Goal: Use online tool/utility: Use online tool/utility

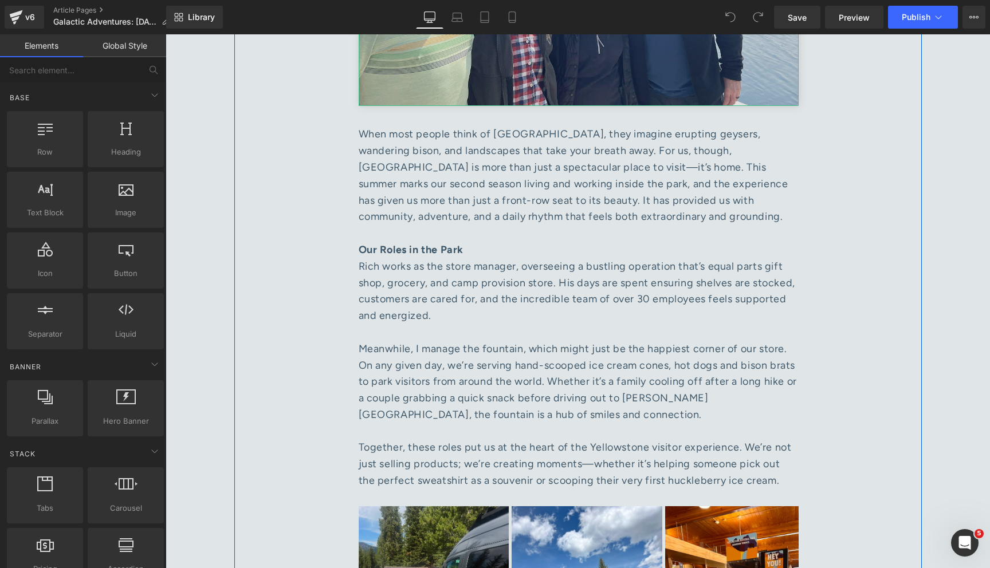
scroll to position [987, 0]
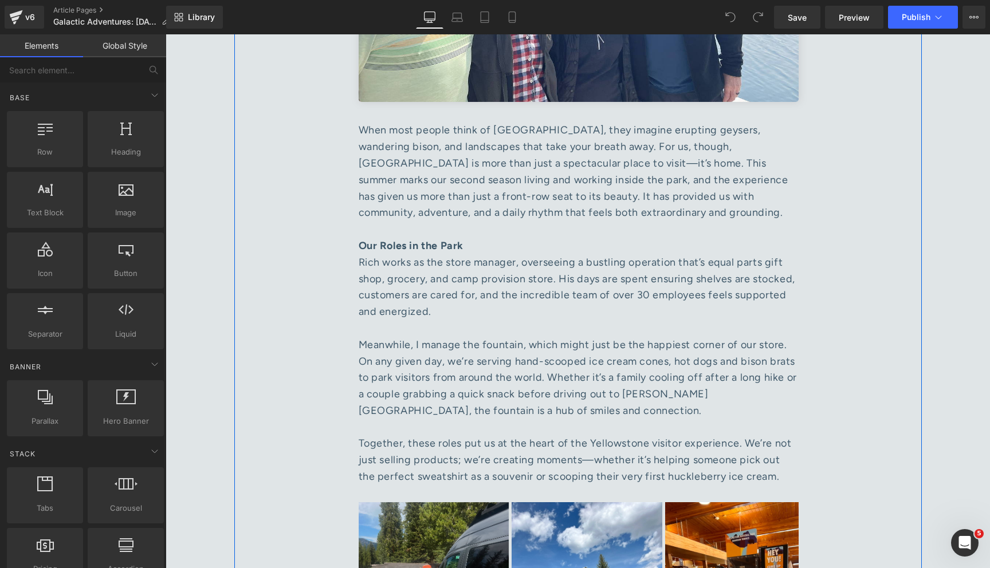
click at [522, 170] on div "When most people think of [GEOGRAPHIC_DATA], they imagine erupting geysers, wan…" at bounding box center [579, 180] width 440 height 116
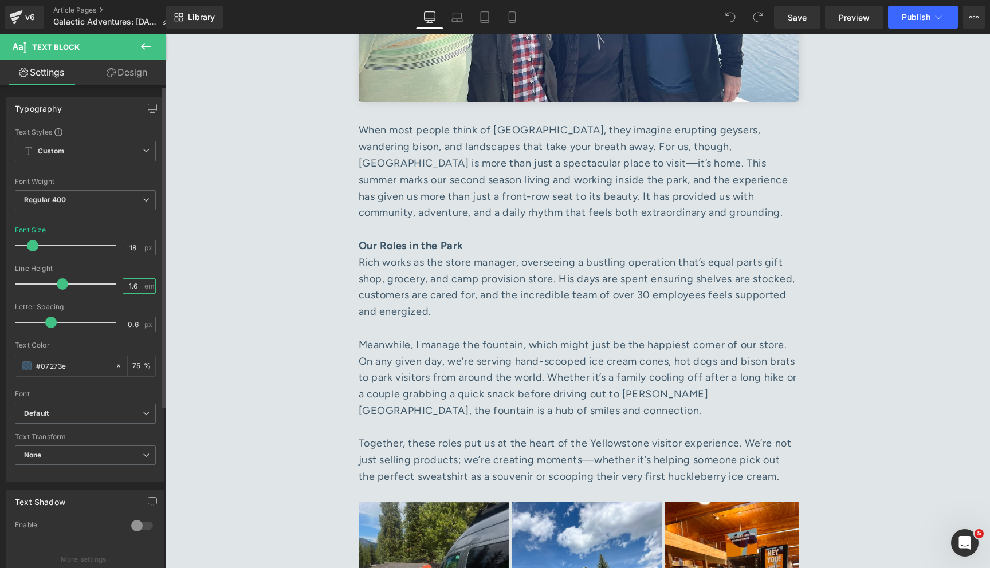
click at [133, 284] on input "1.6" at bounding box center [133, 286] width 20 height 14
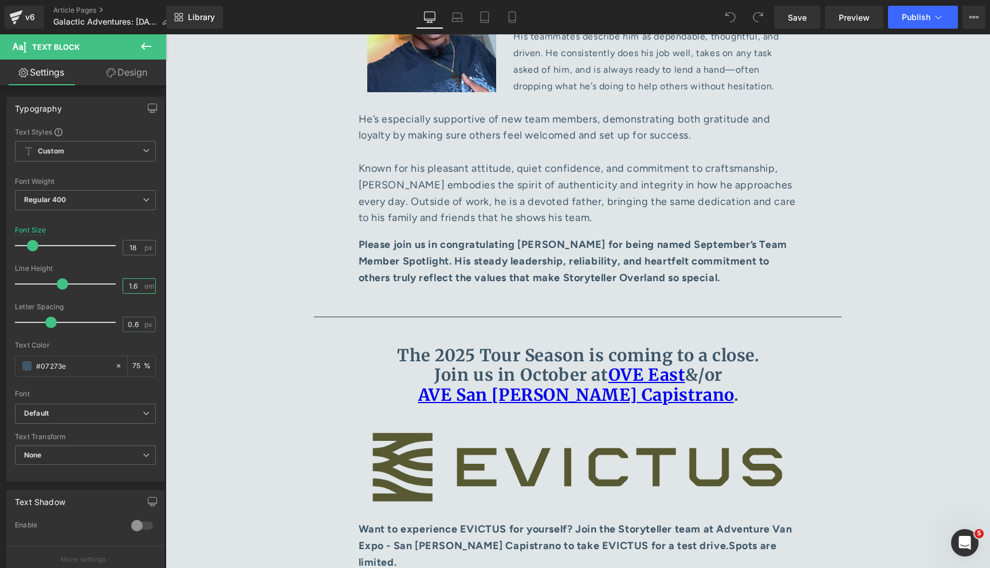
scroll to position [5048, 0]
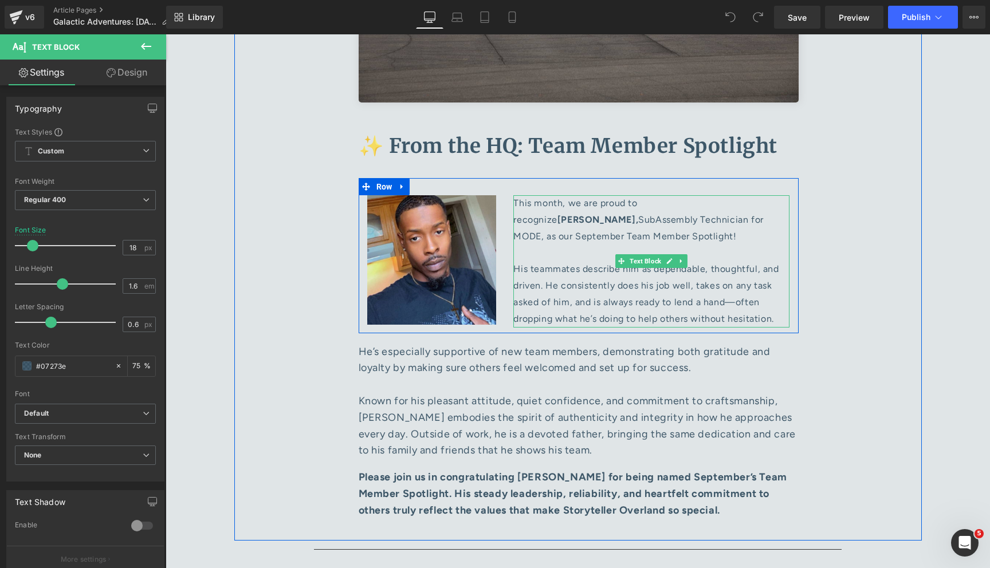
click at [577, 239] on p "This month, we are proud to recognize [PERSON_NAME], SubAssembly Technician for…" at bounding box center [651, 261] width 276 height 132
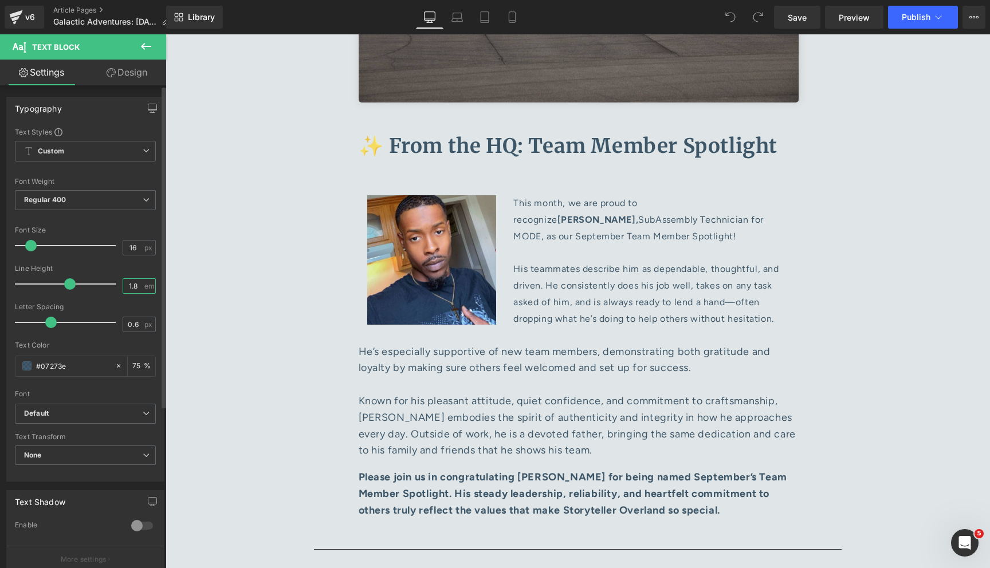
click at [133, 285] on input "1.8" at bounding box center [133, 286] width 20 height 14
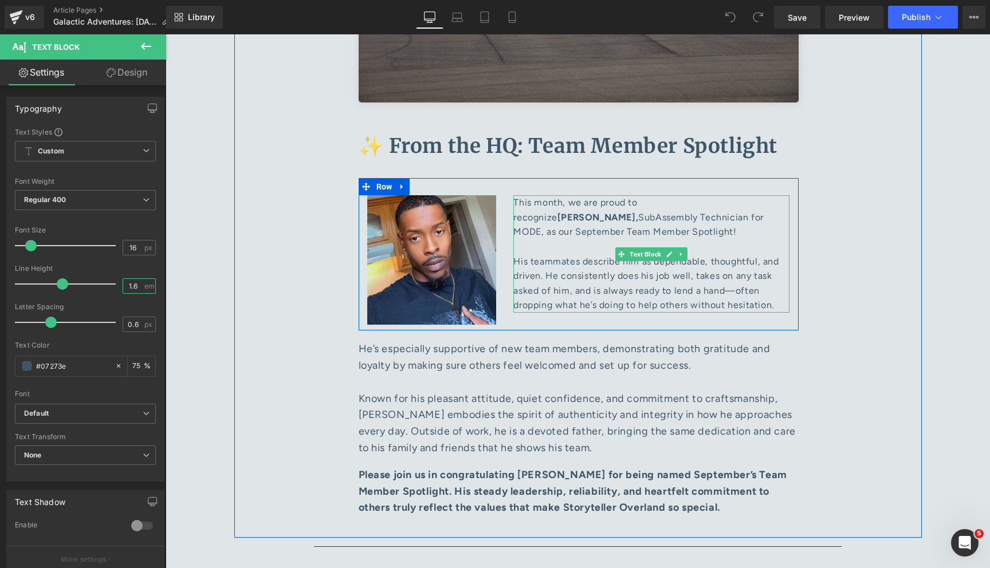
type input "1.6"
click at [586, 195] on p "This month, we are proud to recognize [PERSON_NAME], SubAssembly Technician for…" at bounding box center [651, 253] width 276 height 117
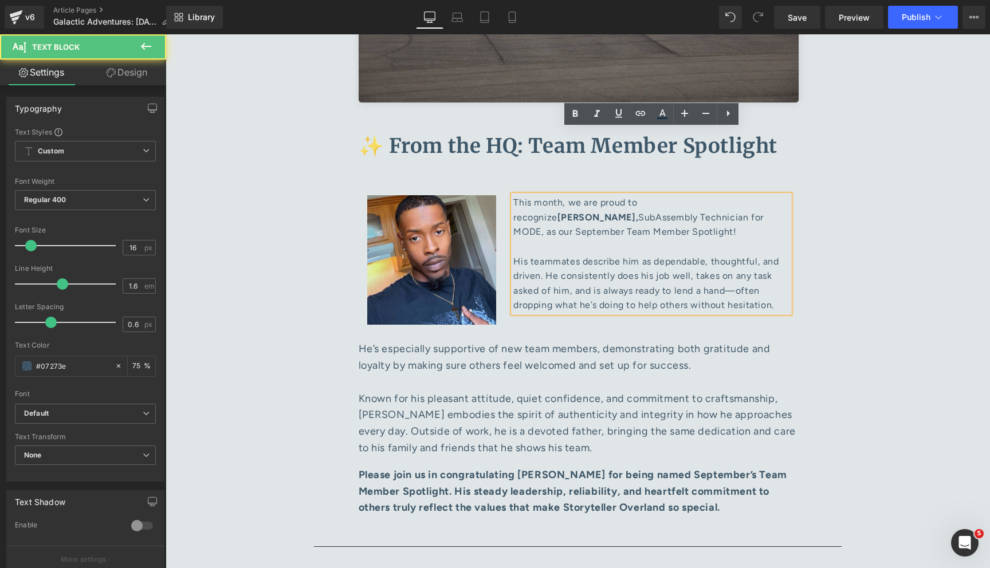
click at [525, 341] on p "He’s especially supportive of new team members, demonstrating both gratitude an…" at bounding box center [579, 399] width 440 height 116
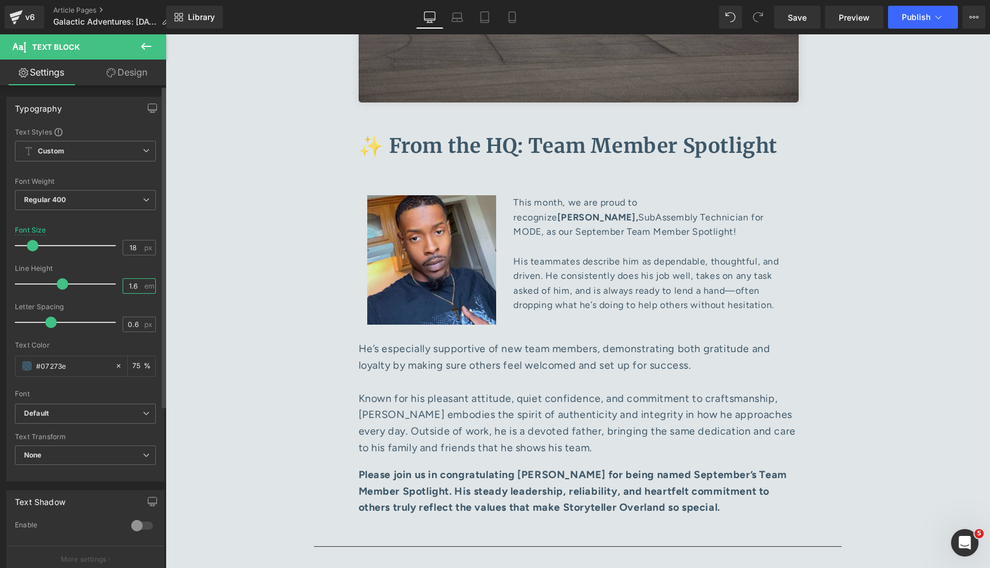
click at [129, 287] on input "1.6" at bounding box center [133, 286] width 20 height 14
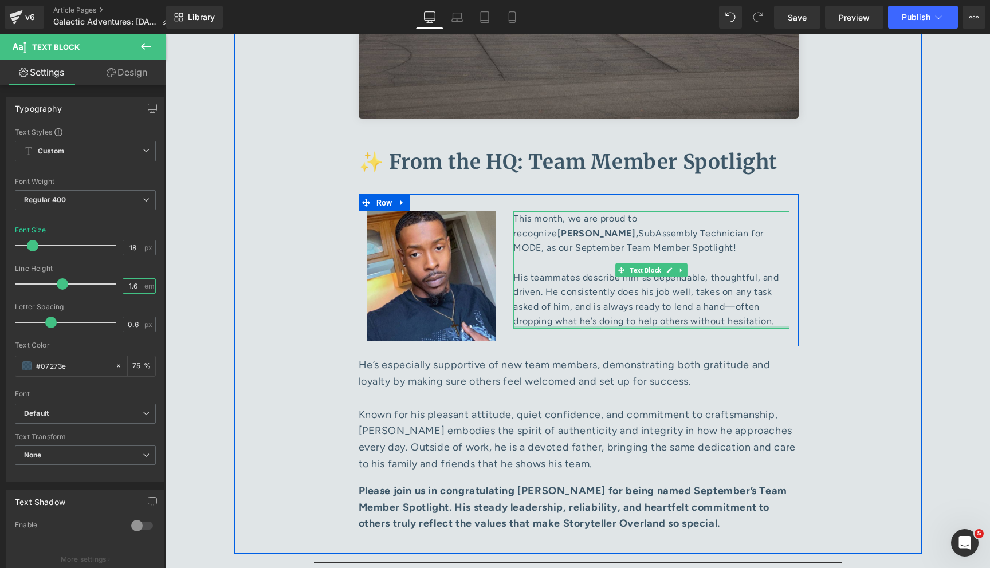
scroll to position [5023, 0]
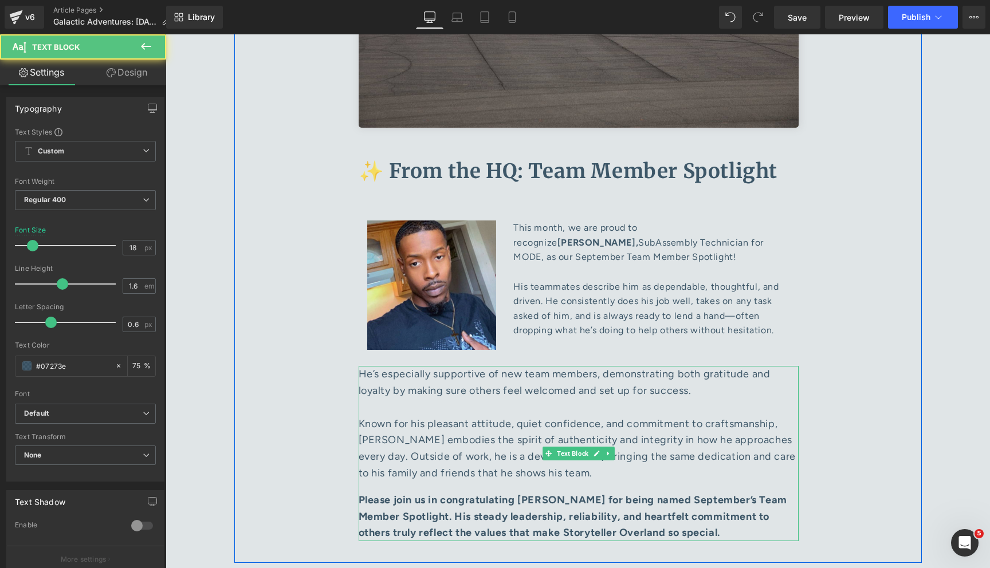
click at [595, 494] on strong "Please join us in congratulating [PERSON_NAME] for being named September’s Team…" at bounding box center [573, 517] width 429 height 46
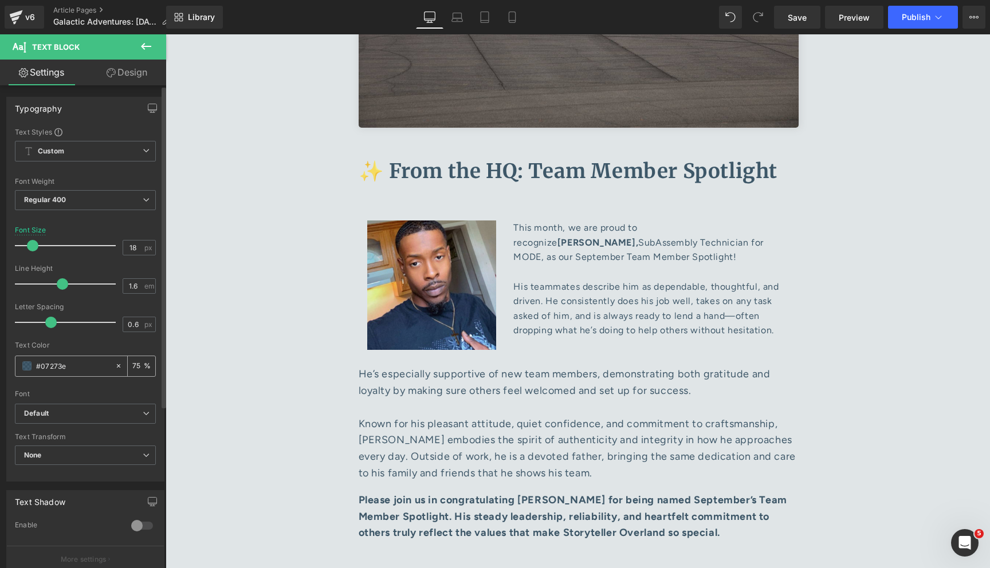
click at [84, 368] on input "#07273e" at bounding box center [72, 366] width 73 height 13
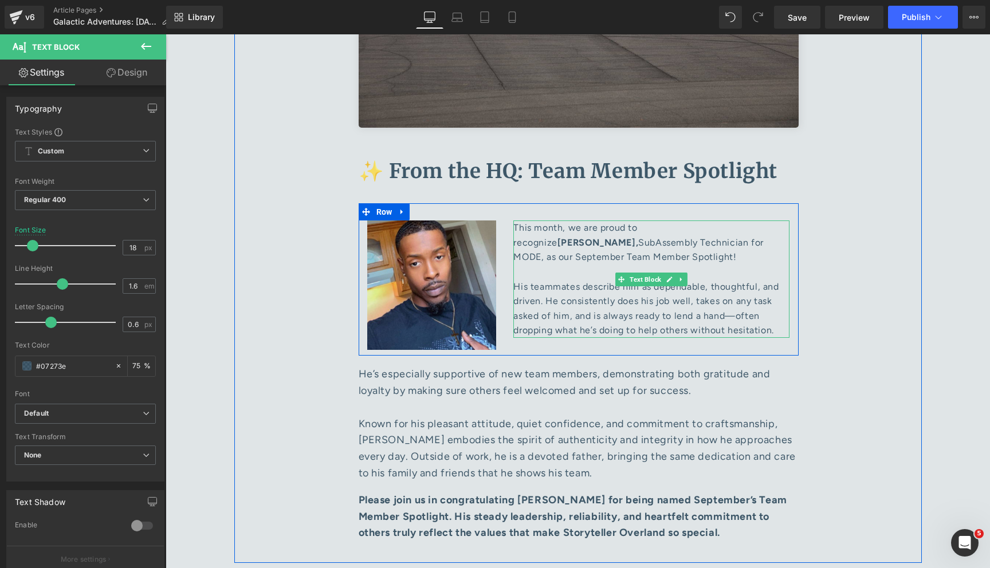
click at [586, 221] on p "This month, we are proud to recognize [PERSON_NAME], SubAssembly Technician for…" at bounding box center [651, 279] width 276 height 117
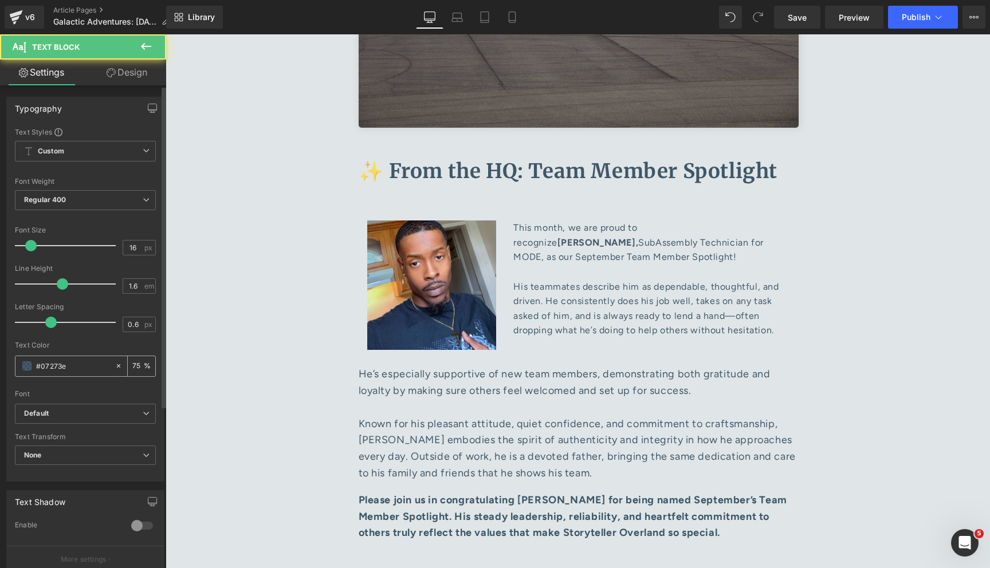
click at [79, 364] on input "#07273e" at bounding box center [72, 366] width 73 height 13
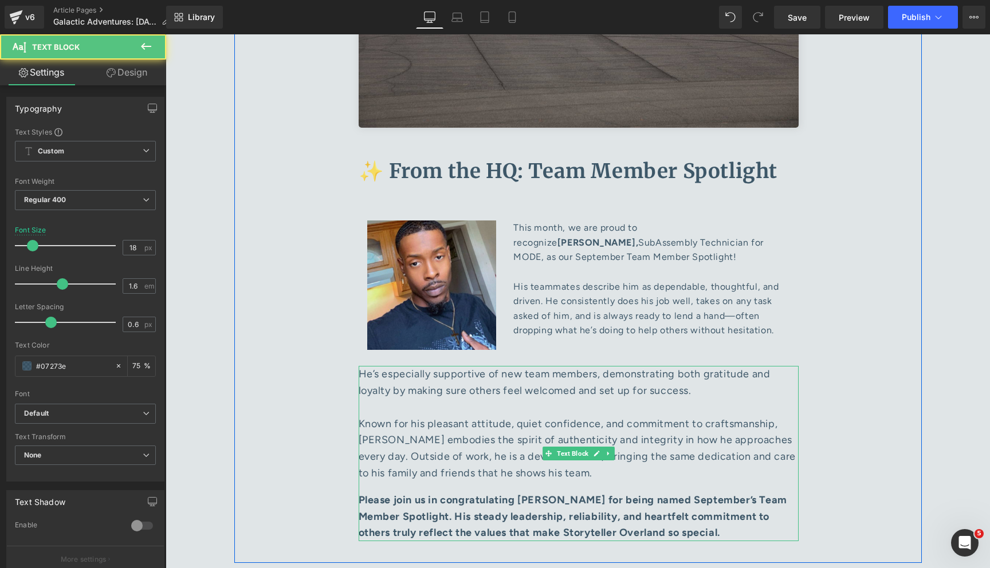
click at [502, 494] on strong "Please join us in congratulating [PERSON_NAME] for being named September’s Team…" at bounding box center [573, 517] width 429 height 46
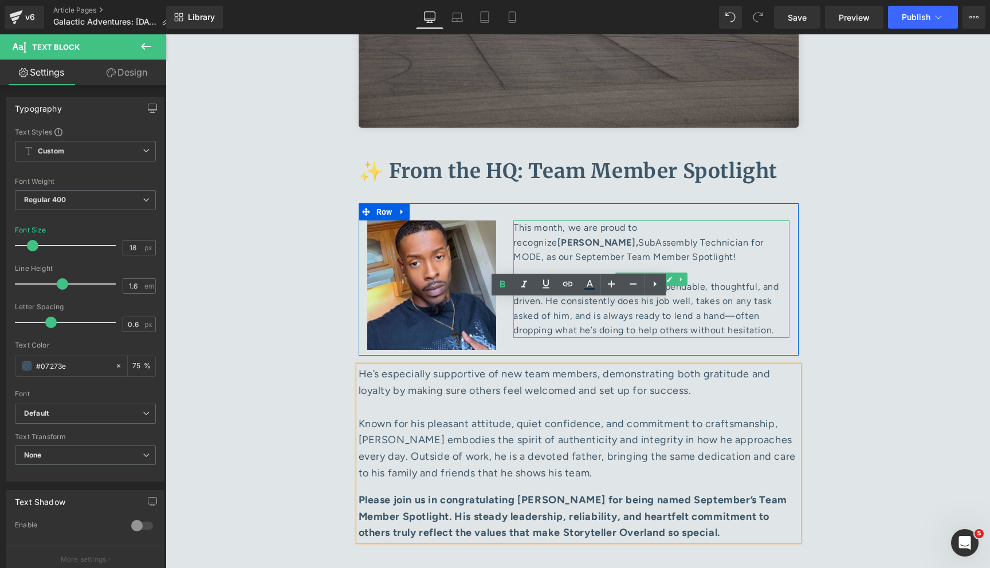
click at [628, 221] on p "This month, we are proud to recognize [PERSON_NAME], SubAssembly Technician for…" at bounding box center [651, 279] width 276 height 117
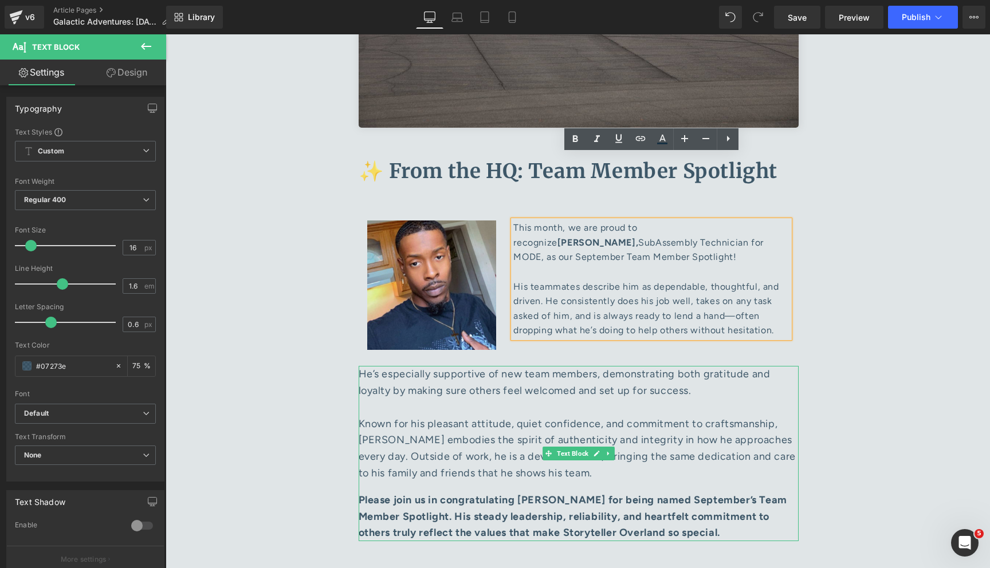
click at [532, 406] on p "He’s especially supportive of new team members, demonstrating both gratitude an…" at bounding box center [579, 424] width 440 height 116
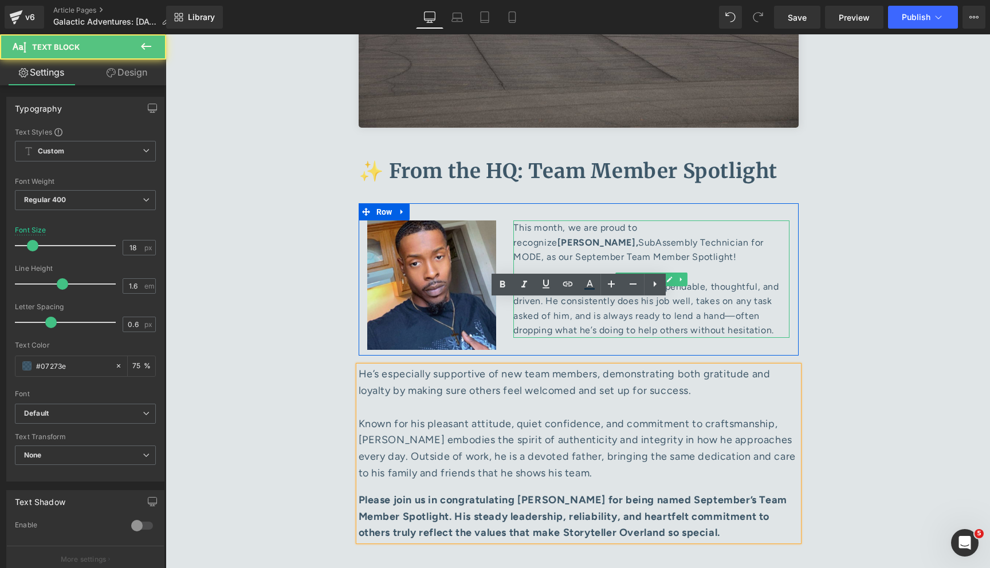
click at [575, 221] on p "This month, we are proud to recognize [PERSON_NAME], SubAssembly Technician for…" at bounding box center [651, 279] width 276 height 117
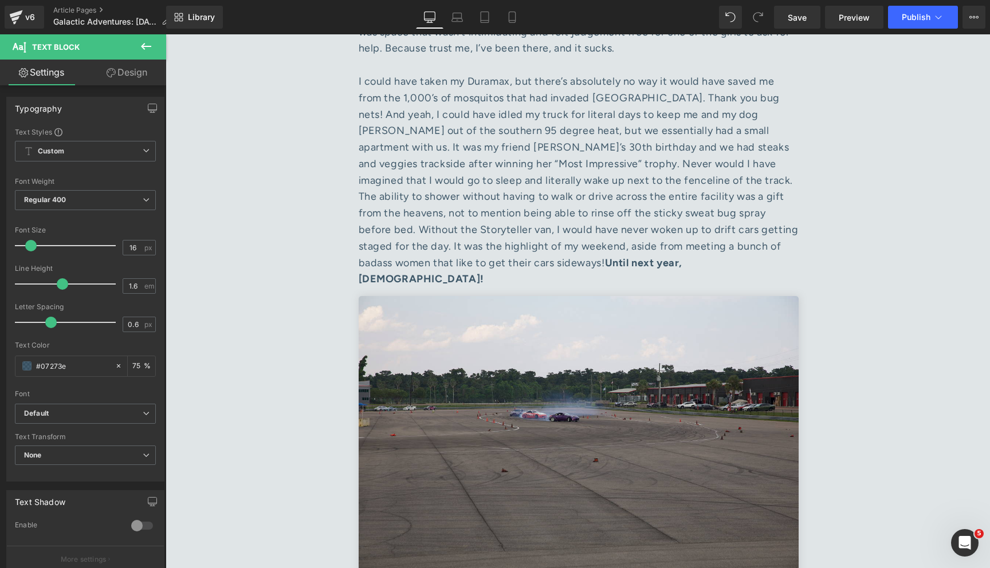
click at [529, 127] on div "I could have taken my Duramax, but there’s absolutely no way it would have save…" at bounding box center [579, 180] width 440 height 214
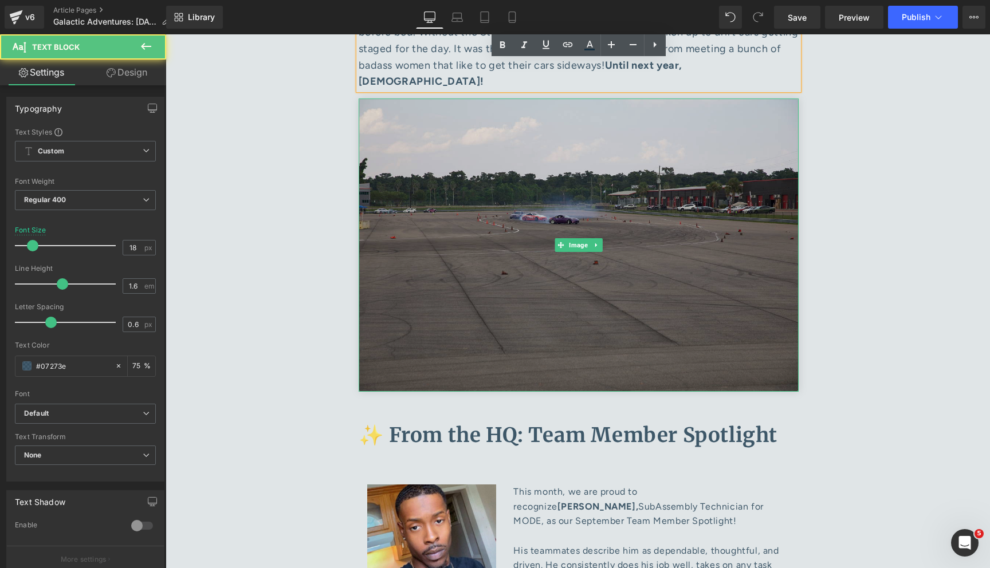
scroll to position [4932, 0]
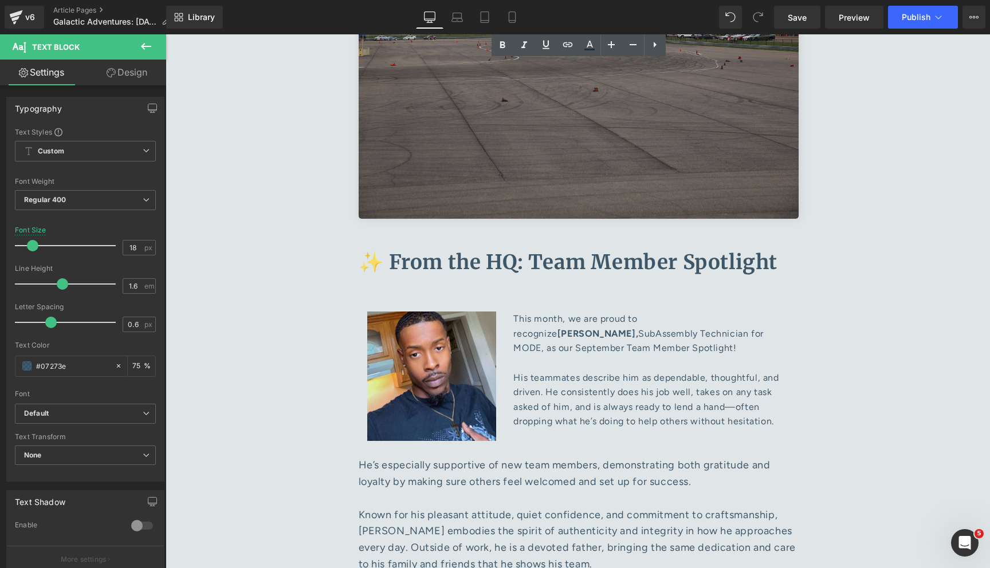
click at [564, 312] on p "This month, we are proud to recognize [PERSON_NAME], SubAssembly Technician for…" at bounding box center [651, 370] width 276 height 117
click at [135, 249] on input "16" at bounding box center [133, 248] width 20 height 14
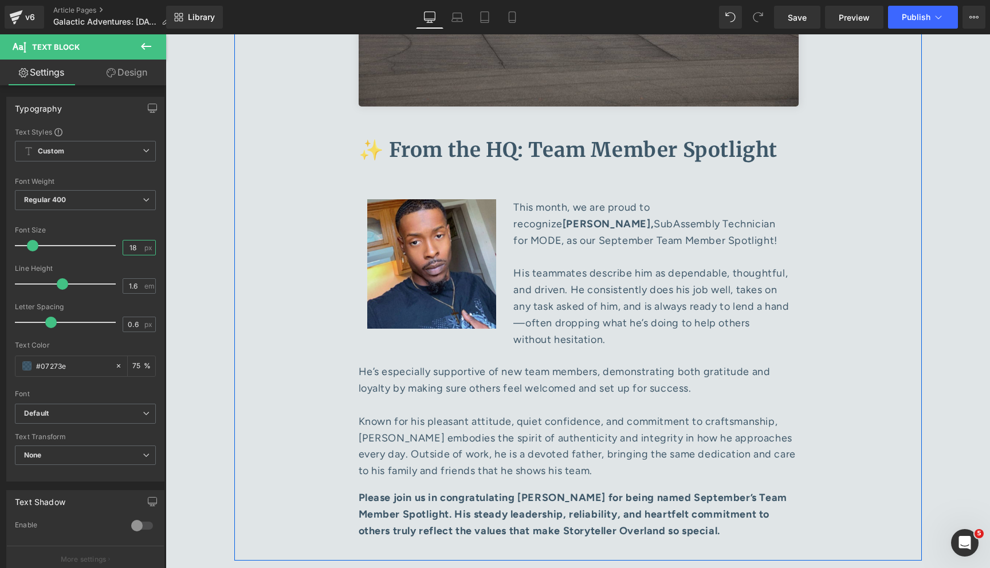
scroll to position [5046, 0]
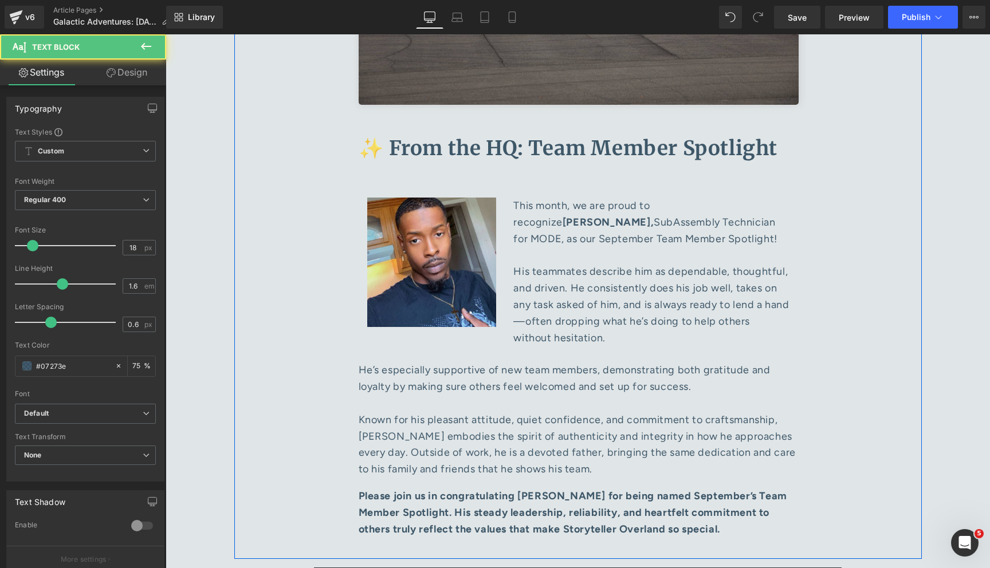
click at [563, 227] on p "This month, we are proud to recognize [PERSON_NAME], SubAssembly Technician for…" at bounding box center [651, 272] width 276 height 148
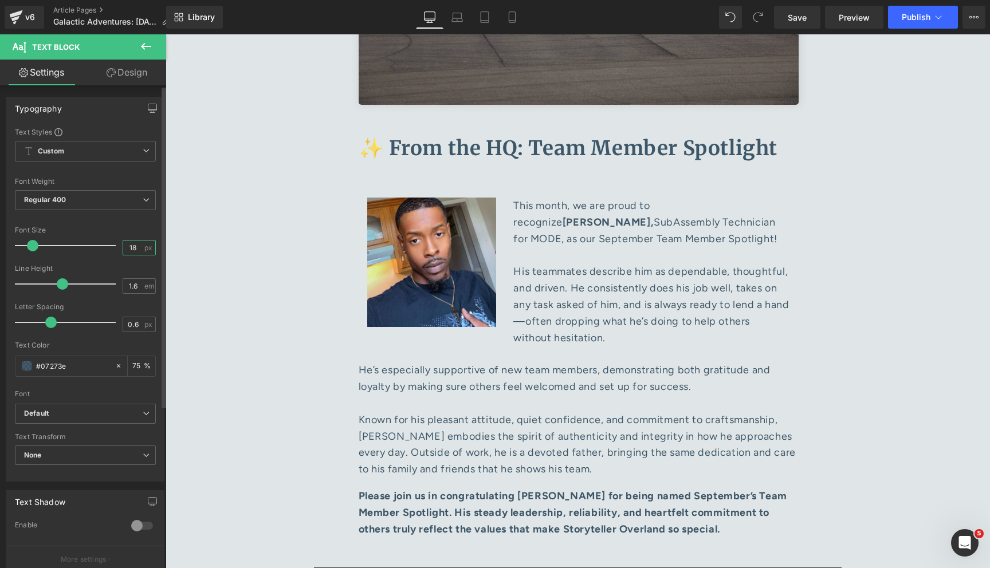
click at [131, 249] on input "18" at bounding box center [133, 248] width 20 height 14
type input "16"
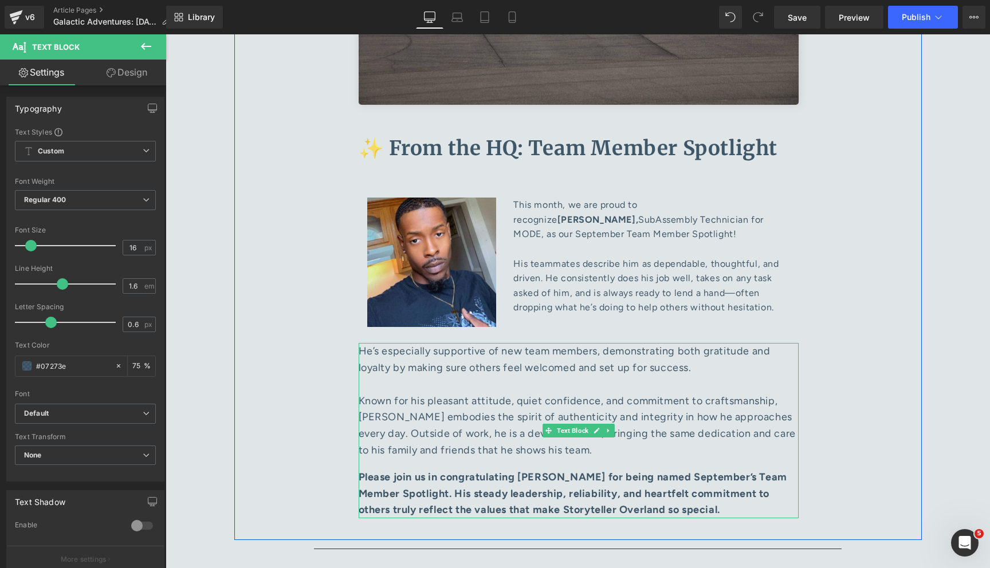
click at [496, 343] on p "He’s especially supportive of new team members, demonstrating both gratitude an…" at bounding box center [579, 401] width 440 height 116
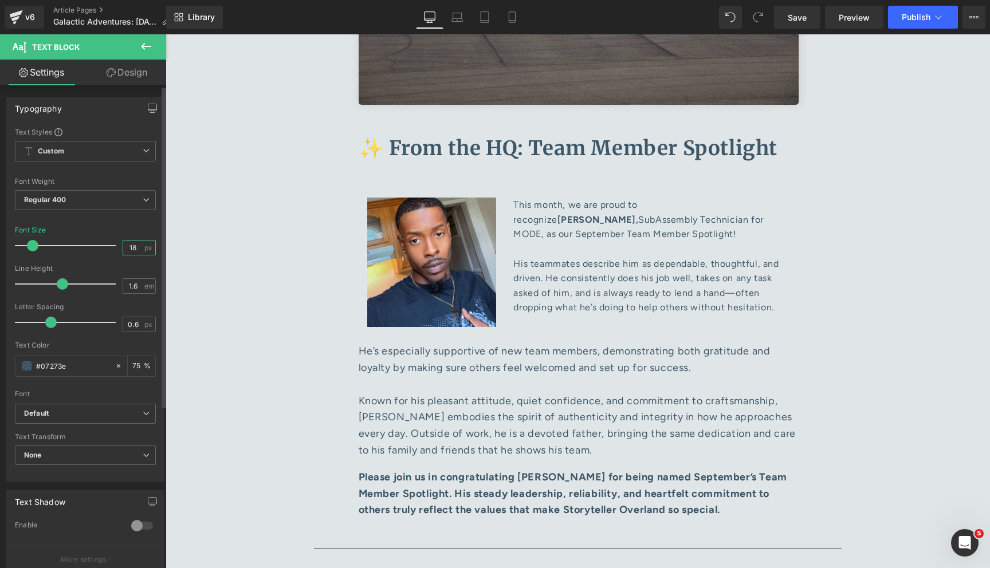
click at [132, 248] on input "18" at bounding box center [133, 248] width 20 height 14
type input "16"
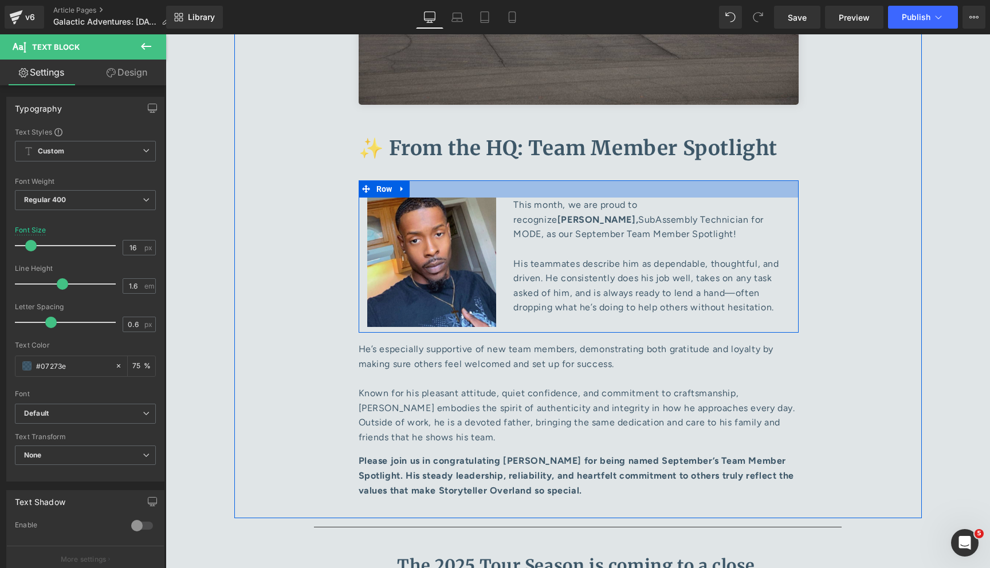
click at [458, 180] on div at bounding box center [579, 188] width 440 height 17
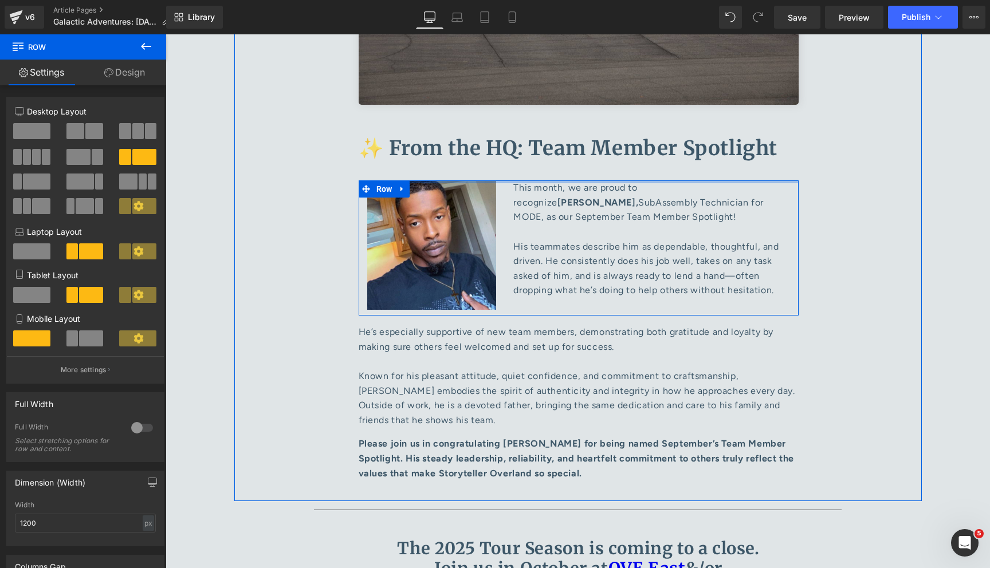
drag, startPoint x: 458, startPoint y: 120, endPoint x: 454, endPoint y: 93, distance: 27.8
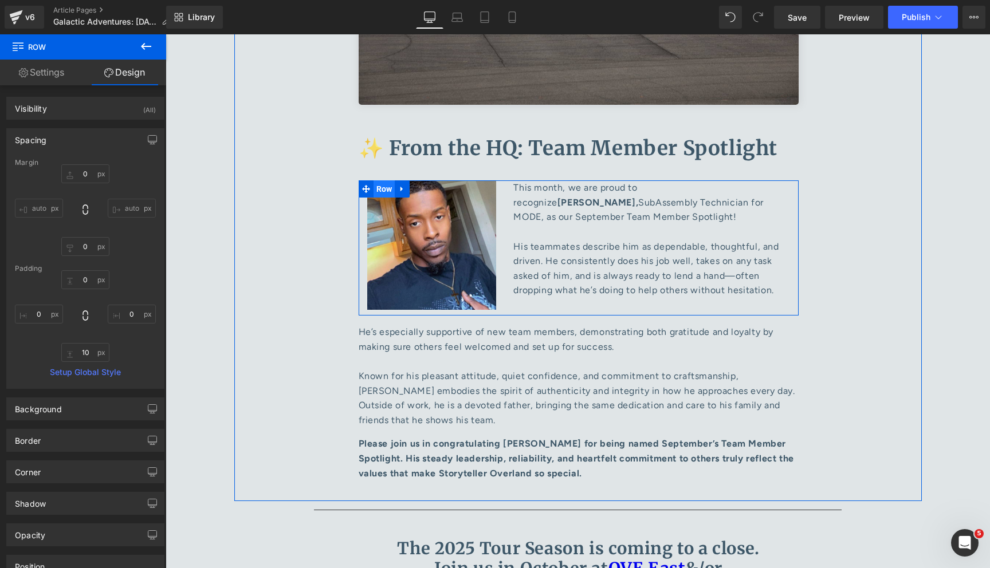
click at [382, 180] on span "Row" at bounding box center [385, 188] width 22 height 17
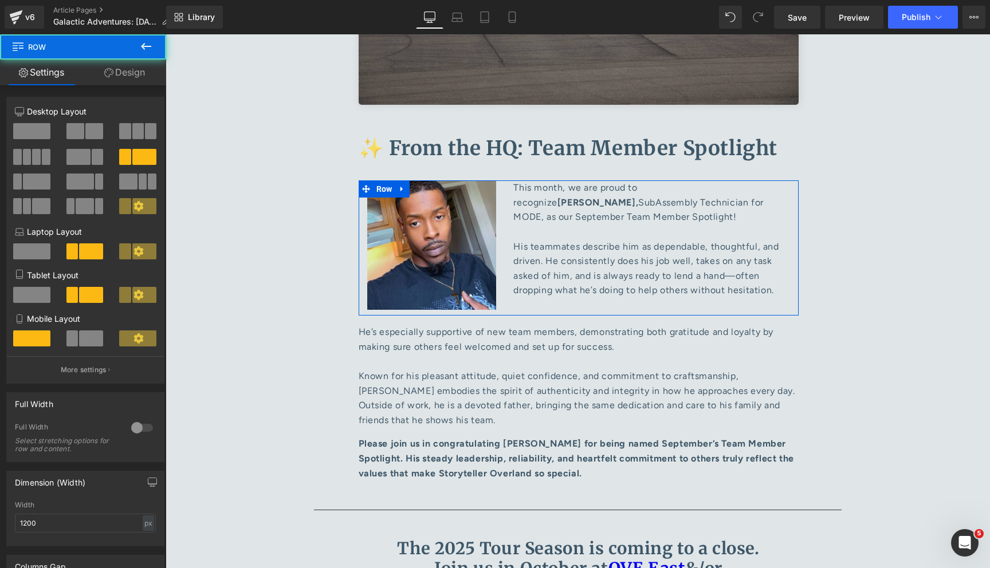
click at [138, 74] on link "Design" at bounding box center [124, 73] width 83 height 26
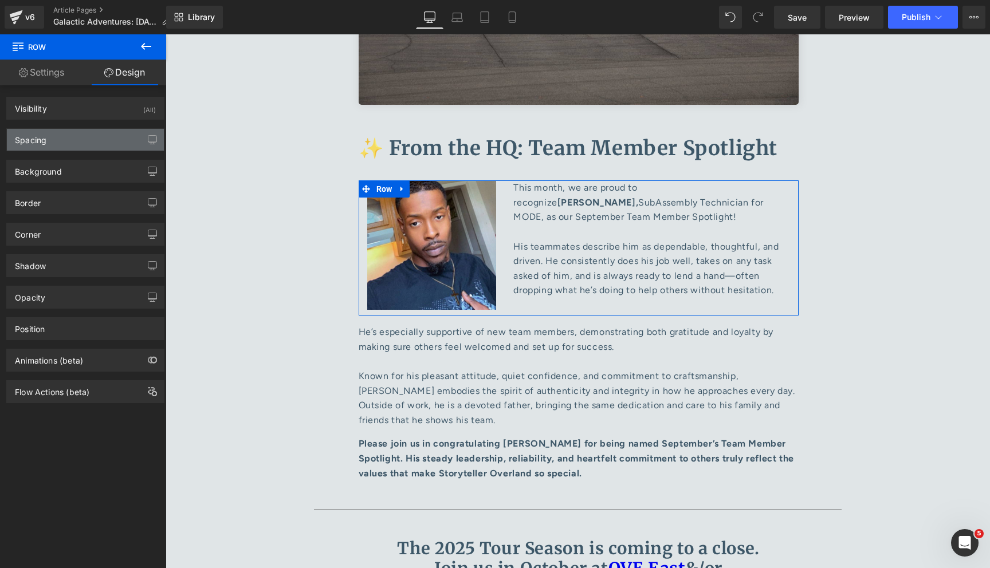
click at [77, 143] on div "Spacing" at bounding box center [85, 140] width 157 height 22
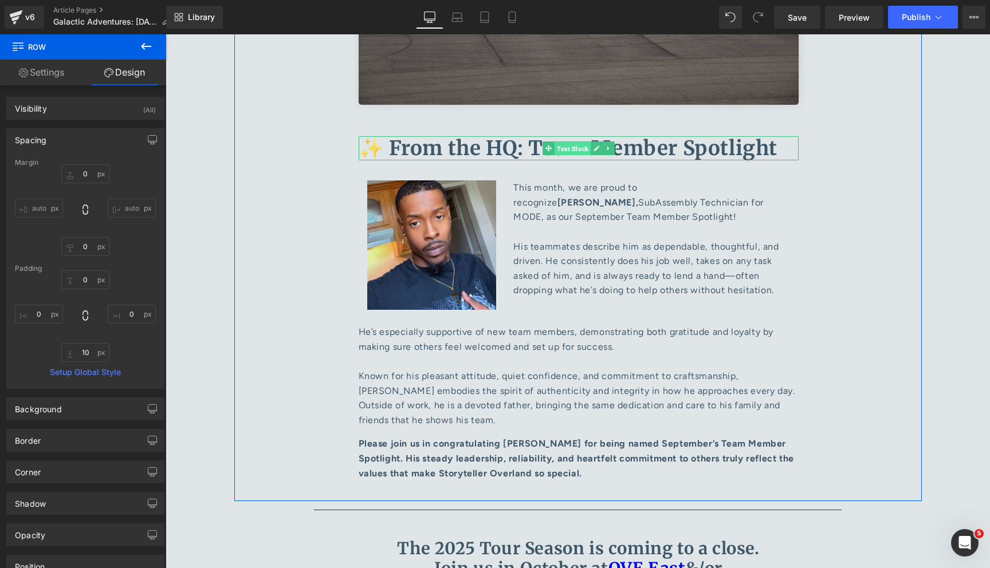
click at [561, 142] on span "Text Block" at bounding box center [573, 149] width 36 height 14
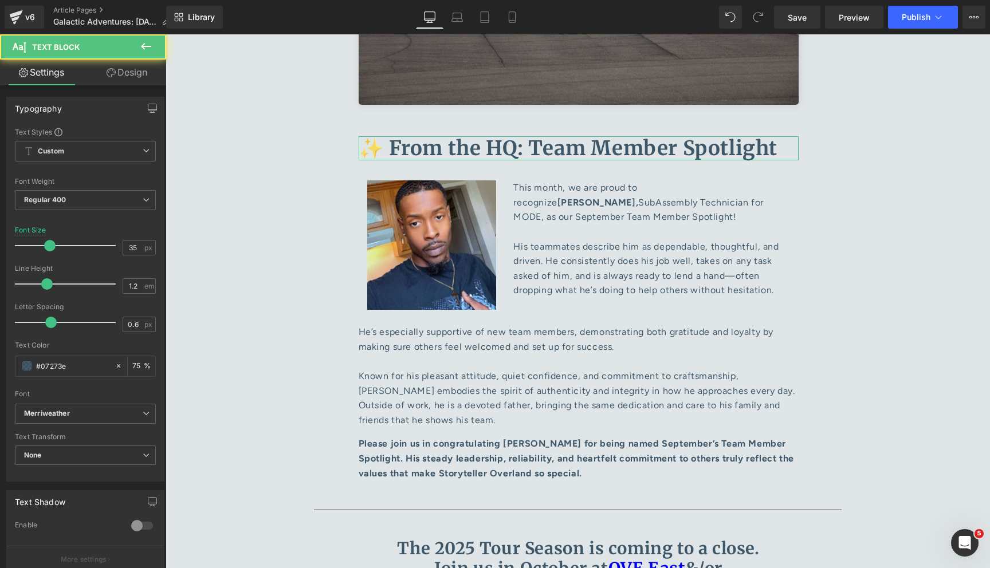
click at [126, 73] on link "Design" at bounding box center [126, 73] width 83 height 26
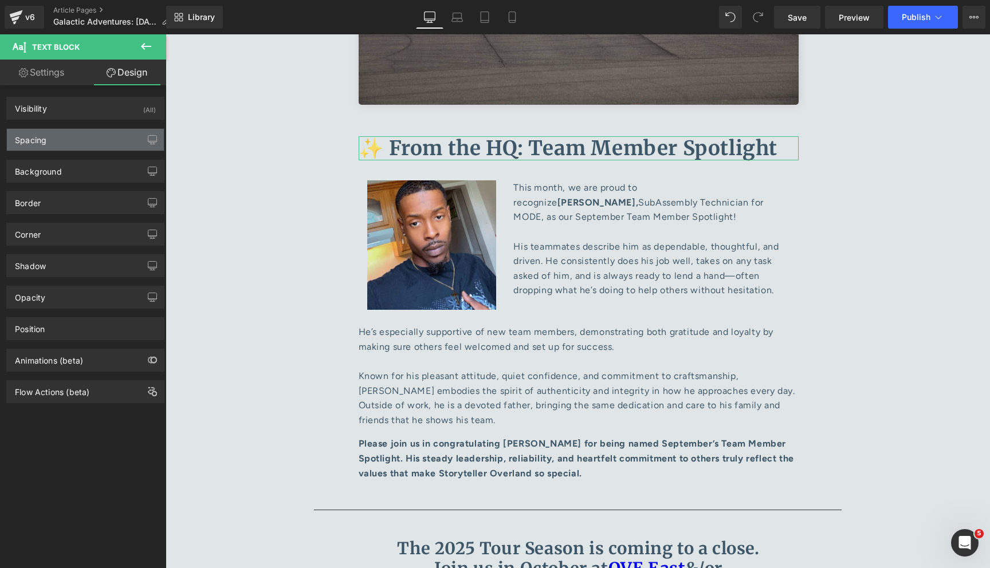
click at [84, 131] on div "Spacing" at bounding box center [85, 140] width 157 height 22
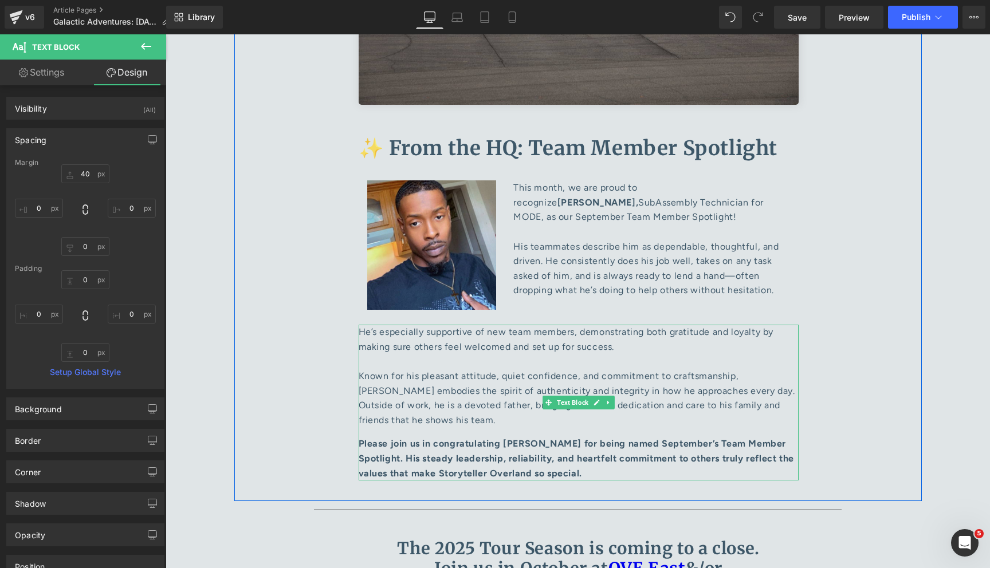
scroll to position [5022, 0]
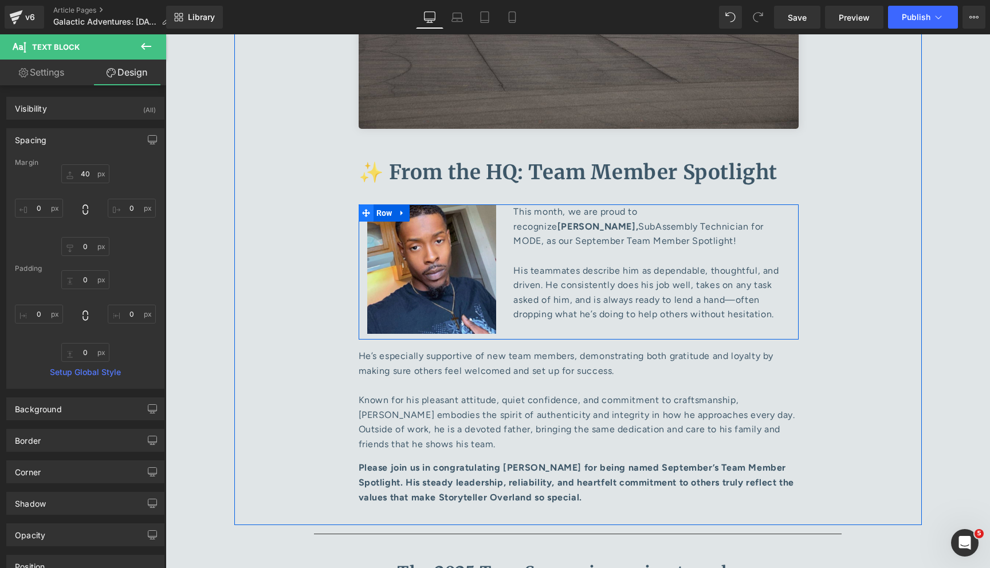
click at [371, 205] on span at bounding box center [366, 213] width 15 height 17
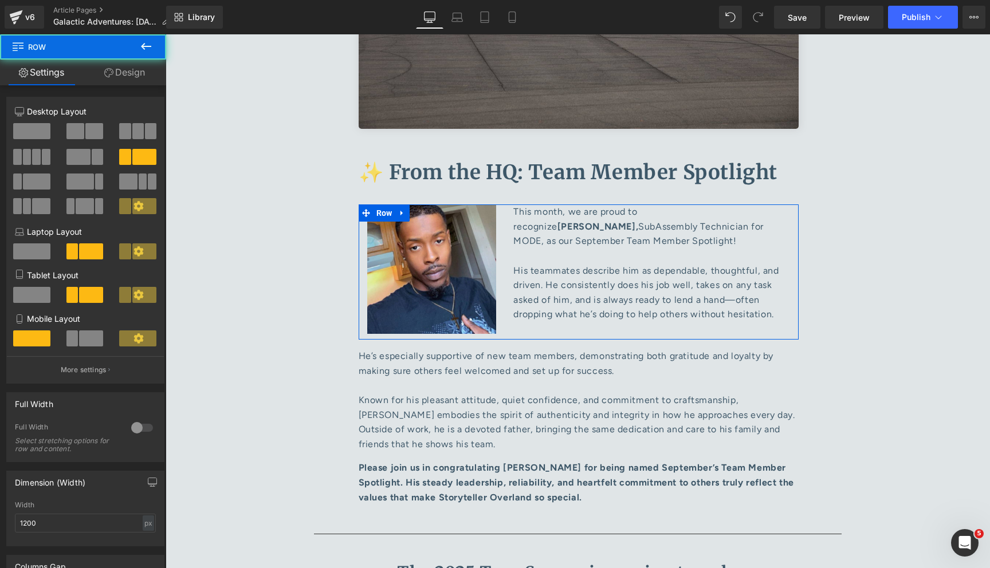
click at [125, 73] on link "Design" at bounding box center [124, 73] width 83 height 26
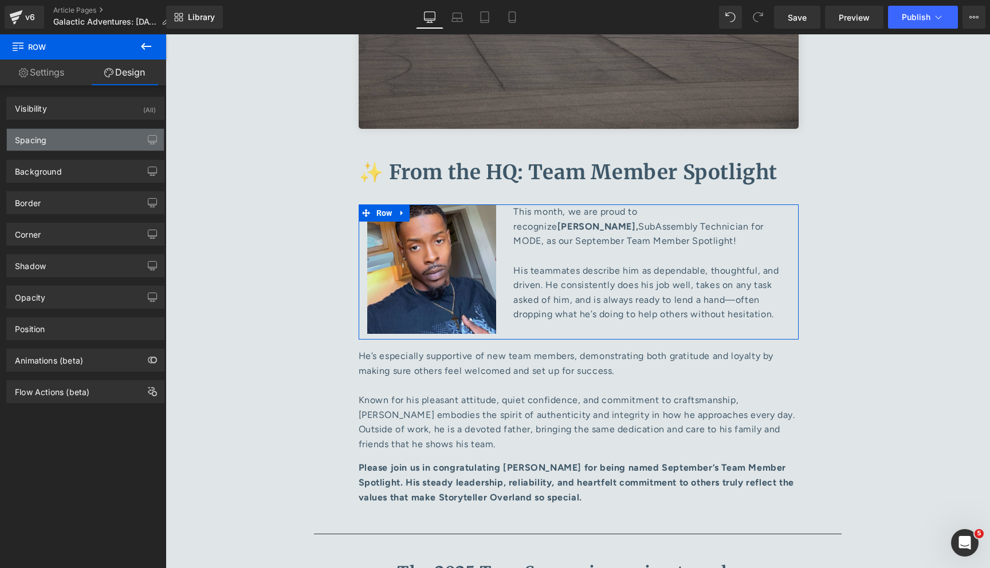
click at [101, 143] on div "Spacing" at bounding box center [85, 140] width 157 height 22
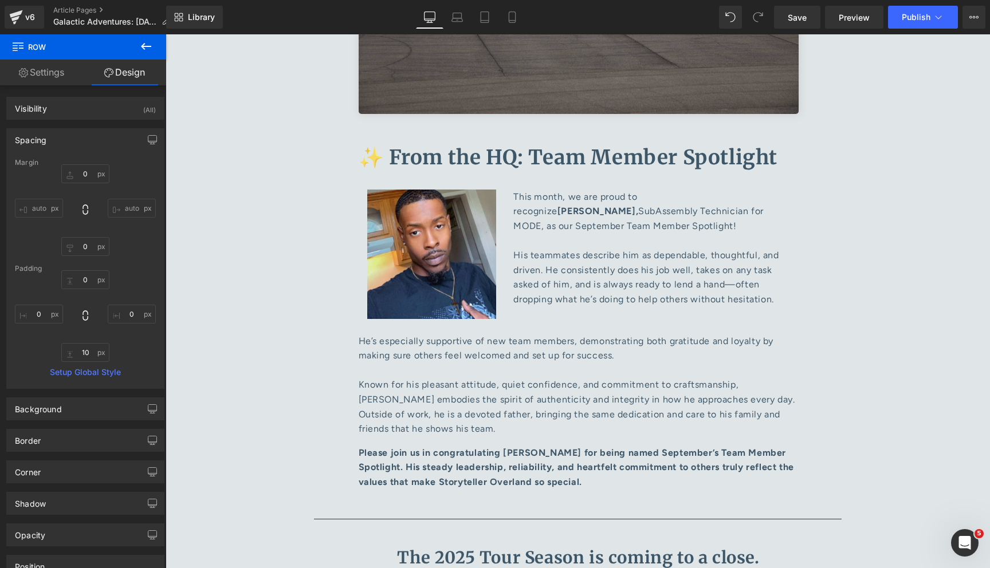
scroll to position [5006, 0]
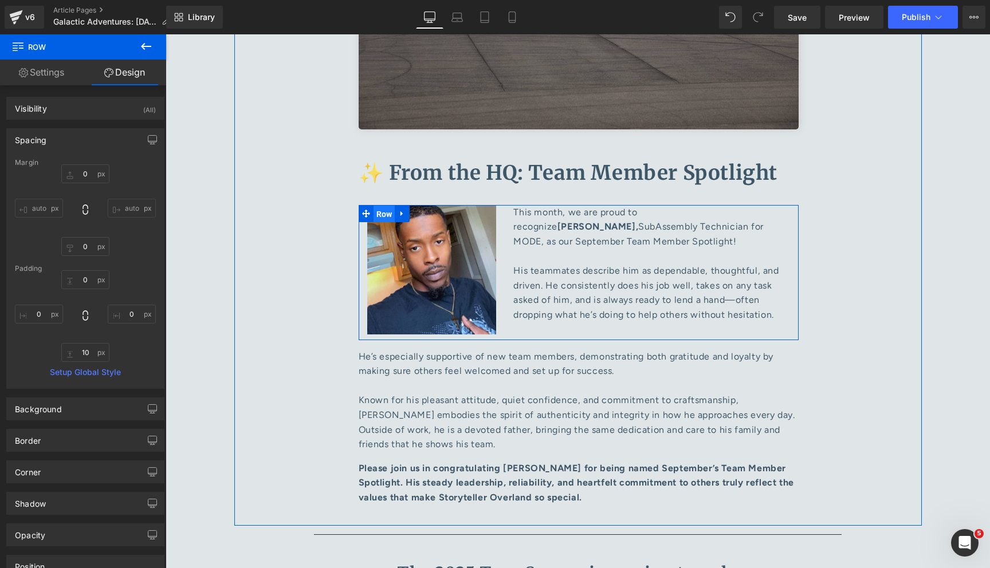
click at [383, 206] on span "Row" at bounding box center [385, 214] width 22 height 17
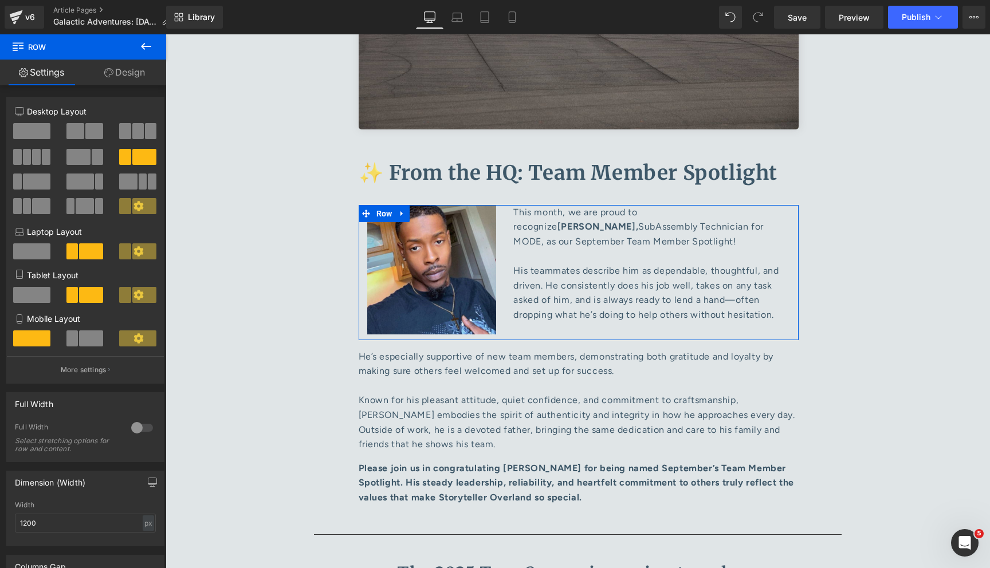
click at [123, 79] on link "Design" at bounding box center [124, 73] width 83 height 26
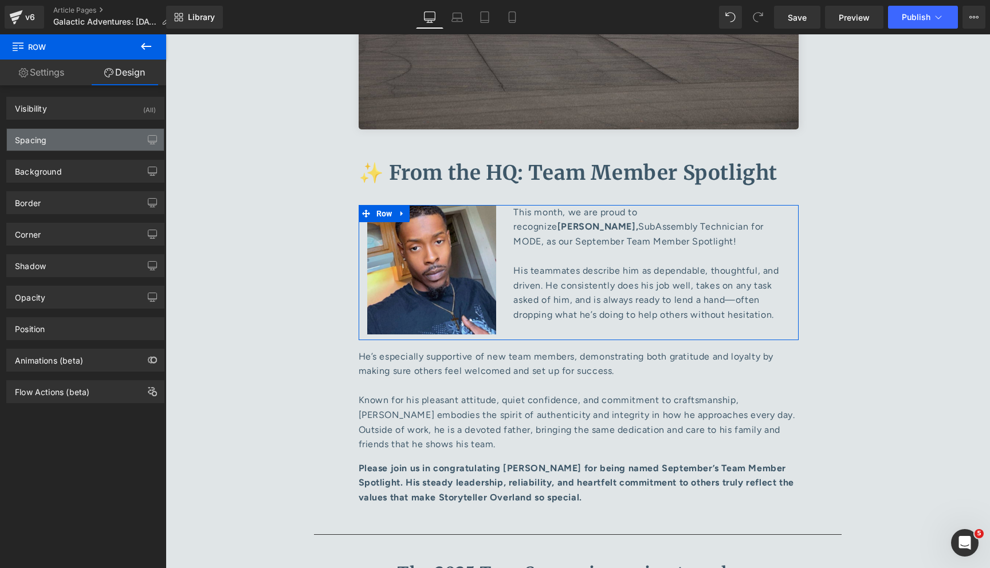
type input "0"
type input "10"
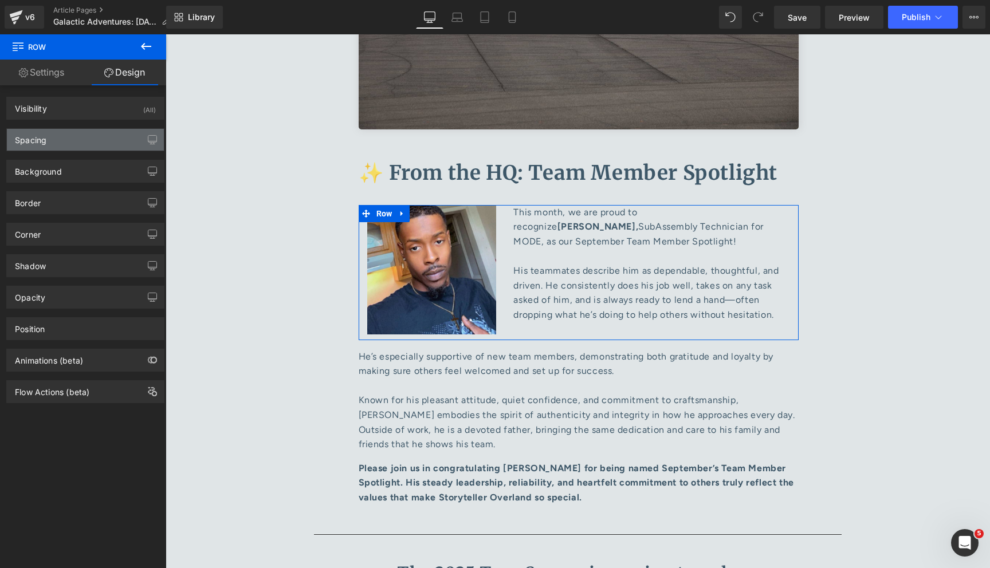
type input "0"
click at [81, 142] on div "Spacing" at bounding box center [85, 140] width 157 height 22
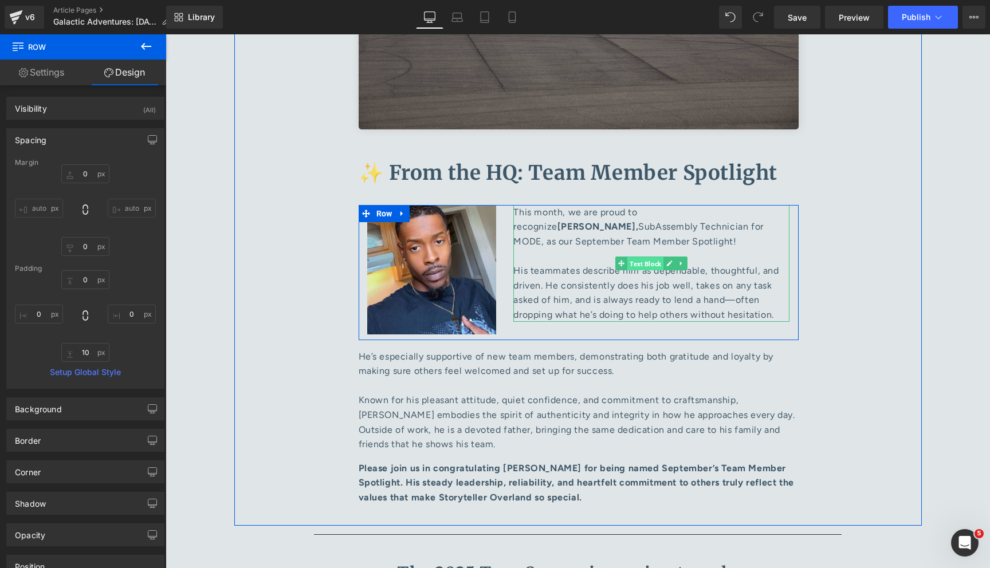
click at [650, 257] on span "Text Block" at bounding box center [645, 264] width 36 height 14
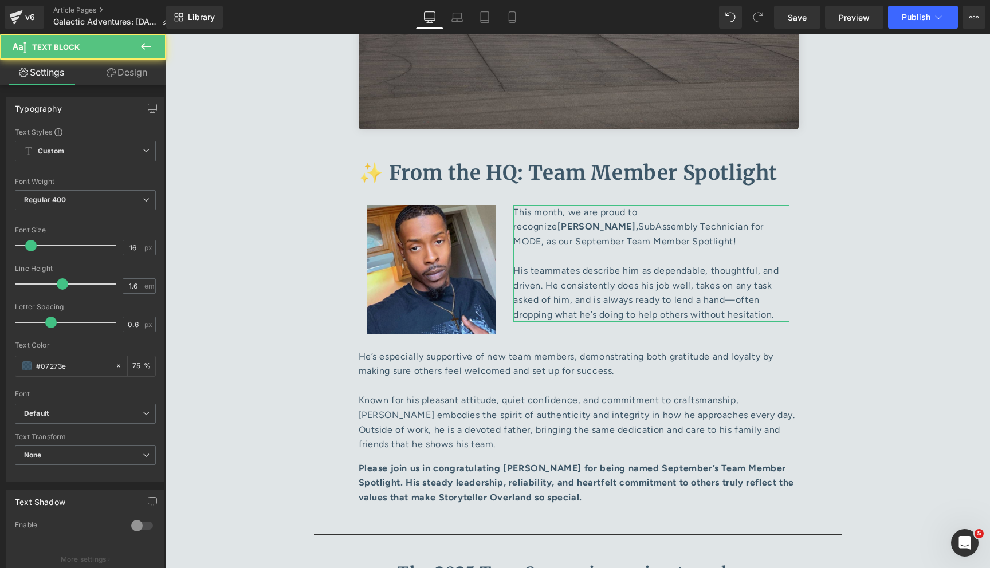
click at [126, 81] on link "Design" at bounding box center [126, 73] width 83 height 26
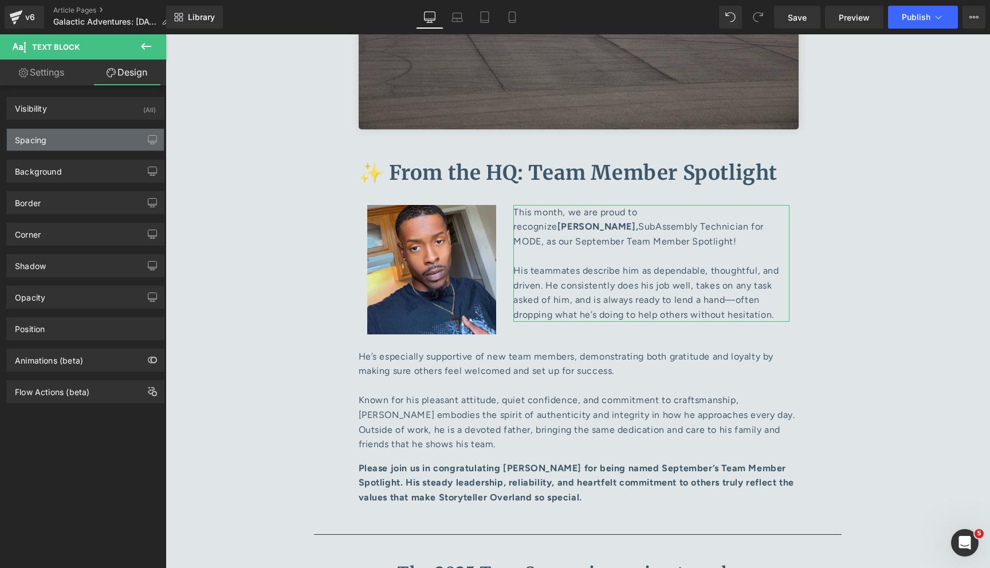
click at [109, 148] on div "Spacing" at bounding box center [85, 140] width 157 height 22
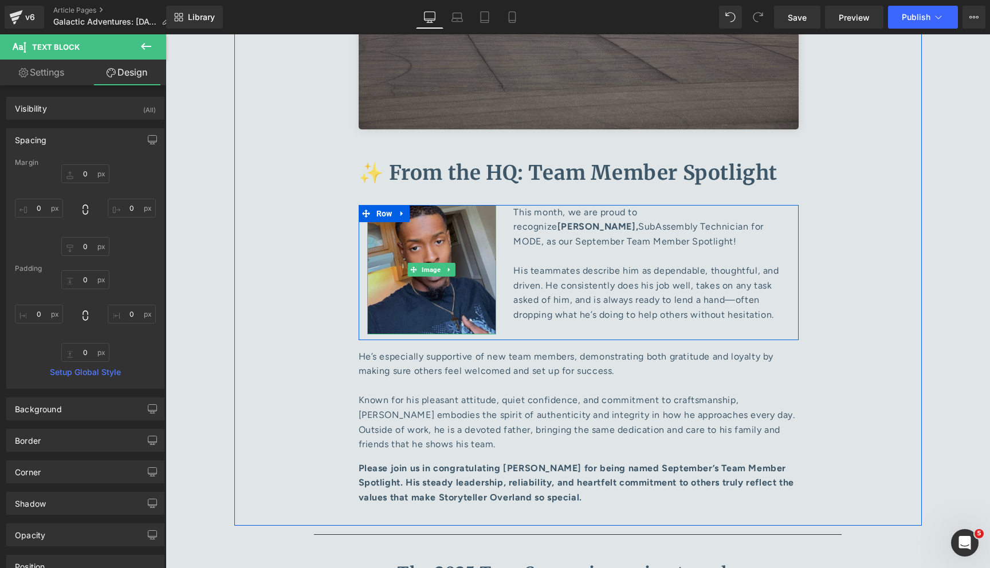
click at [425, 205] on img at bounding box center [431, 269] width 129 height 129
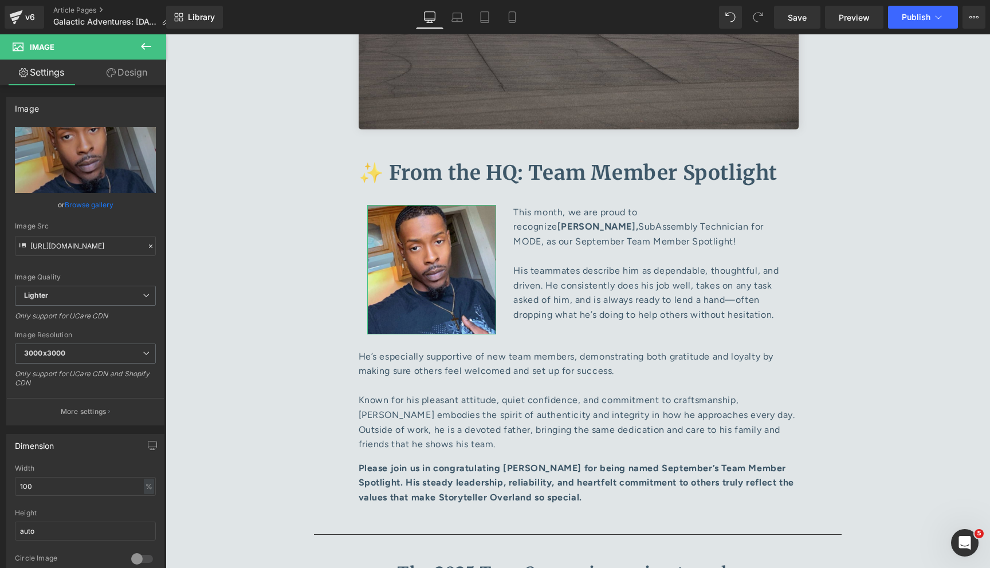
click at [128, 76] on link "Design" at bounding box center [126, 73] width 83 height 26
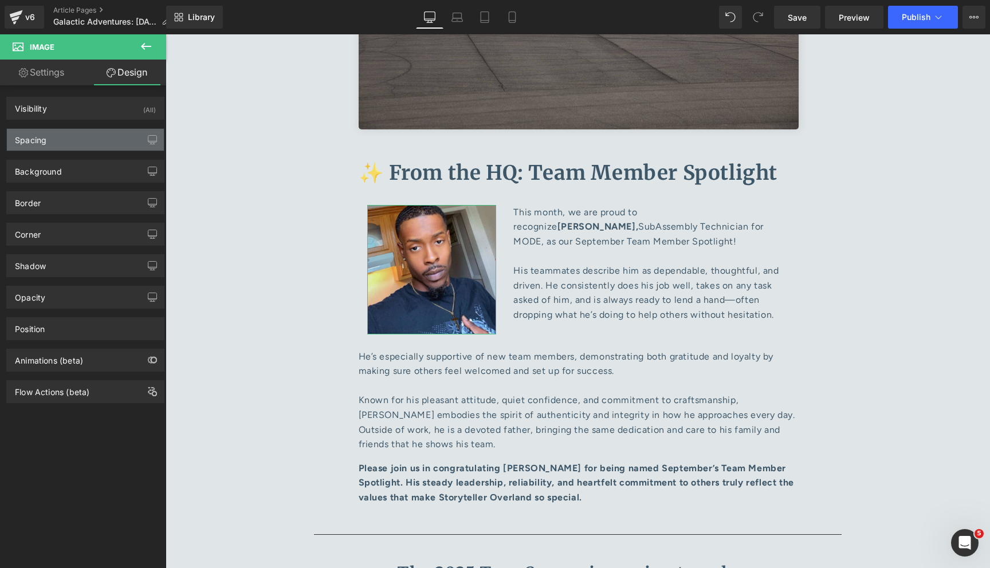
click at [97, 137] on div "Spacing" at bounding box center [85, 140] width 157 height 22
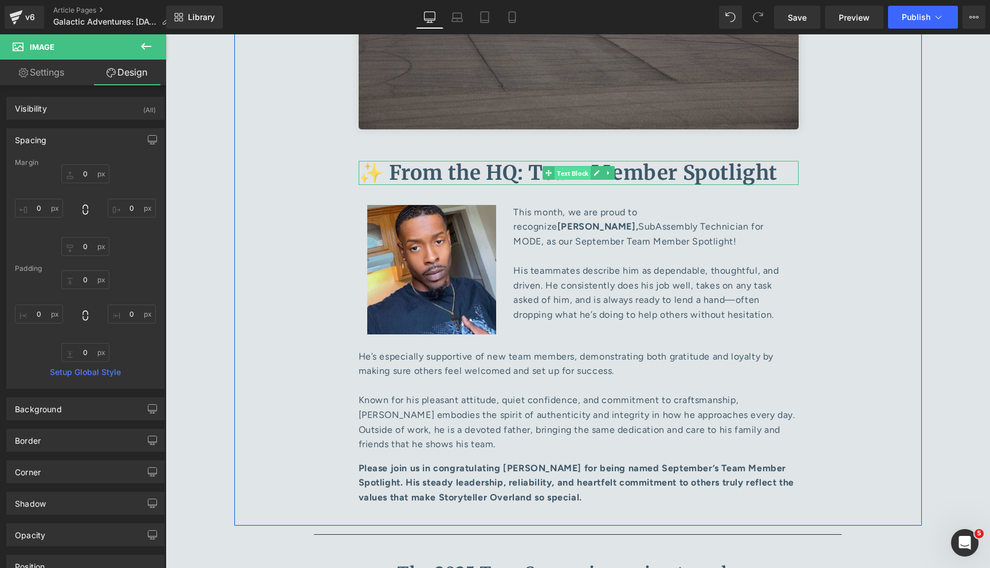
click at [564, 166] on span "Text Block" at bounding box center [573, 173] width 36 height 14
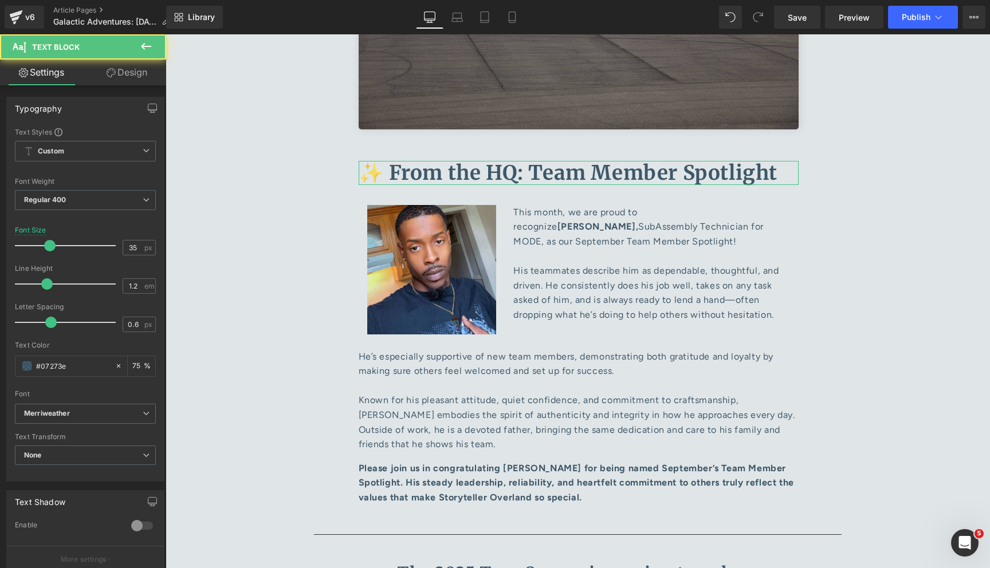
click at [105, 81] on link "Design" at bounding box center [126, 73] width 83 height 26
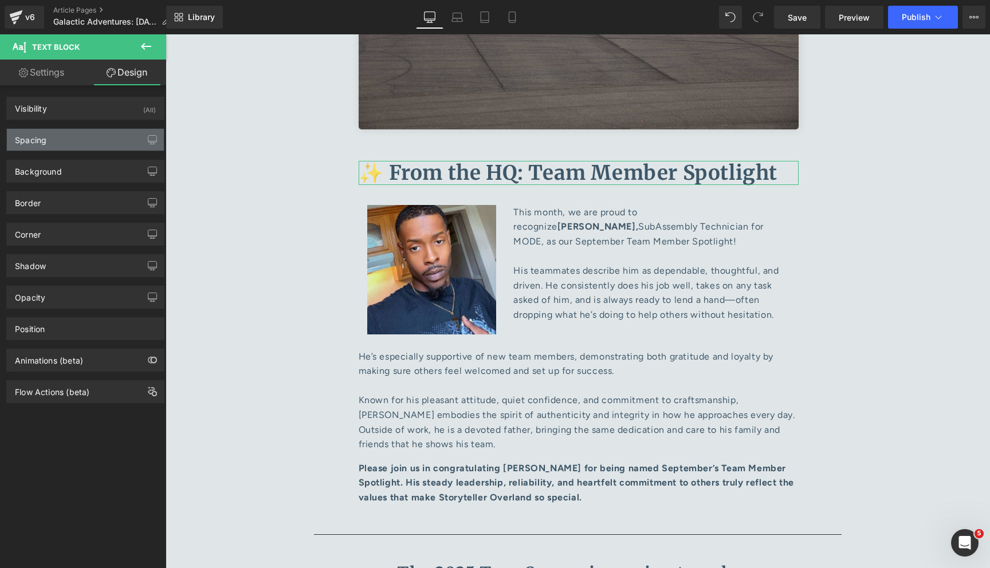
click at [93, 137] on div "Spacing" at bounding box center [85, 140] width 157 height 22
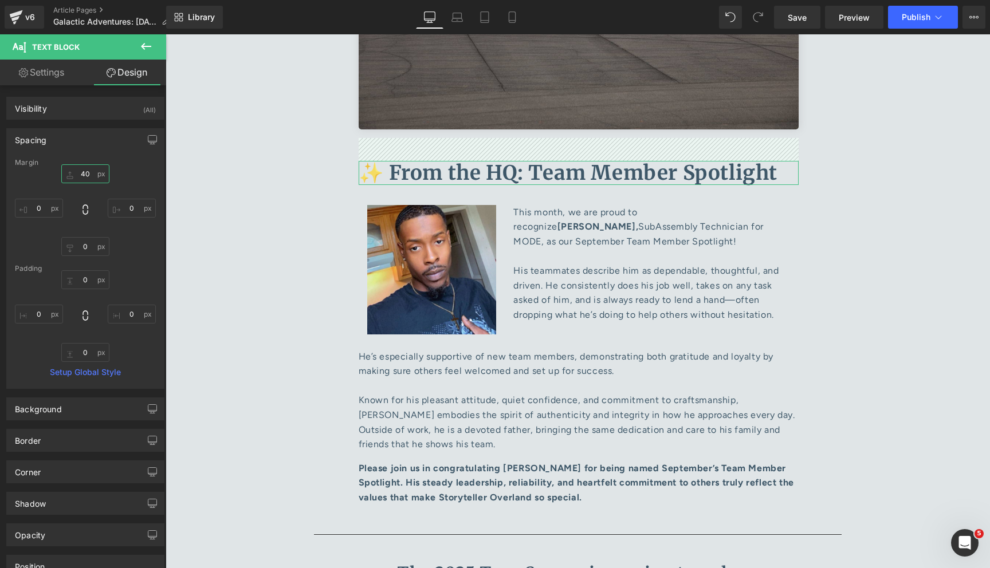
click at [87, 176] on input "40" at bounding box center [85, 173] width 48 height 19
type input "0"
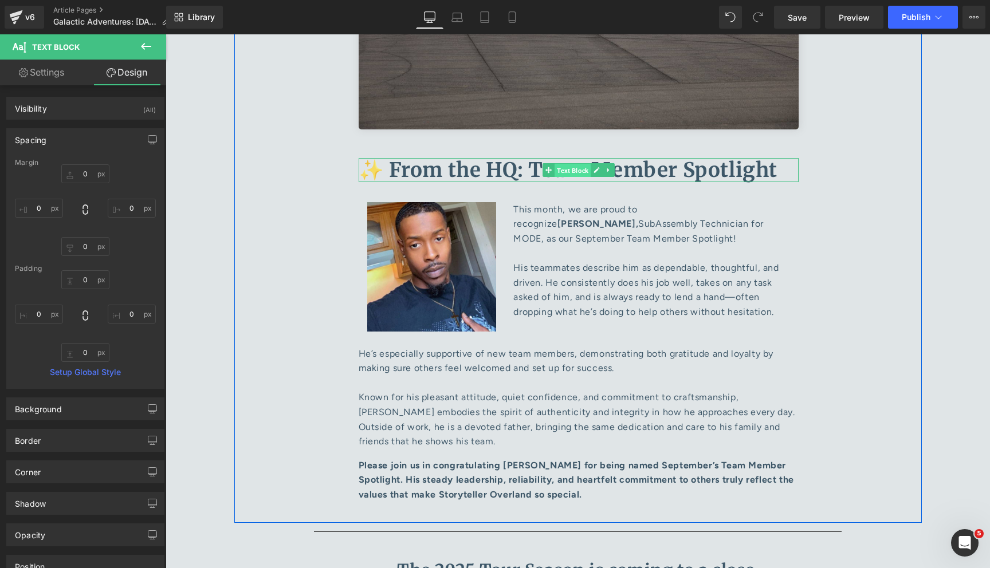
click at [570, 163] on span "Text Block" at bounding box center [573, 170] width 36 height 14
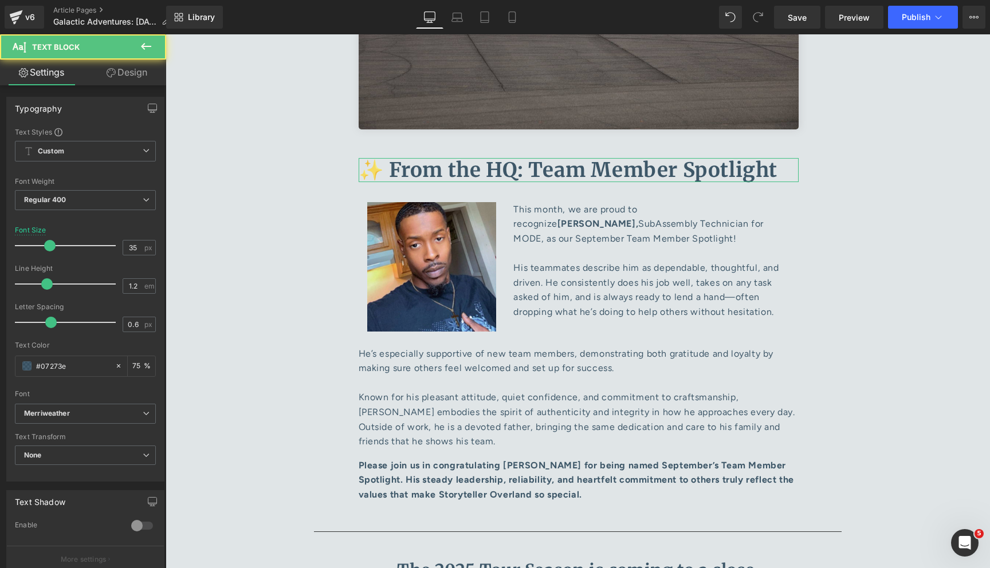
click at [136, 75] on link "Design" at bounding box center [126, 73] width 83 height 26
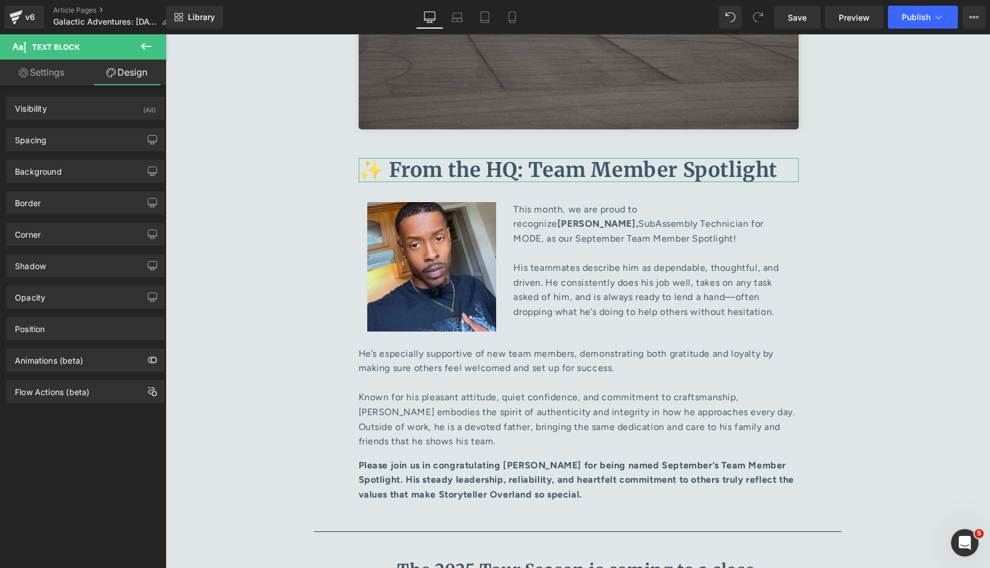
click at [54, 69] on link "Settings" at bounding box center [41, 73] width 83 height 26
type input "75"
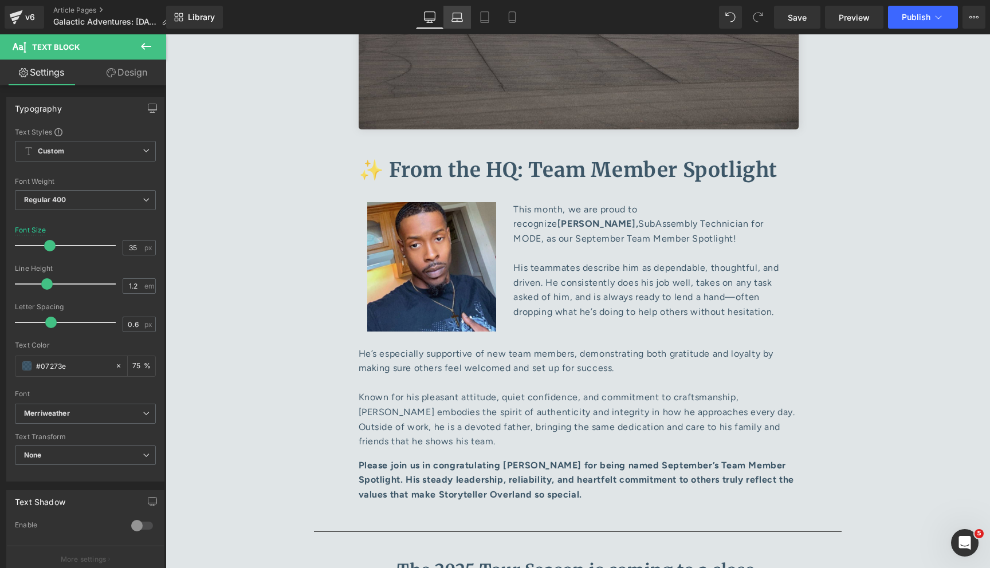
click at [455, 18] on icon at bounding box center [457, 19] width 11 height 3
type input "22"
type input "75"
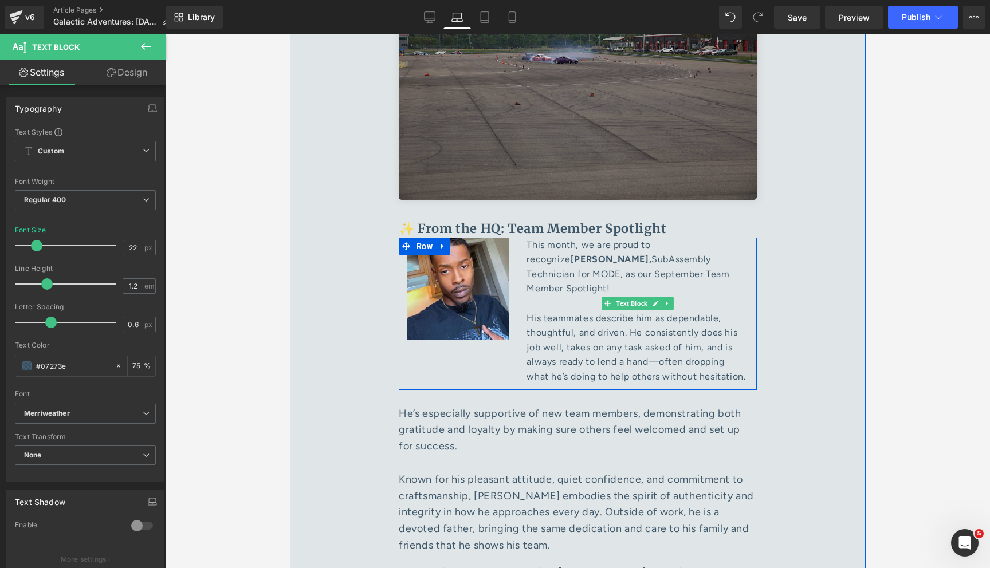
scroll to position [4899, 0]
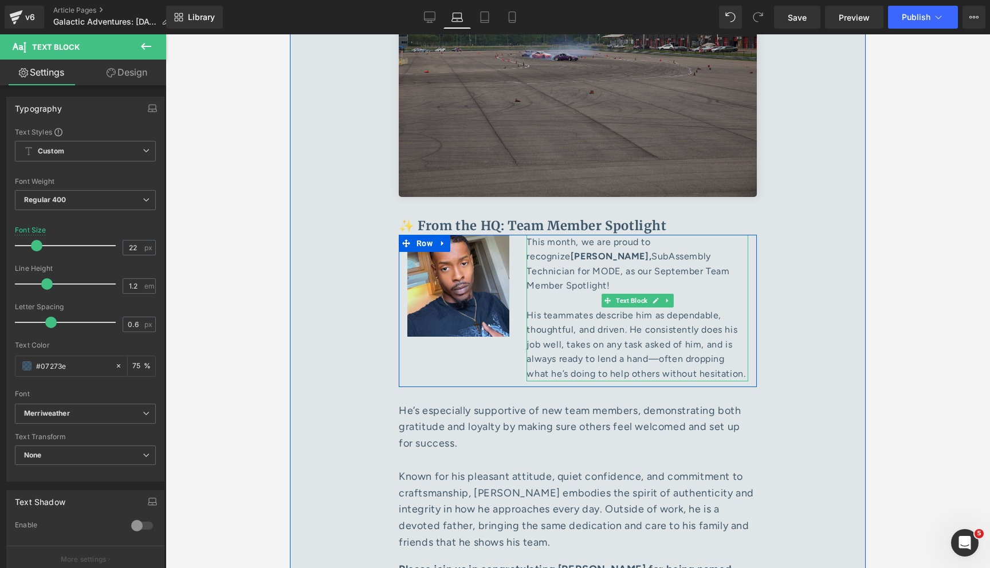
click at [572, 251] on p "This month, we are proud to recognize [PERSON_NAME], SubAssembly Technician for…" at bounding box center [638, 308] width 222 height 147
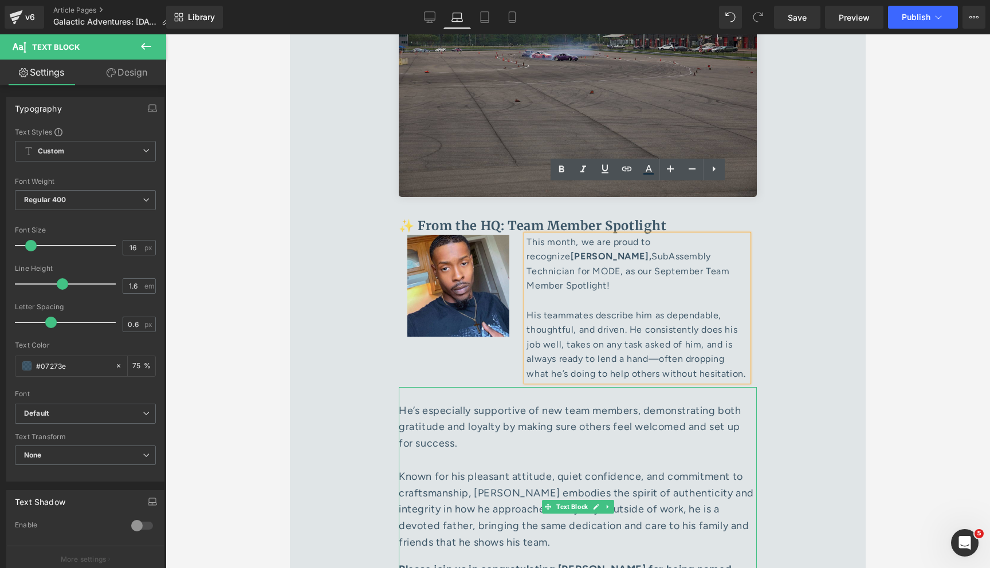
click at [514, 403] on p "He’s especially supportive of new team members, demonstrating both gratitude an…" at bounding box center [578, 477] width 358 height 148
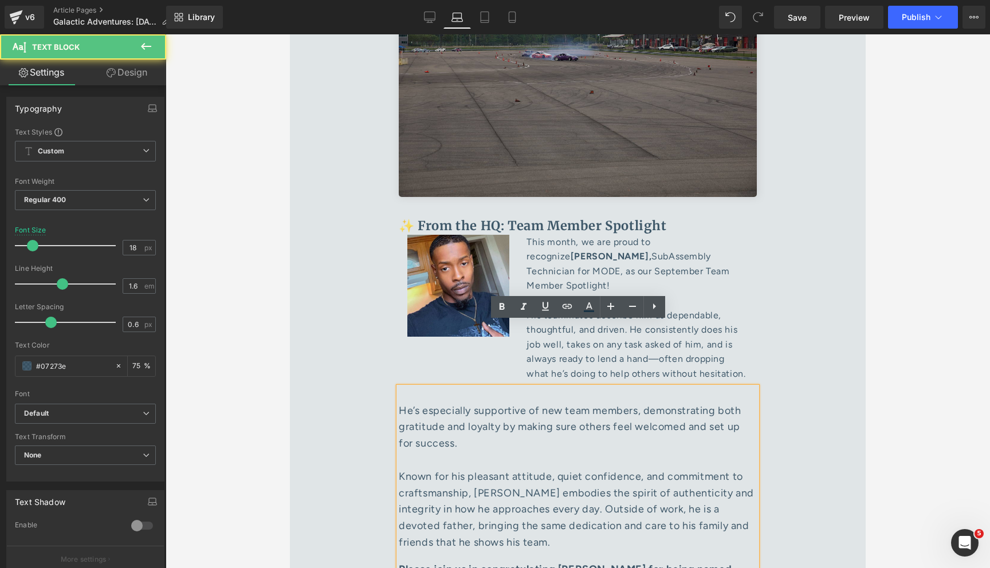
click at [484, 403] on p "He’s especially supportive of new team members, demonstrating both gratitude an…" at bounding box center [578, 477] width 358 height 148
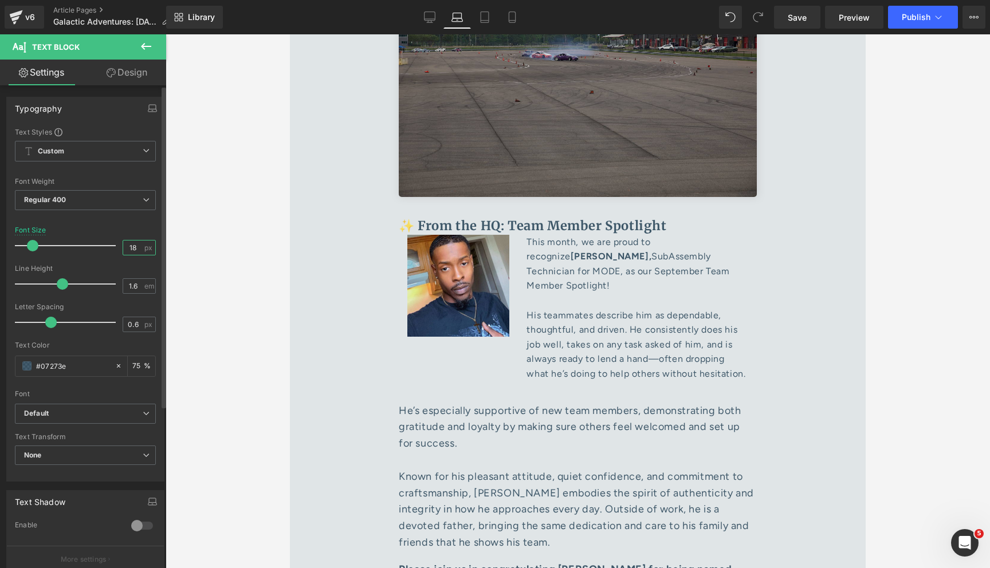
click at [132, 248] on input "18" at bounding box center [133, 248] width 20 height 14
type input "16"
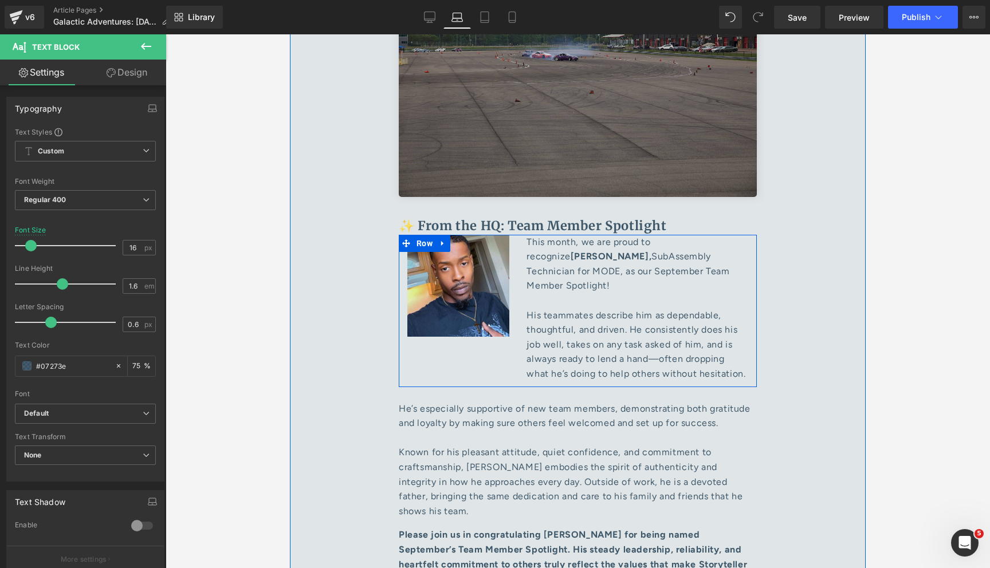
click at [493, 294] on div "Image This month, we are proud to recognize [PERSON_NAME], SubAssembly Technici…" at bounding box center [578, 311] width 358 height 152
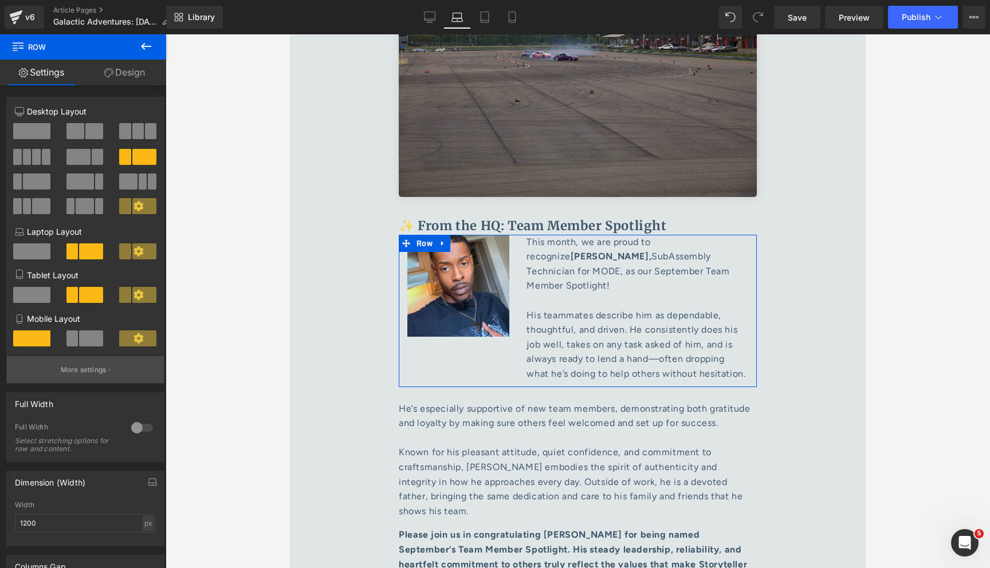
click at [86, 371] on p "More settings" at bounding box center [84, 370] width 46 height 10
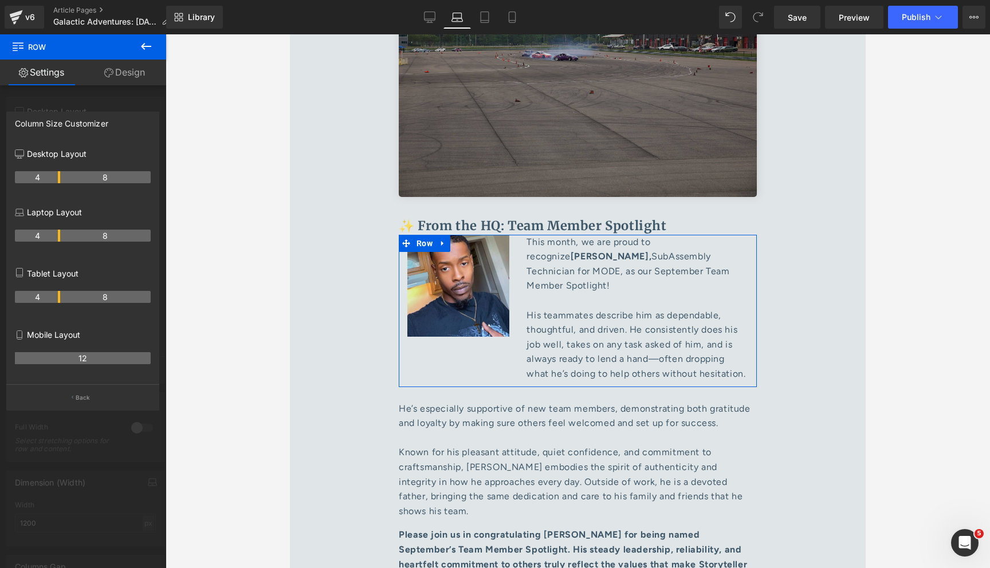
click at [103, 67] on link "Design" at bounding box center [124, 73] width 83 height 26
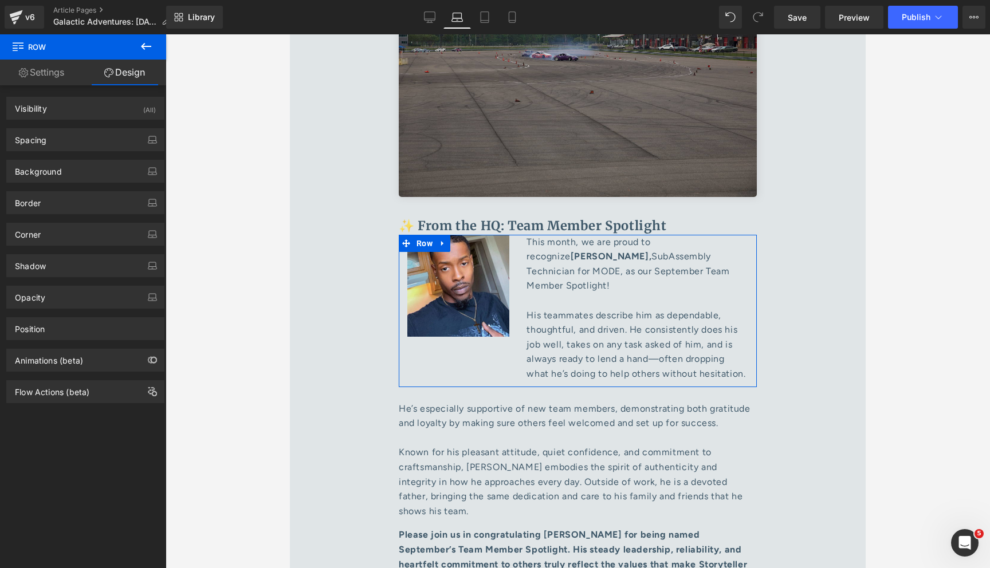
click at [40, 79] on link "Settings" at bounding box center [41, 73] width 83 height 26
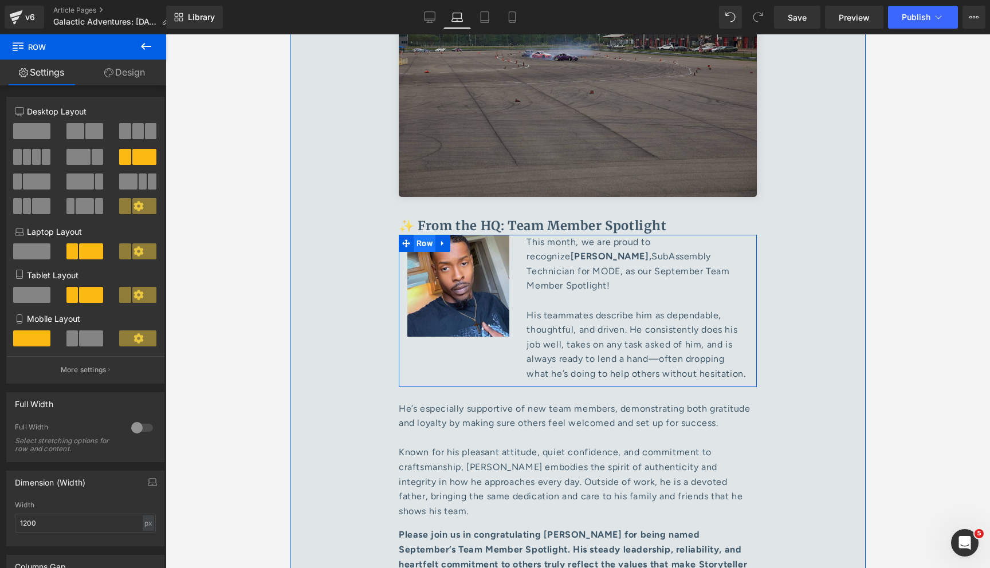
click at [427, 235] on span "Row" at bounding box center [425, 243] width 22 height 17
click at [519, 235] on div "This month, we are proud to recognize [PERSON_NAME], SubAssembly Technician for…" at bounding box center [637, 308] width 239 height 147
click at [584, 284] on p "This month, we are proud to recognize [PERSON_NAME], SubAssembly Technician for…" at bounding box center [638, 308] width 222 height 147
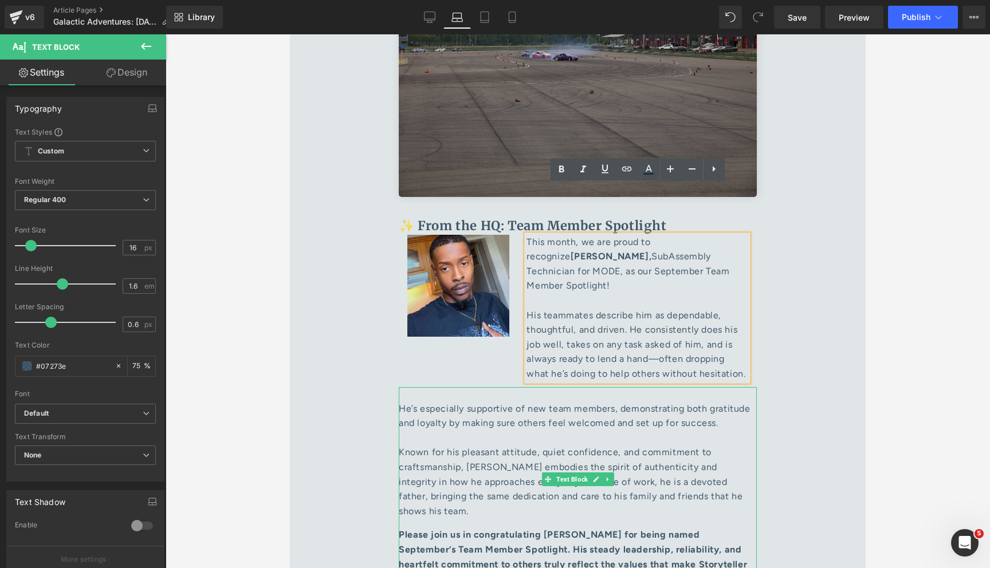
click at [500, 427] on p "He’s especially supportive of new team members, demonstrating both gratitude an…" at bounding box center [578, 460] width 358 height 117
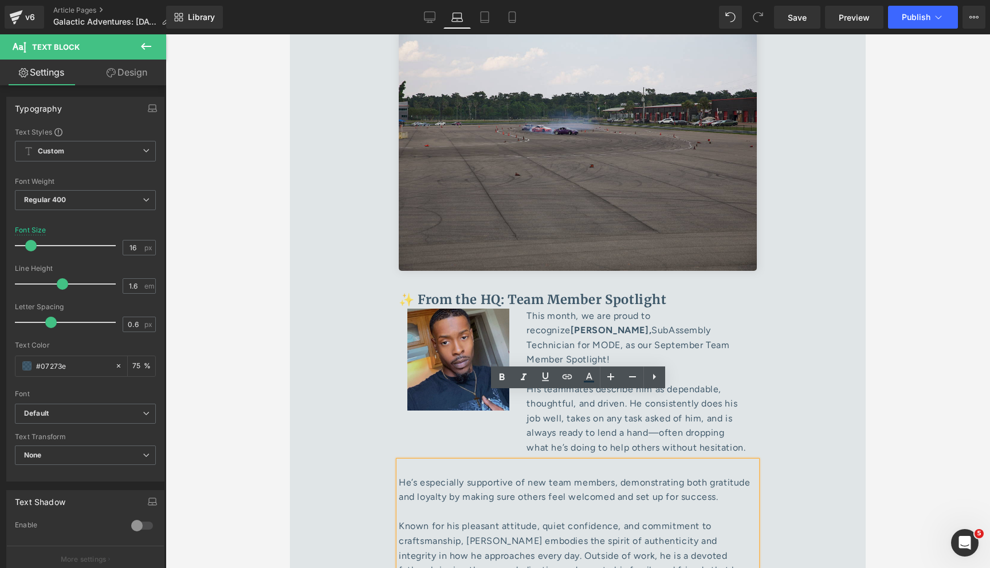
scroll to position [4829, 0]
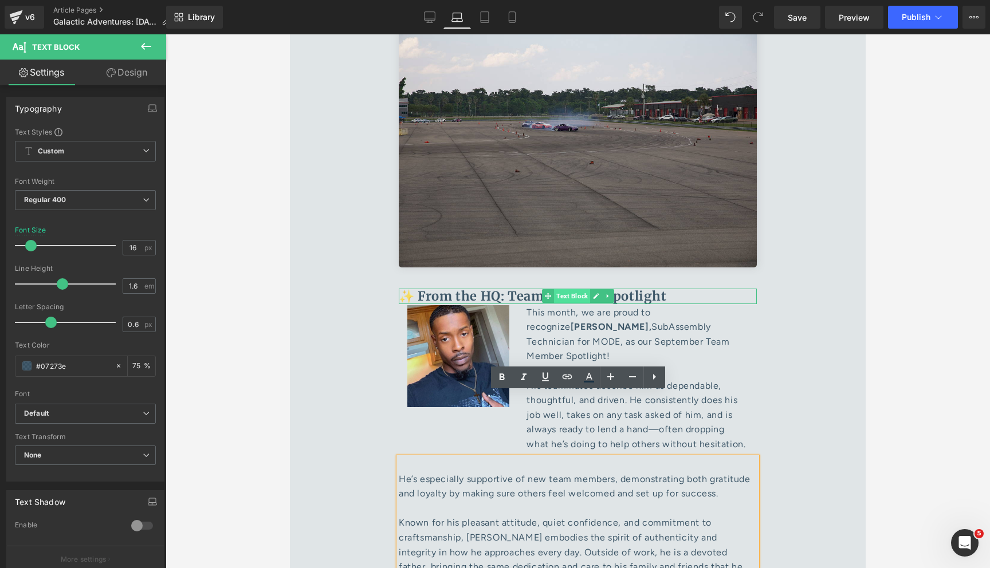
click at [562, 289] on span "Text Block" at bounding box center [572, 296] width 36 height 14
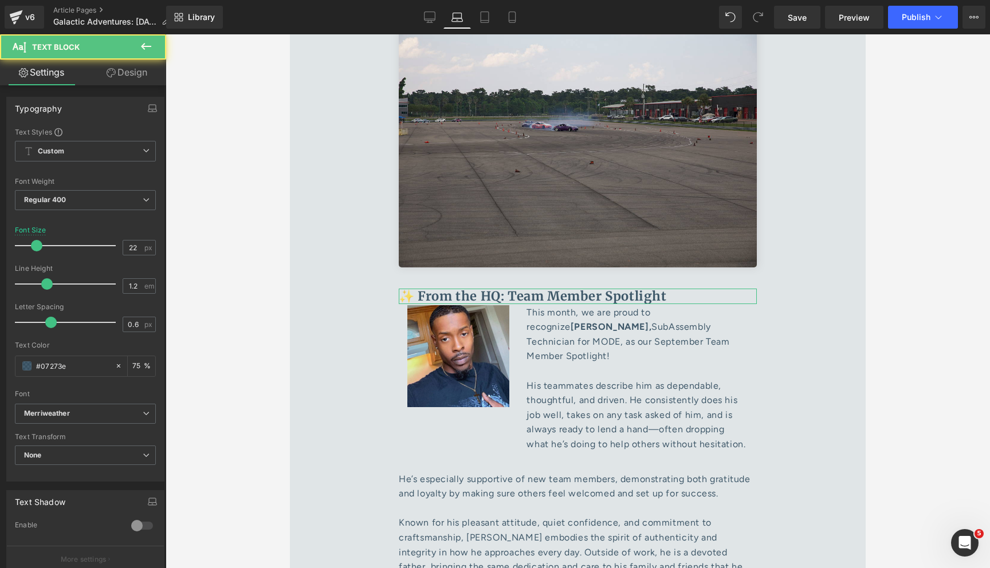
click at [119, 74] on link "Design" at bounding box center [126, 73] width 83 height 26
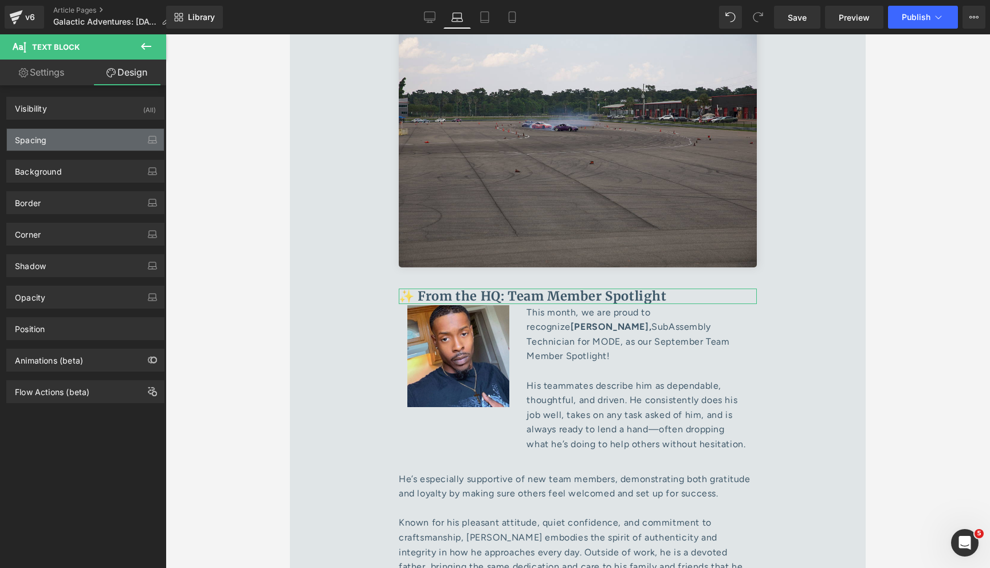
click at [87, 134] on div "Spacing" at bounding box center [85, 140] width 157 height 22
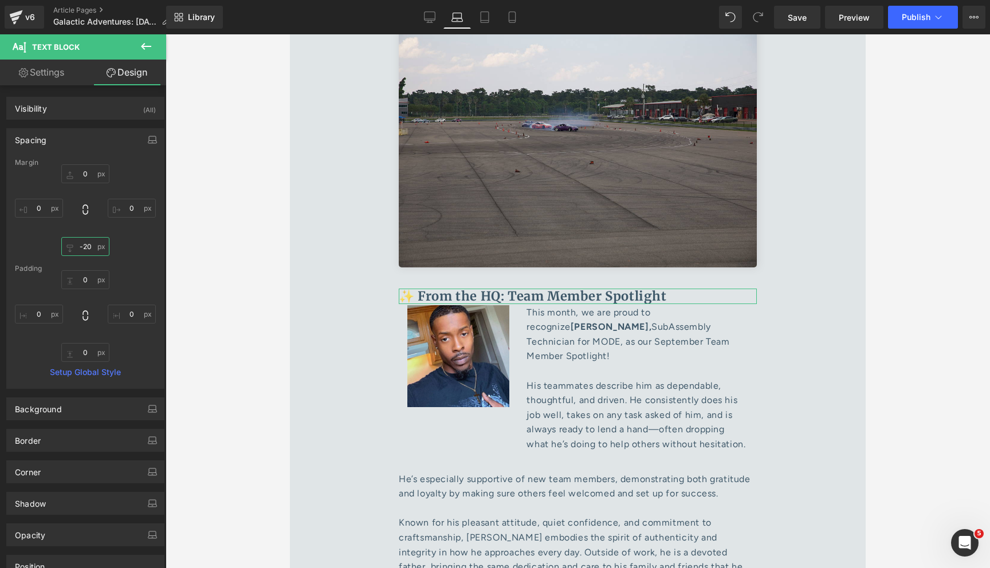
click at [82, 244] on input "-20" at bounding box center [85, 246] width 48 height 19
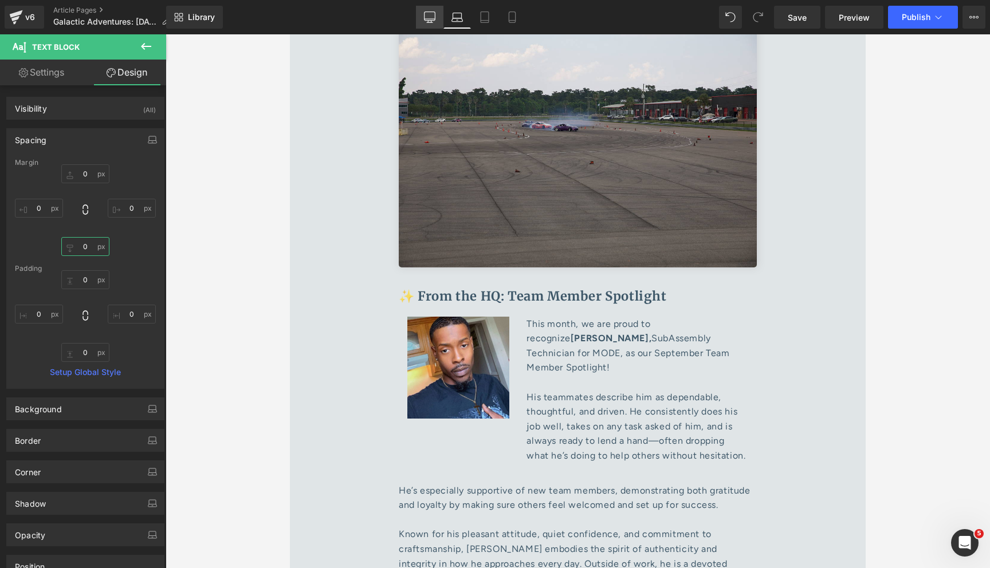
type input "0"
click at [423, 21] on link "Desktop" at bounding box center [430, 17] width 28 height 23
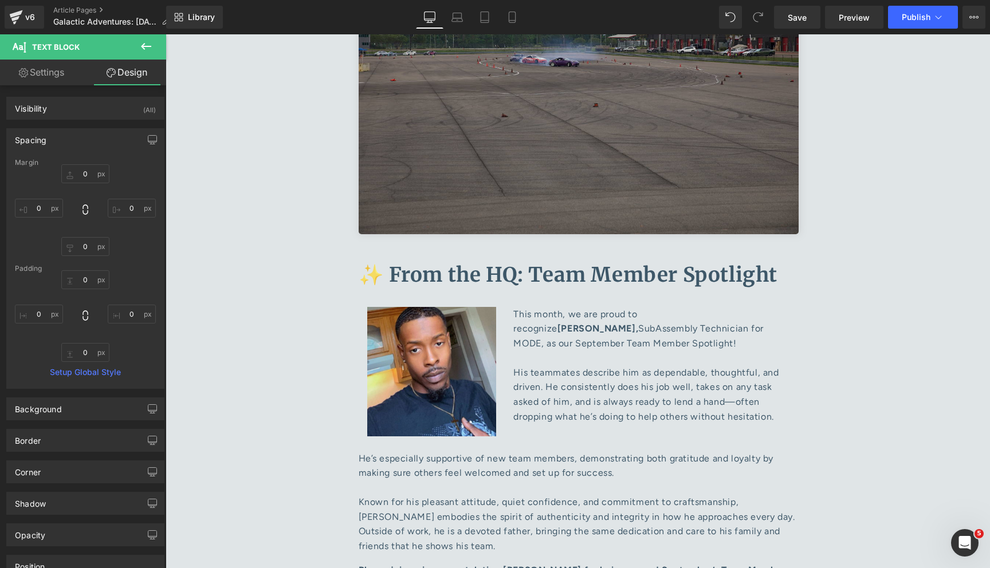
type input "0"
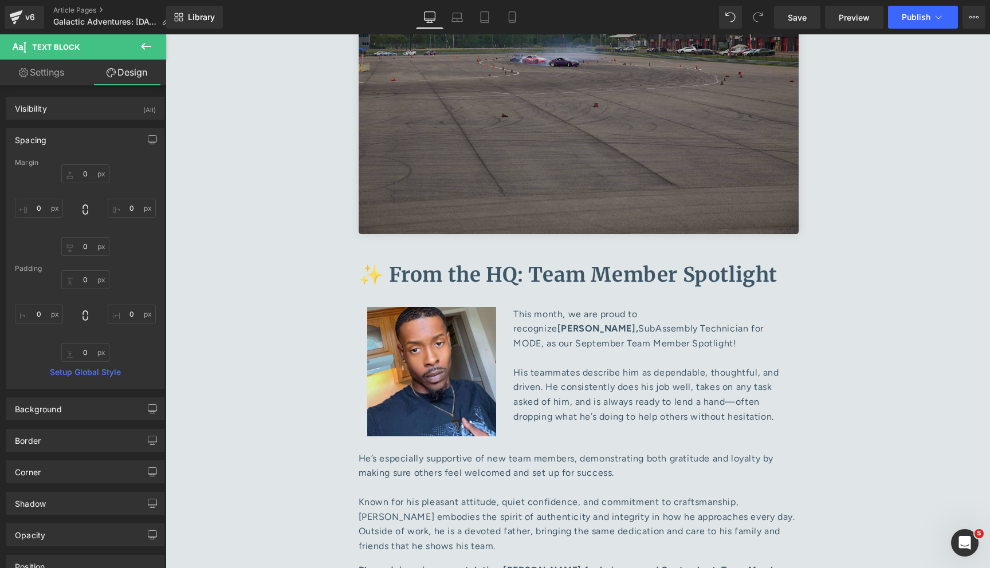
type input "0"
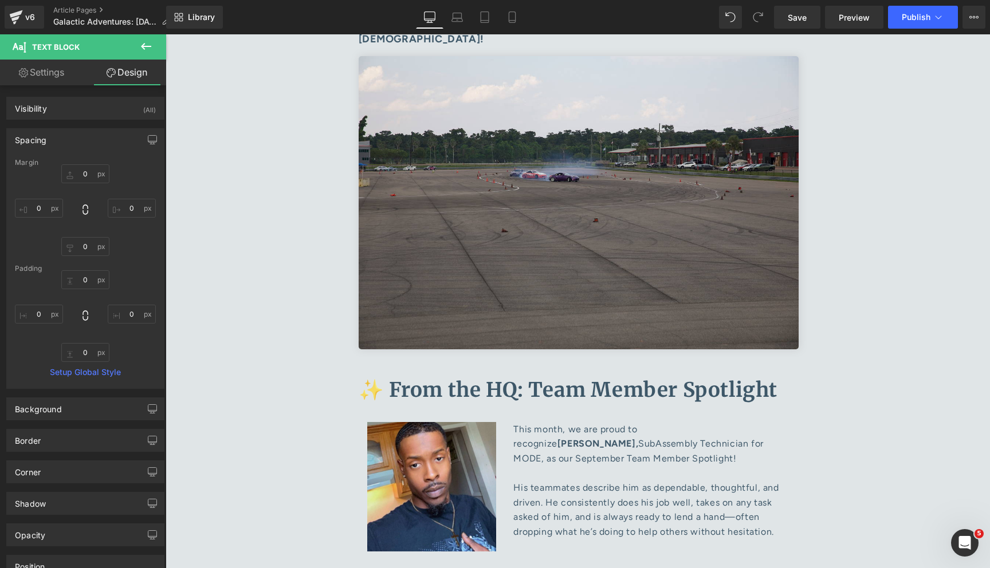
scroll to position [4859, 0]
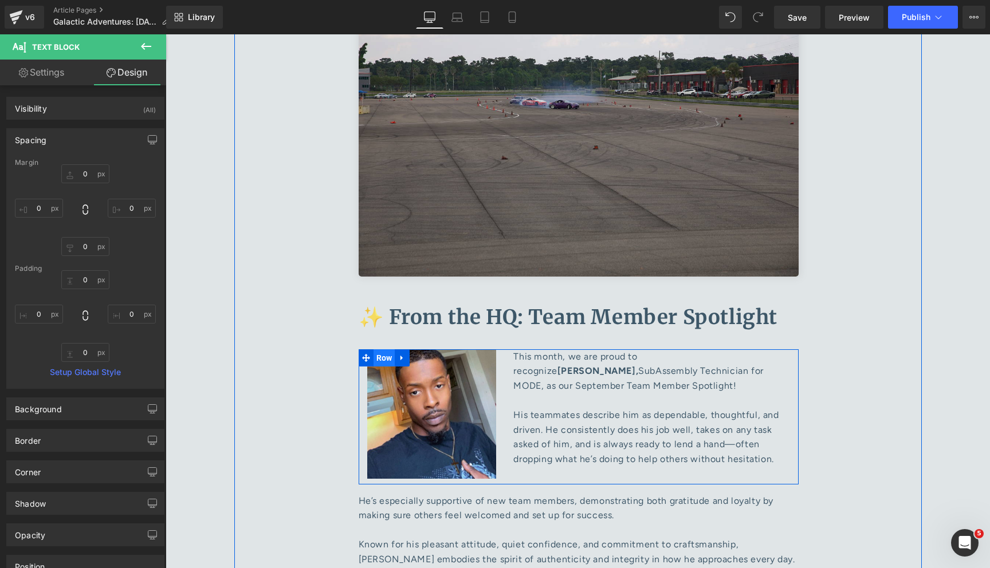
click at [383, 349] on span "Row" at bounding box center [385, 357] width 22 height 17
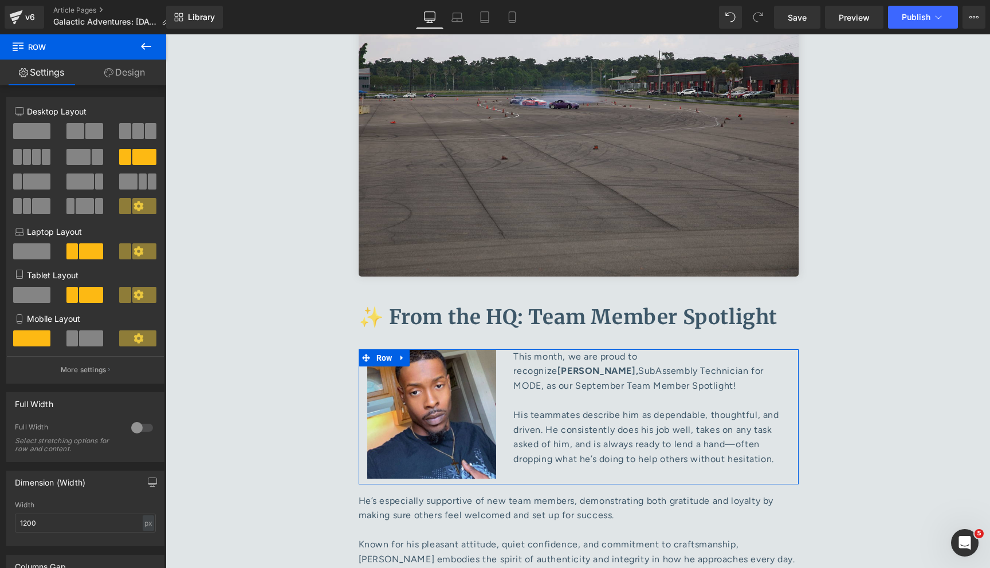
click at [139, 77] on link "Design" at bounding box center [124, 73] width 83 height 26
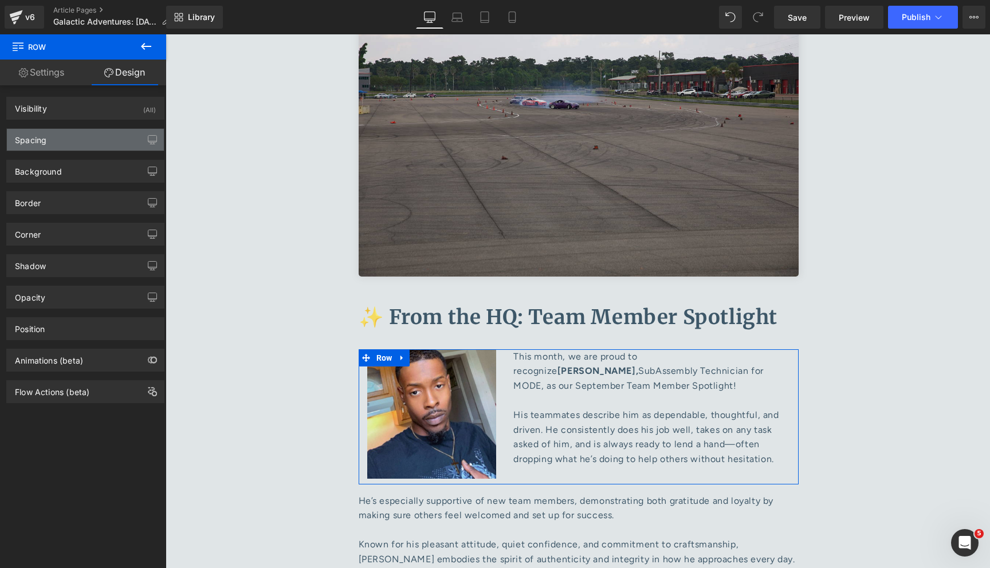
click at [88, 143] on div "Spacing" at bounding box center [85, 140] width 157 height 22
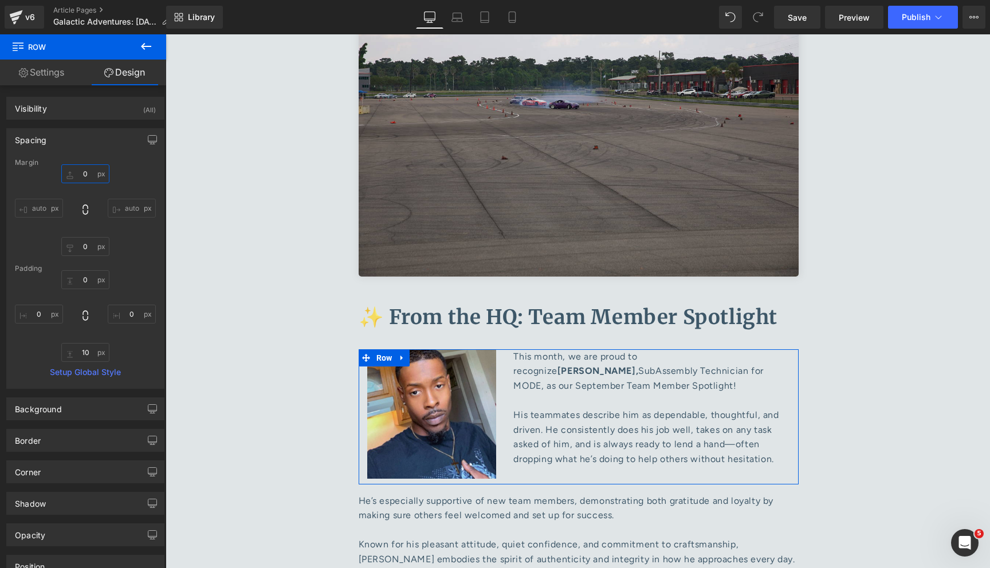
click at [85, 170] on input "0" at bounding box center [85, 173] width 48 height 19
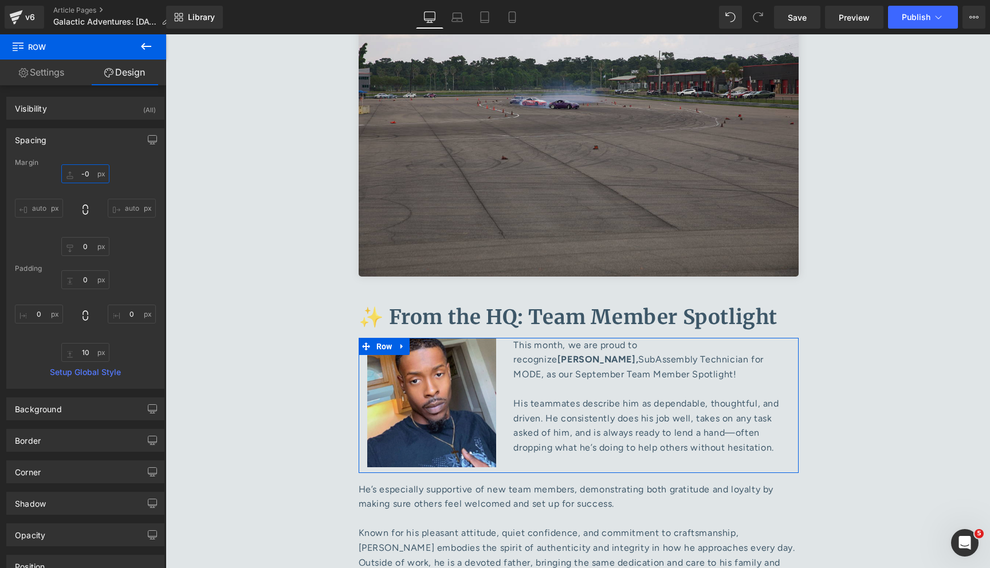
type input "-10"
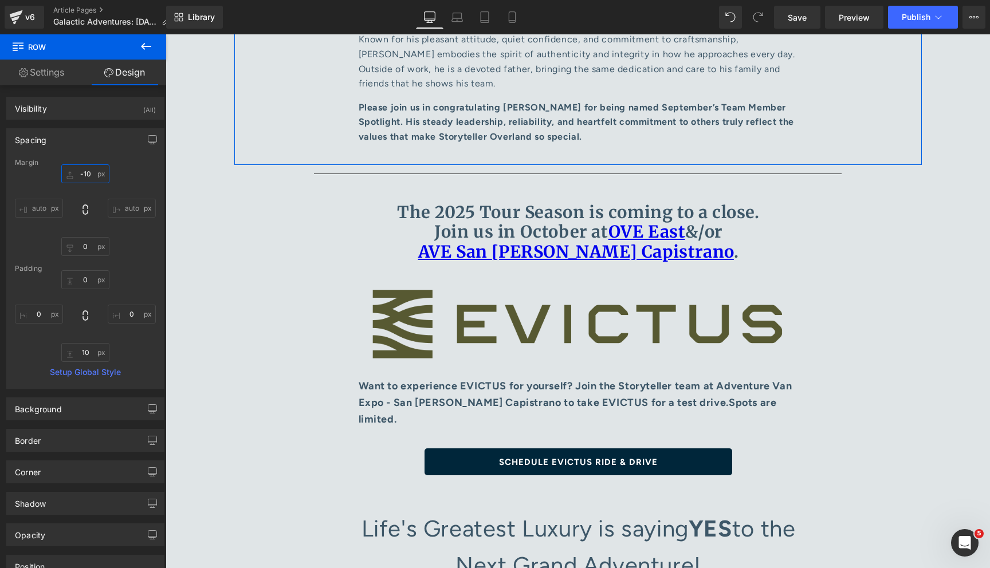
scroll to position [5360, 0]
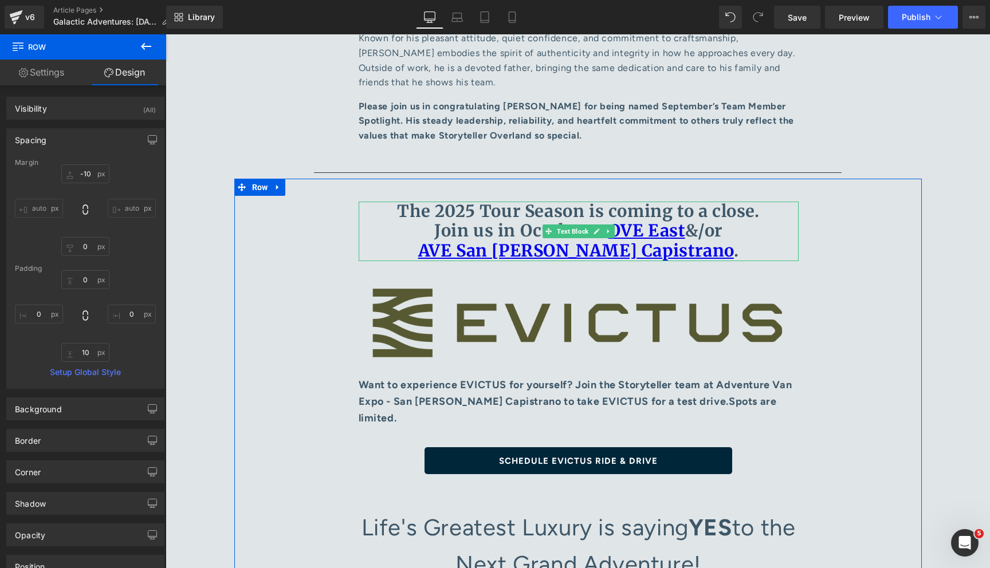
click at [386, 202] on p "The 2025 Tour Season is coming to a close. Join us in October at OVE East &/or …" at bounding box center [579, 232] width 440 height 60
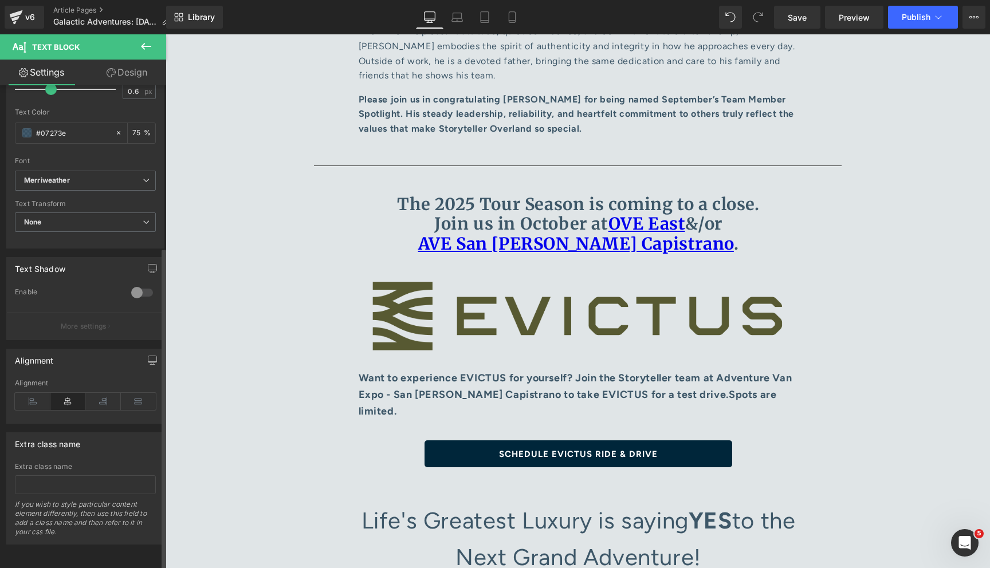
scroll to position [0, 0]
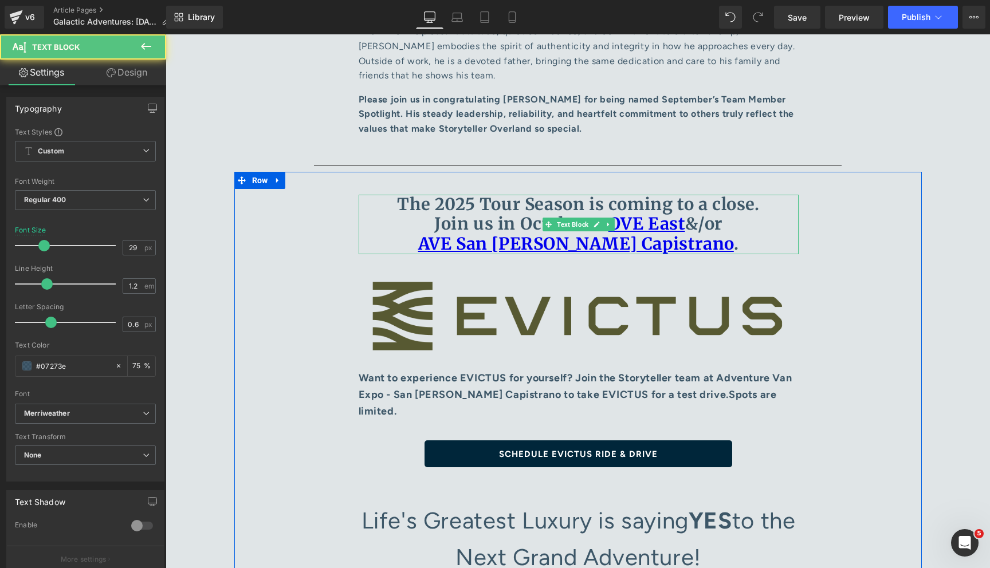
click at [501, 194] on b "The 2025 Tour Season is coming to a close. Join us in October at OVE East &/or …" at bounding box center [578, 224] width 362 height 61
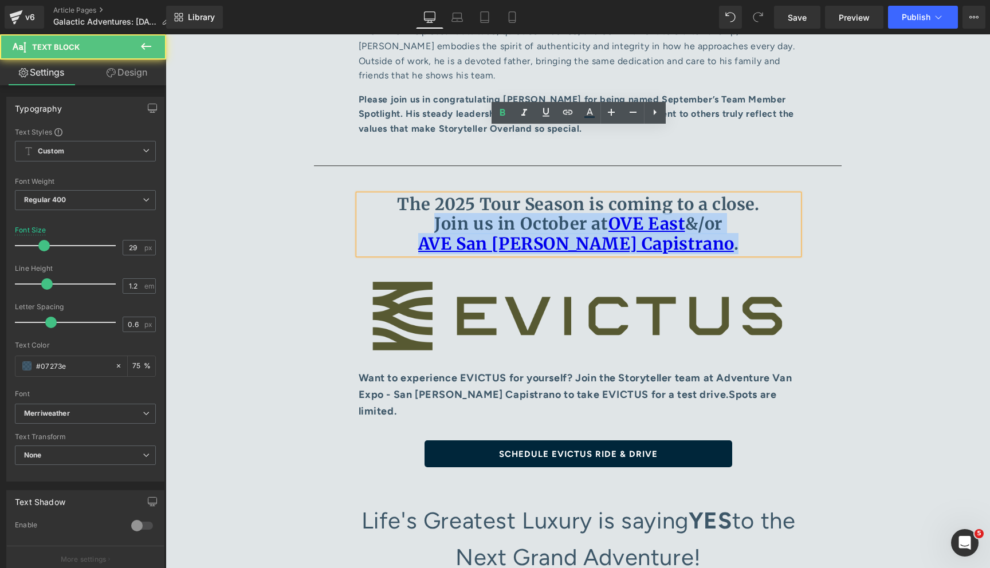
drag, startPoint x: 427, startPoint y: 152, endPoint x: 708, endPoint y: 201, distance: 285.5
click at [701, 195] on p "The 2025 Tour Season is coming to a close. Join us in October at OVE East &/or …" at bounding box center [579, 225] width 440 height 60
drag, startPoint x: 712, startPoint y: 181, endPoint x: 427, endPoint y: 163, distance: 285.3
click at [427, 195] on p "The 2025 Tour Season is coming to a close. Join us in October at OVE East &/or …" at bounding box center [579, 225] width 440 height 60
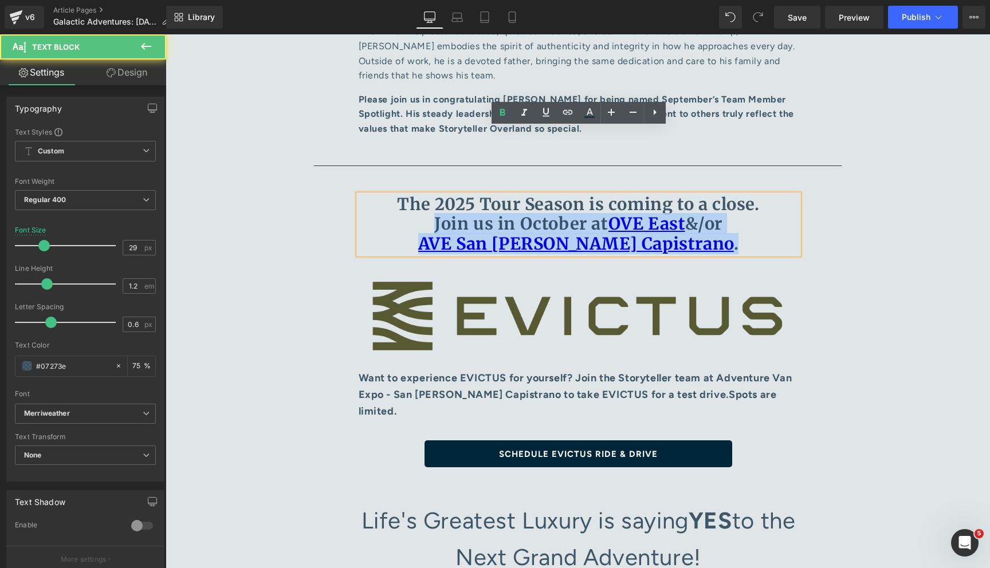
click at [510, 194] on b "The 2025 Tour Season is coming to a close. Join us in October at OVE East &/or …" at bounding box center [578, 224] width 362 height 61
drag, startPoint x: 426, startPoint y: 155, endPoint x: 709, endPoint y: 178, distance: 284.0
click at [709, 195] on p "The 2025 Tour Season is coming to a close. Join us in October at OVE East &/or …" at bounding box center [579, 225] width 440 height 60
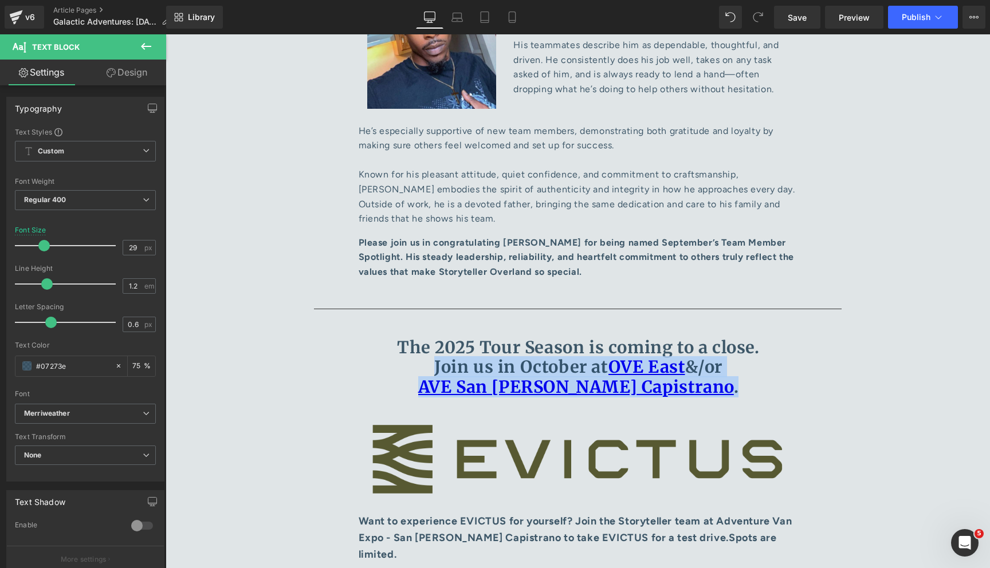
scroll to position [5266, 0]
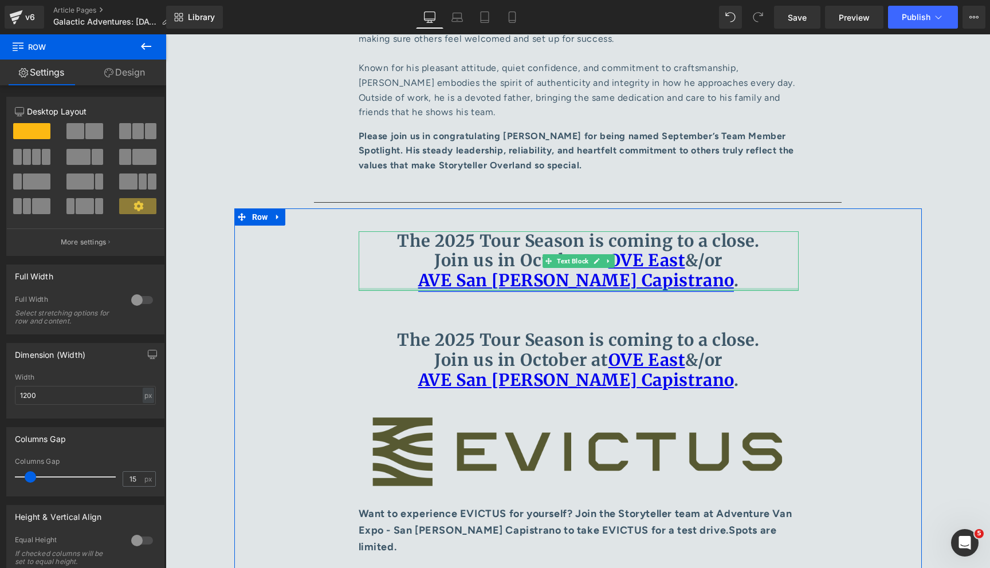
scroll to position [5336, 0]
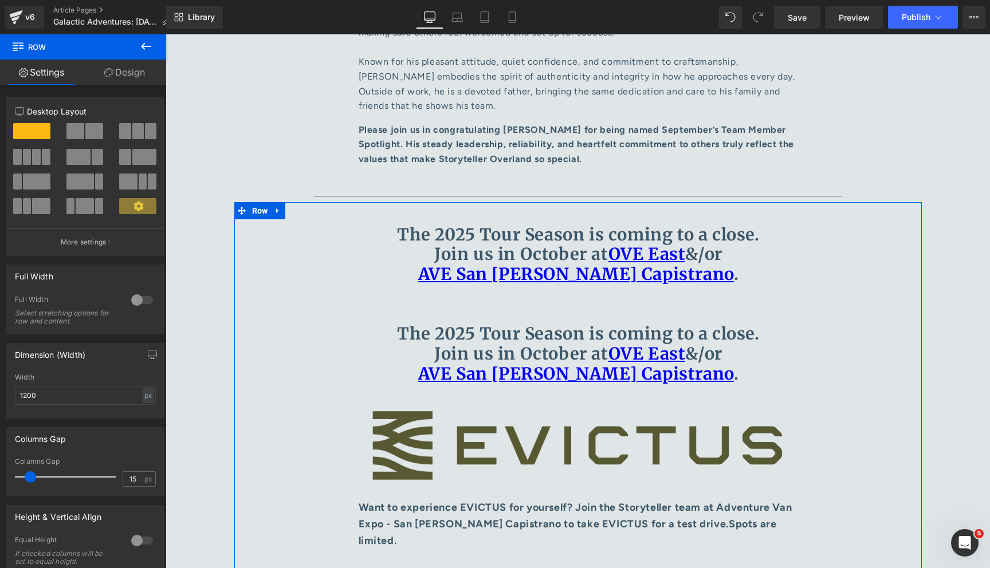
click at [504, 323] on b "The 2025 Tour Season is coming to a close. Join us in October at OVE East &/or …" at bounding box center [578, 353] width 362 height 61
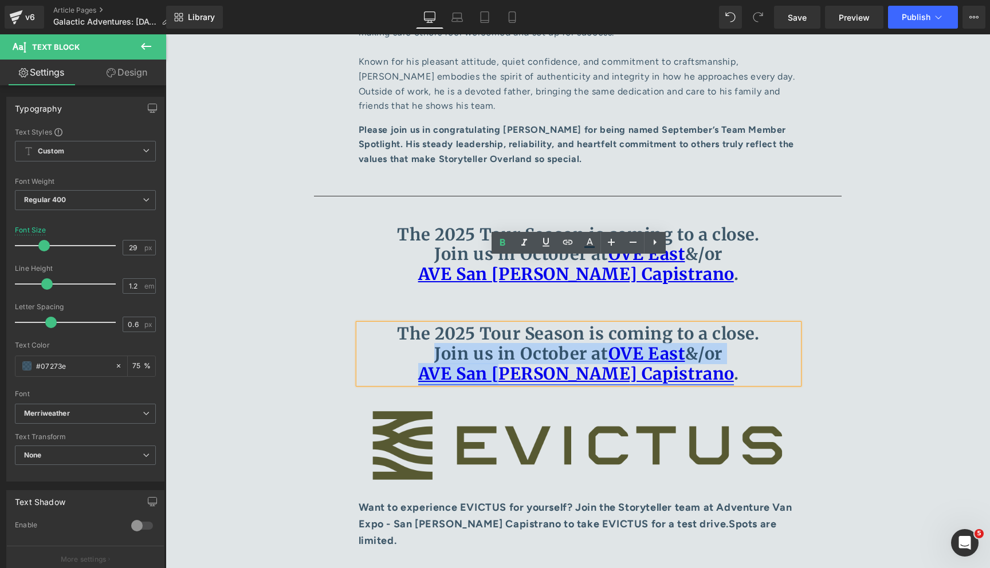
drag, startPoint x: 416, startPoint y: 290, endPoint x: 549, endPoint y: 298, distance: 133.1
click at [549, 324] on p "The 2025 Tour Season is coming to a close. Join us in October at OVE East &/or …" at bounding box center [579, 354] width 440 height 60
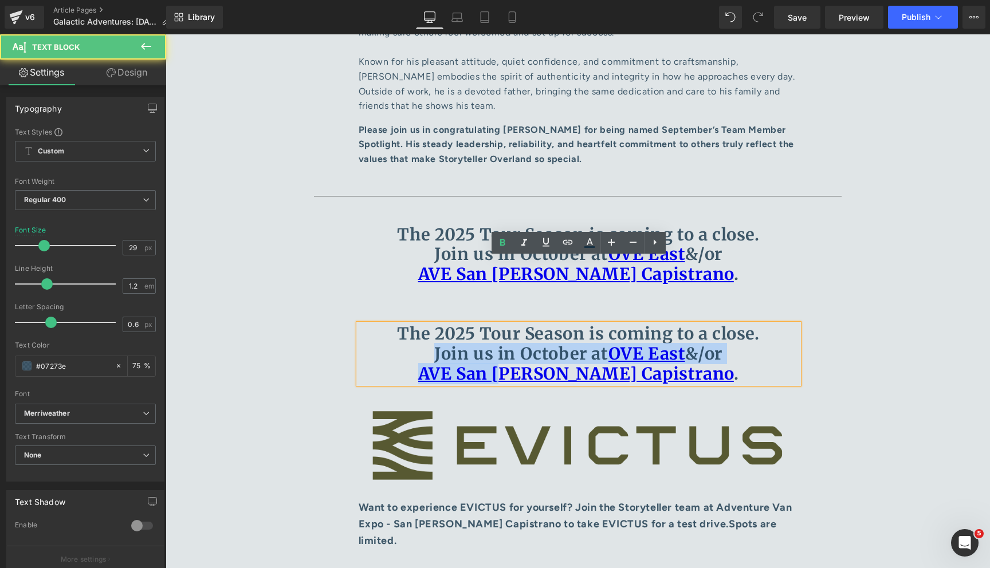
click at [429, 324] on p "The 2025 Tour Season is coming to a close. Join us in October at OVE East &/or …" at bounding box center [579, 354] width 440 height 60
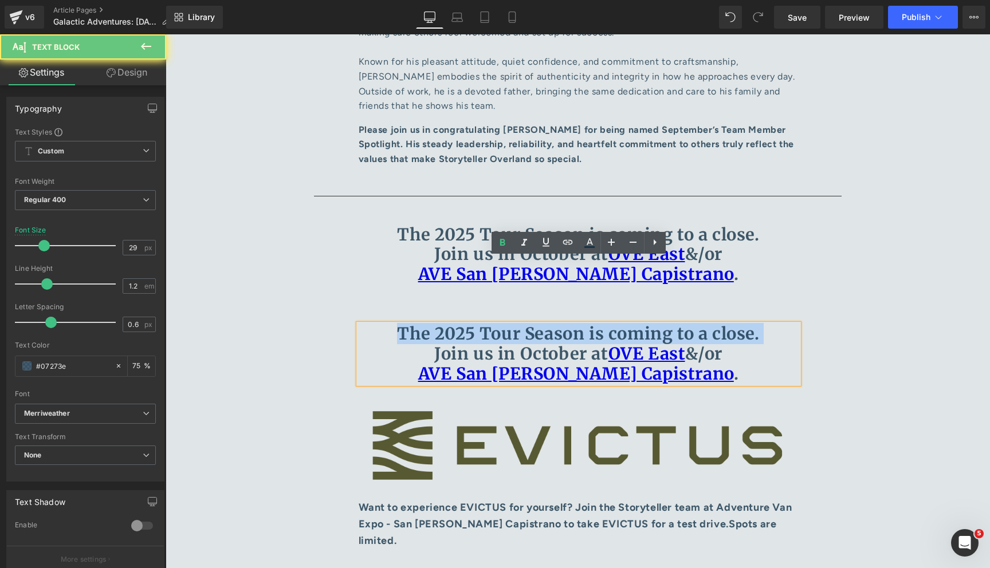
drag, startPoint x: 413, startPoint y: 286, endPoint x: 351, endPoint y: 249, distance: 73.0
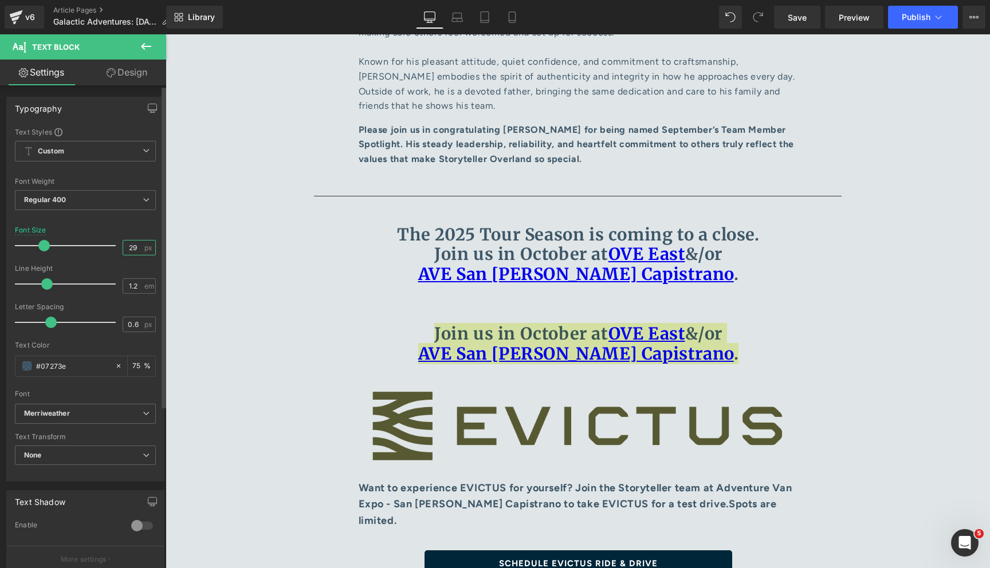
click at [125, 246] on input "29" at bounding box center [133, 248] width 20 height 14
type input "20"
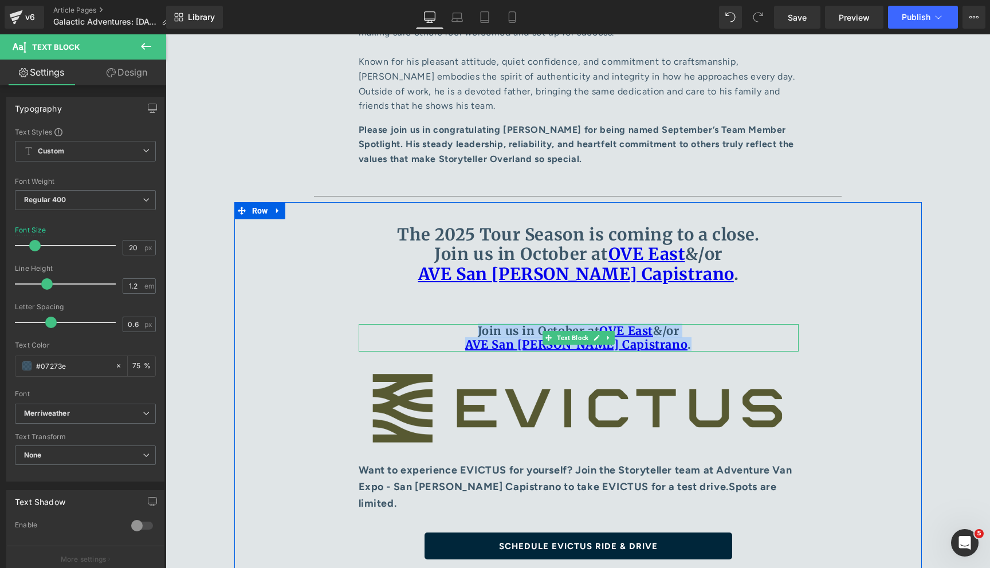
click at [492, 324] on p "Join us in October at OVE East &/or AVE [GEOGRAPHIC_DATA][PERSON_NAME] ." at bounding box center [579, 338] width 440 height 28
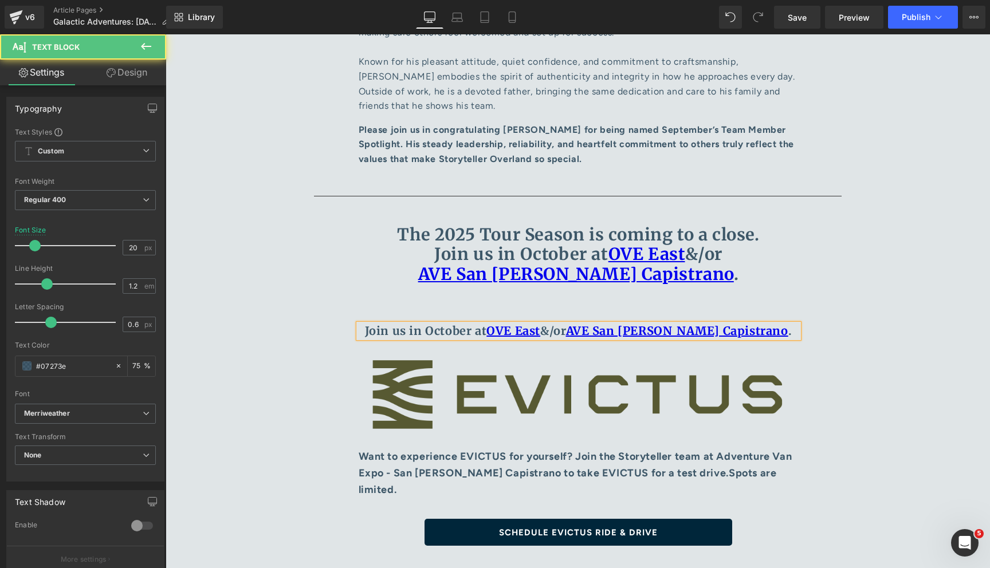
click at [388, 324] on p "Join us in October at OVE East &/or AVE [GEOGRAPHIC_DATA][PERSON_NAME] ." at bounding box center [579, 331] width 440 height 14
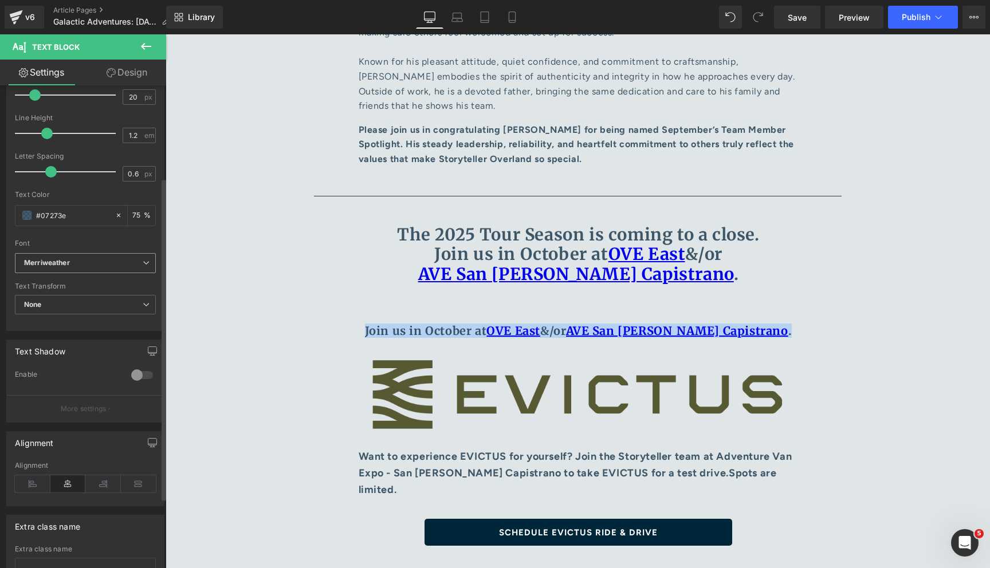
scroll to position [175, 0]
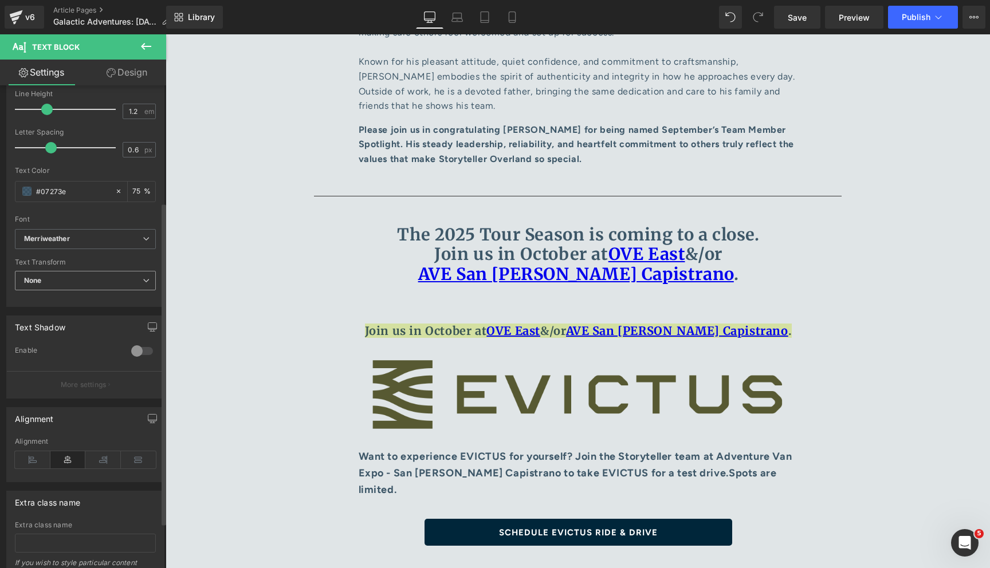
click at [99, 280] on span "None" at bounding box center [85, 281] width 141 height 20
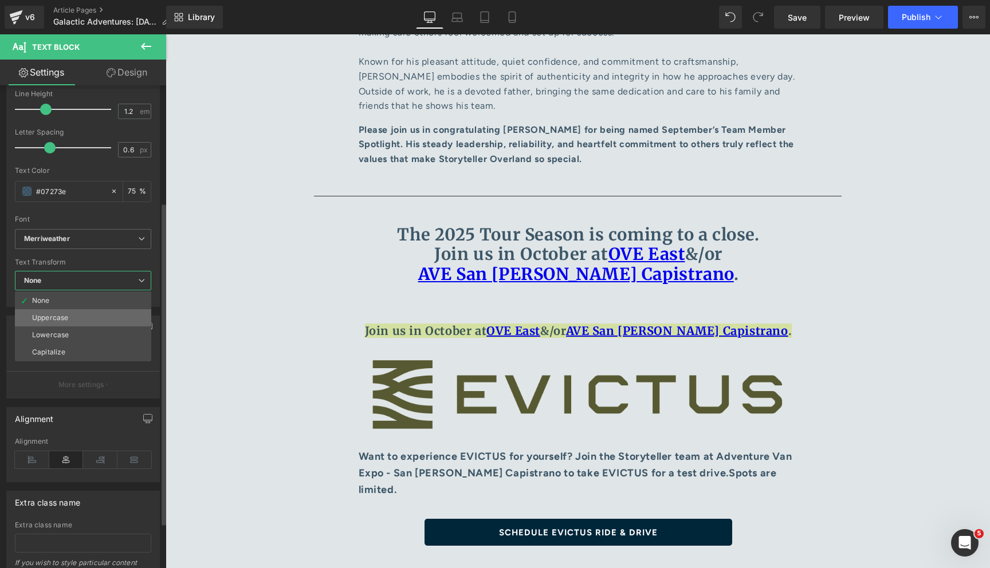
click at [58, 314] on div "Uppercase" at bounding box center [50, 318] width 36 height 8
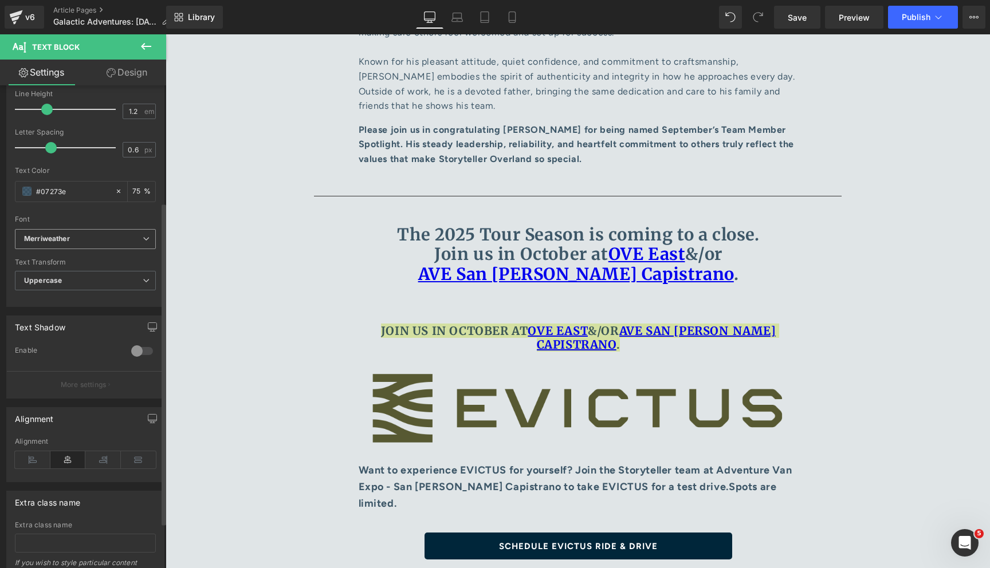
click at [64, 245] on span "Merriweather" at bounding box center [85, 239] width 141 height 20
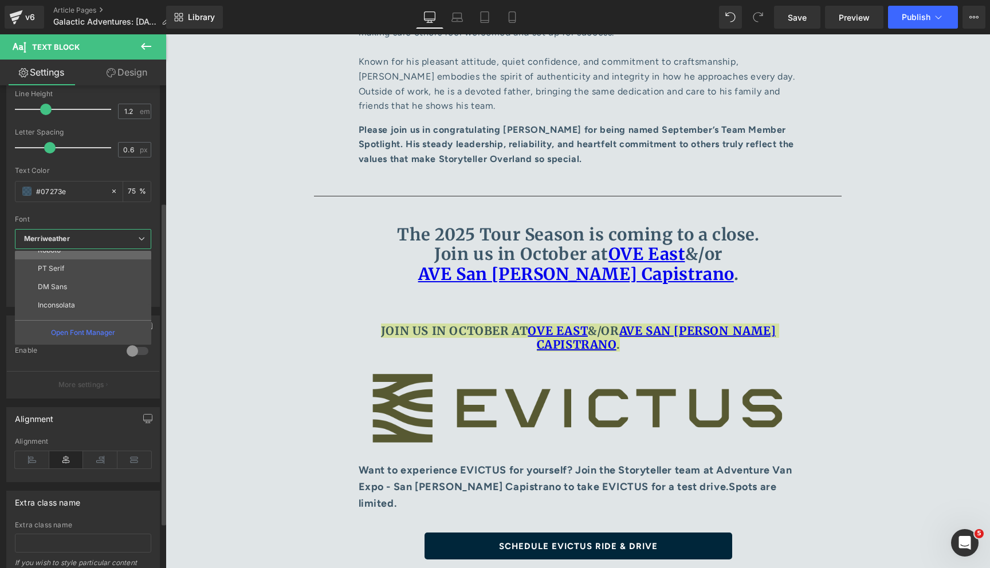
scroll to position [48, 0]
click at [60, 286] on p "DM Sans" at bounding box center [52, 285] width 29 height 8
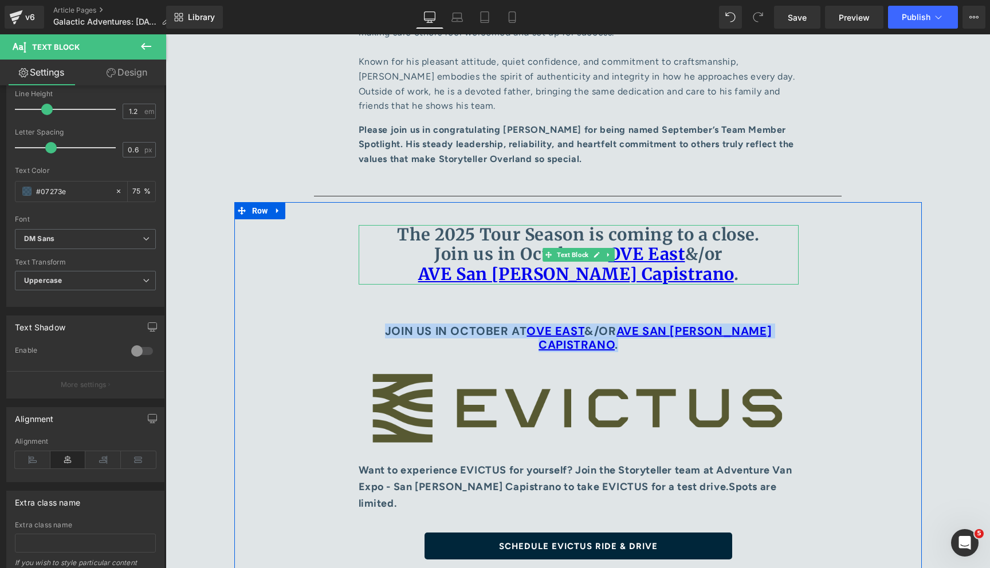
click at [421, 225] on p "The 2025 Tour Season is coming to a close. Join us in October at OVE East &/or …" at bounding box center [579, 255] width 440 height 60
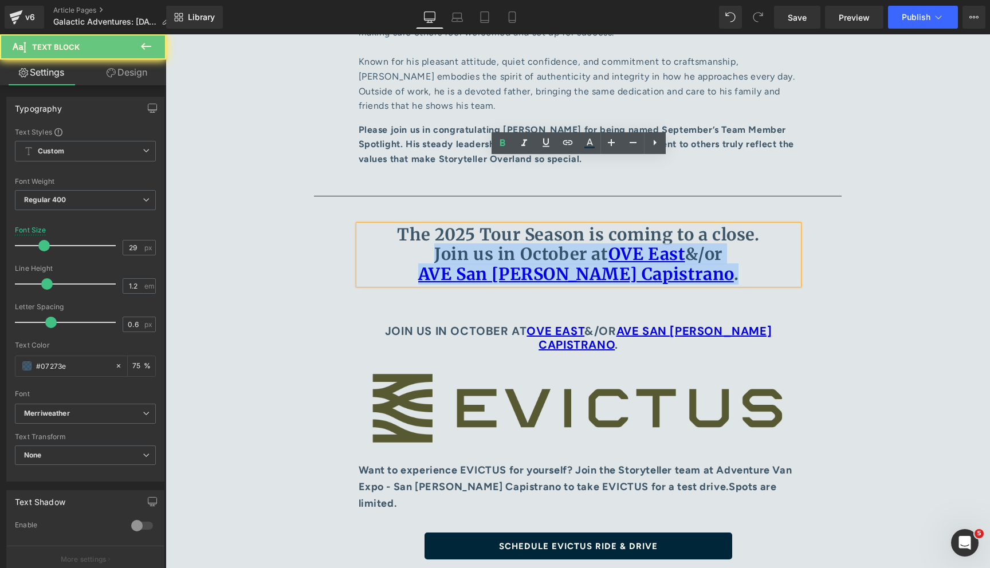
drag, startPoint x: 404, startPoint y: 187, endPoint x: 706, endPoint y: 218, distance: 304.1
click at [706, 225] on p "The 2025 Tour Season is coming to a close. Join us in October at OVE East &/or …" at bounding box center [579, 255] width 440 height 60
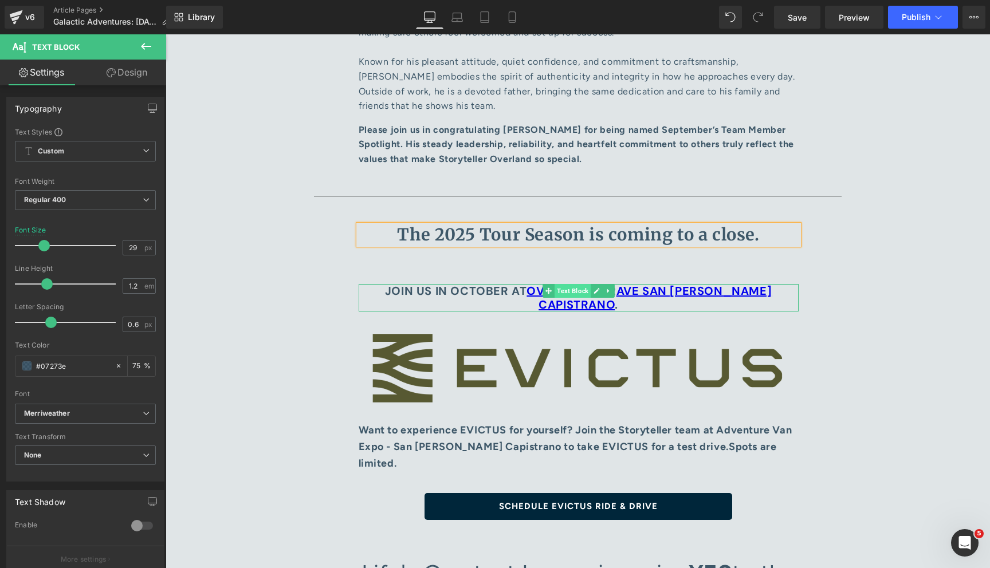
click at [563, 284] on span "Text Block" at bounding box center [573, 291] width 36 height 14
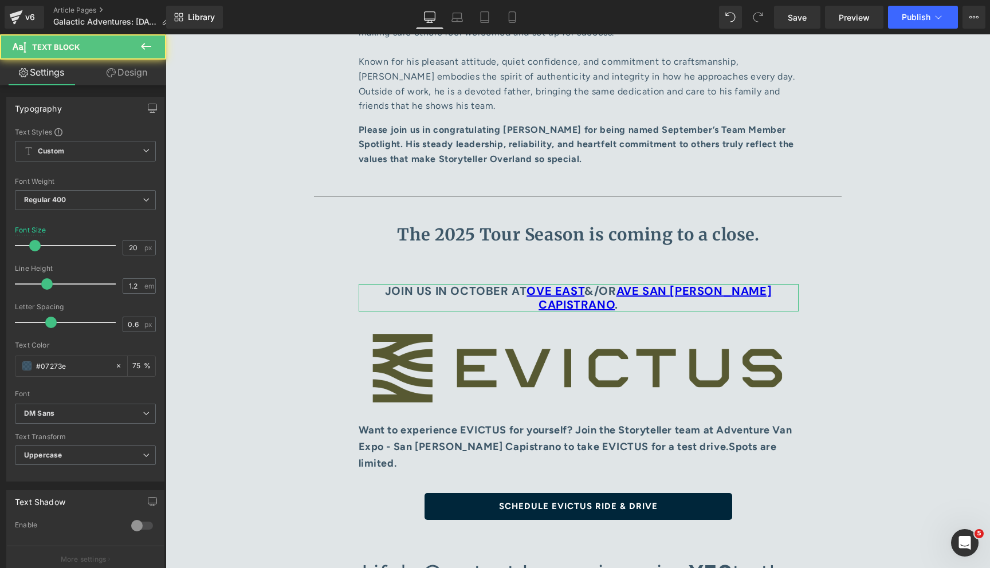
click at [122, 75] on link "Design" at bounding box center [126, 73] width 83 height 26
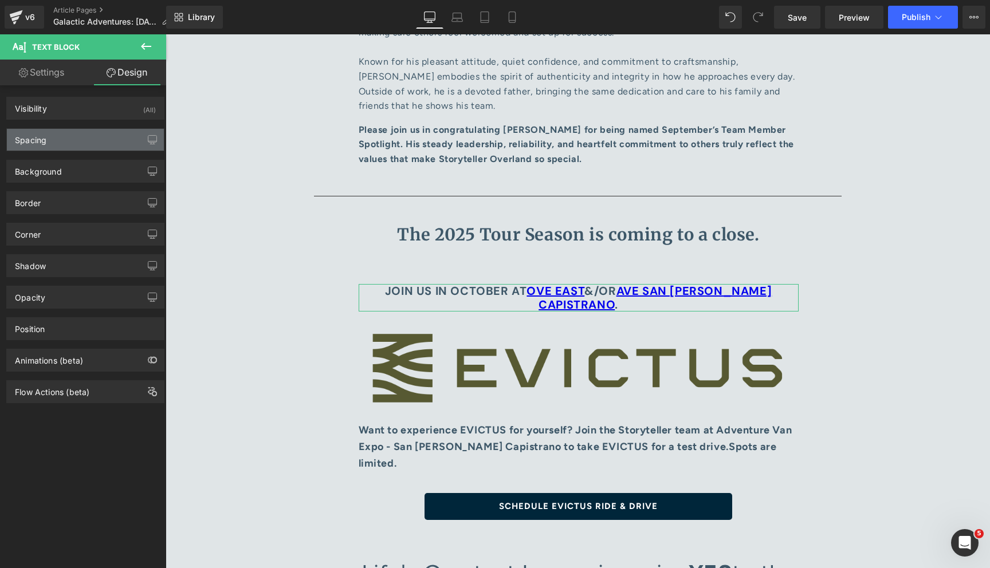
click at [88, 131] on div "Spacing" at bounding box center [85, 140] width 157 height 22
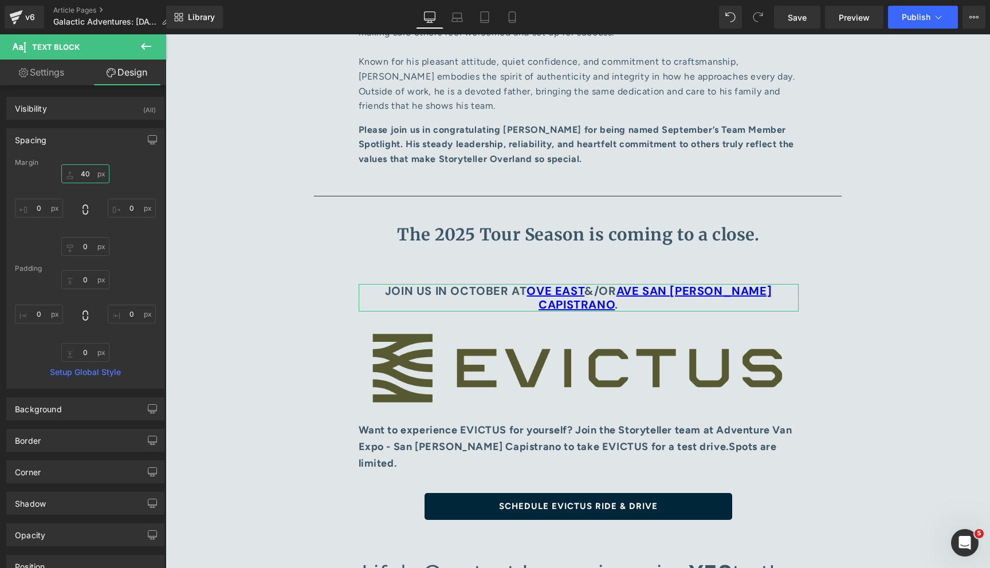
click at [78, 167] on input "40" at bounding box center [85, 173] width 48 height 19
type input "0"
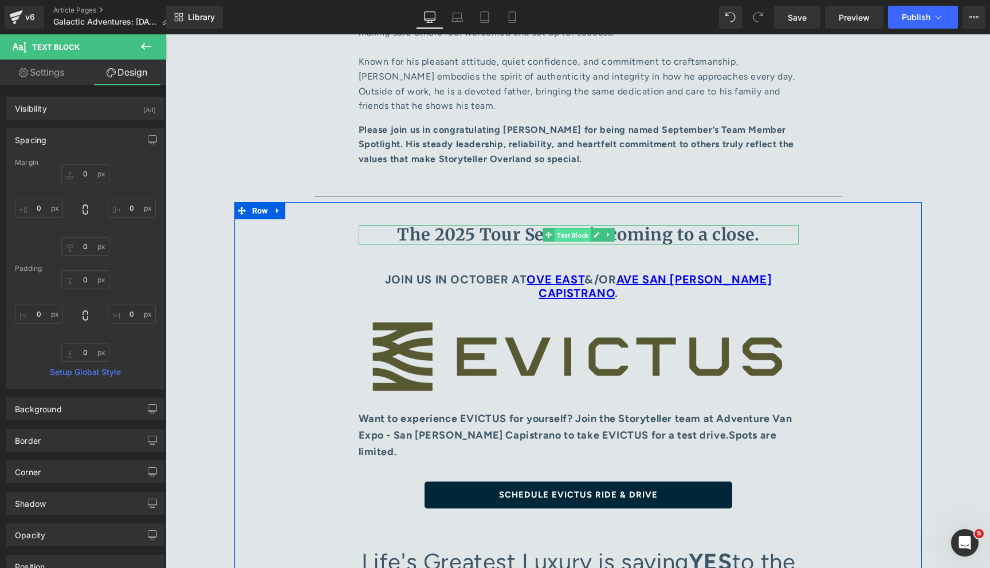
click at [571, 229] on span "Text Block" at bounding box center [573, 236] width 36 height 14
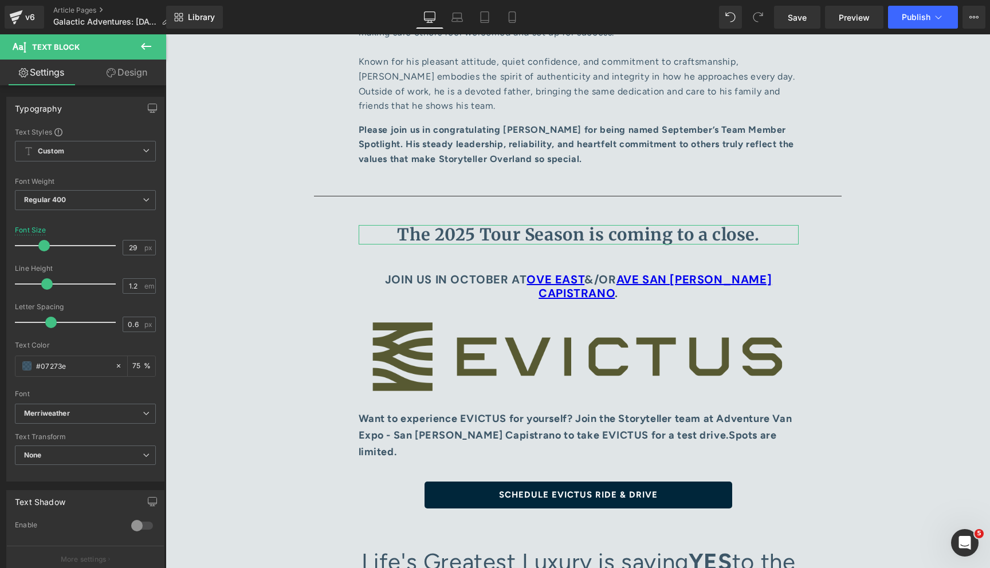
click at [122, 75] on link "Design" at bounding box center [126, 73] width 83 height 26
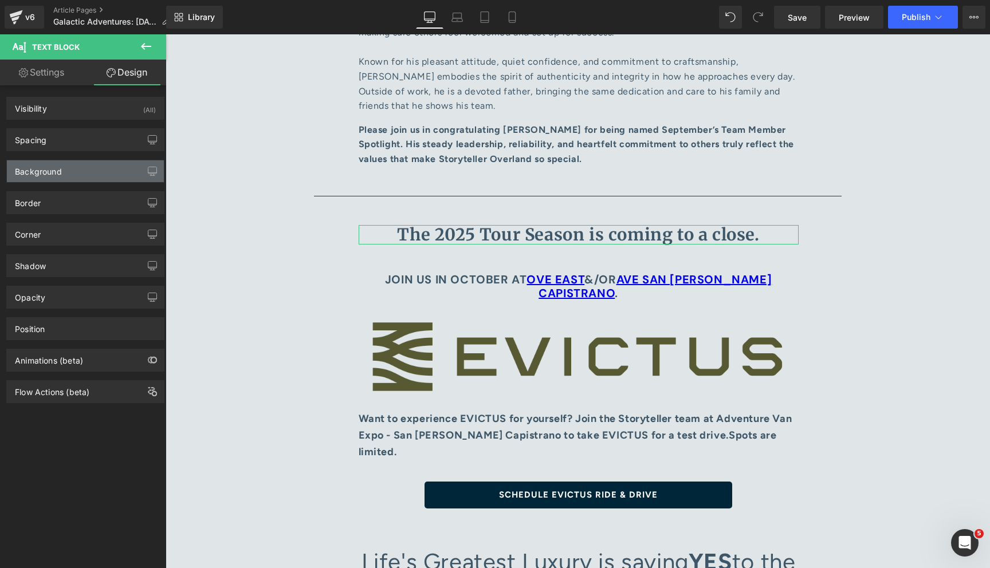
type input "40"
type input "0"
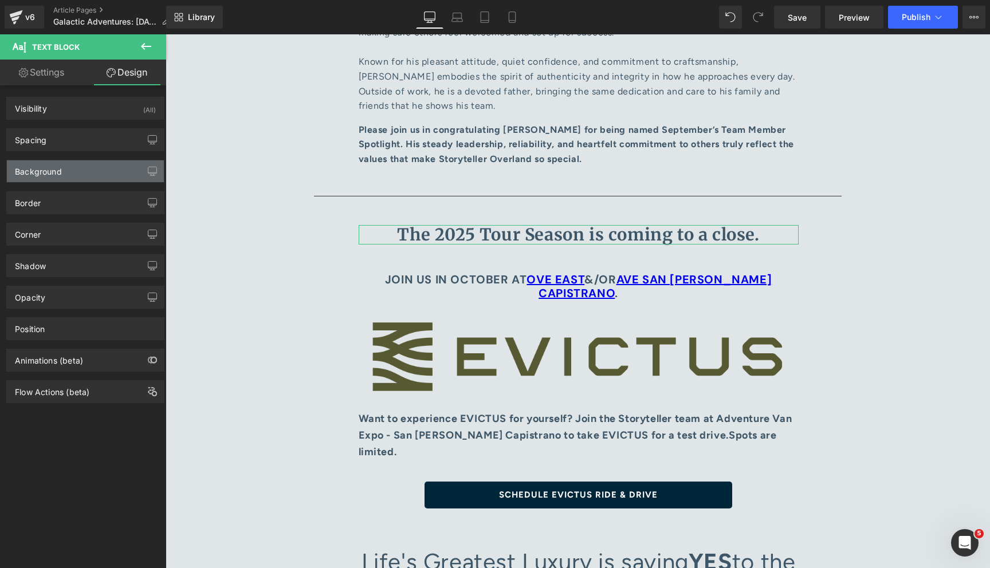
type input "0"
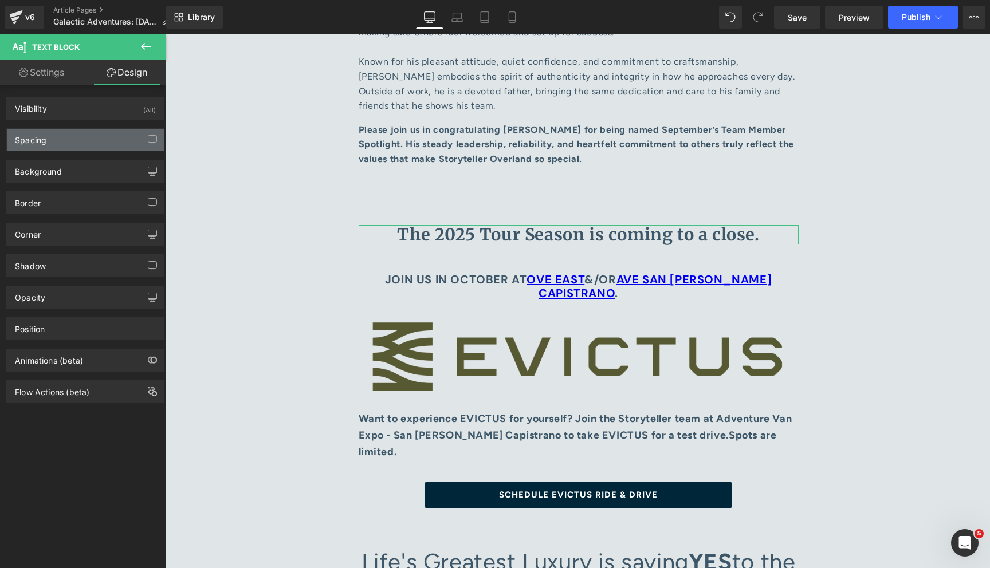
click at [87, 140] on div "Spacing" at bounding box center [85, 140] width 157 height 22
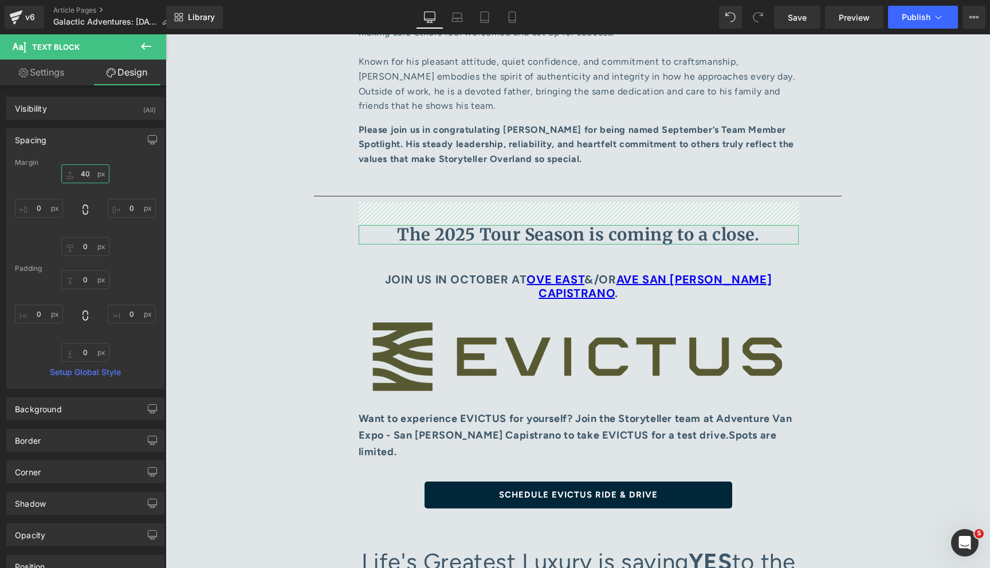
click at [84, 169] on input "40" at bounding box center [85, 173] width 48 height 19
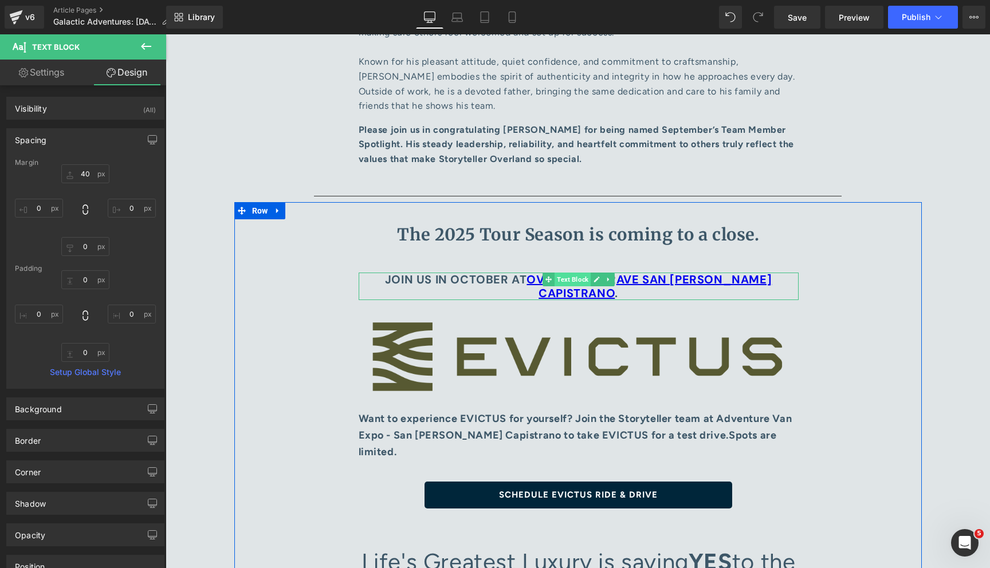
click at [574, 273] on span "Text Block" at bounding box center [573, 280] width 36 height 14
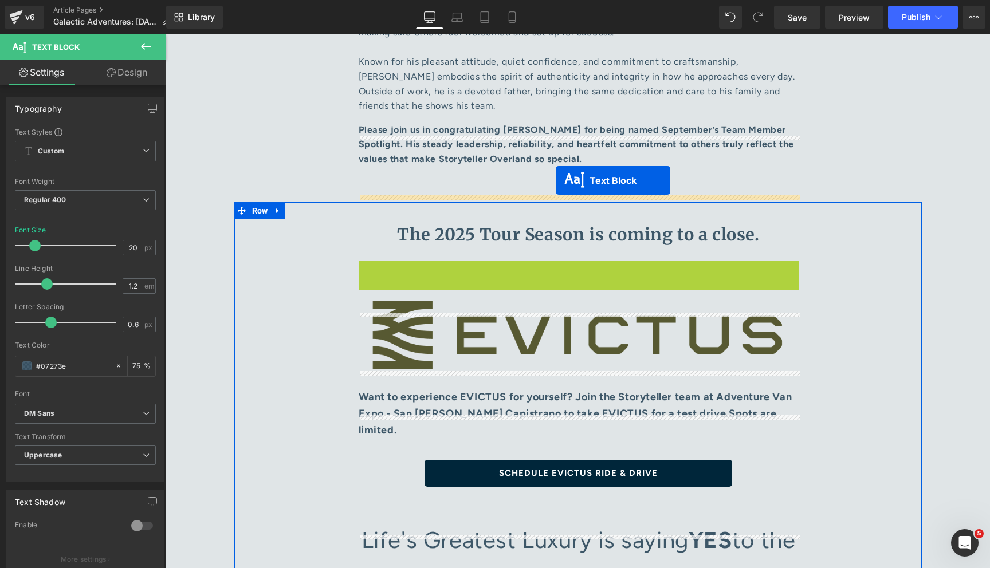
drag, startPoint x: 574, startPoint y: 211, endPoint x: 556, endPoint y: 180, distance: 36.0
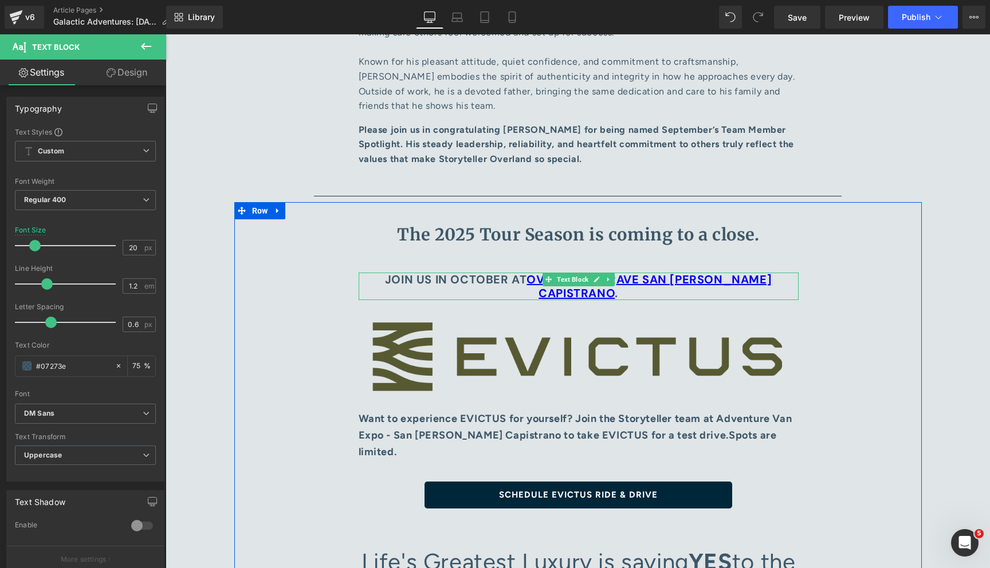
click at [472, 272] on b "Join us in October at OVE East &/or AVE [GEOGRAPHIC_DATA][PERSON_NAME] ." at bounding box center [578, 286] width 387 height 29
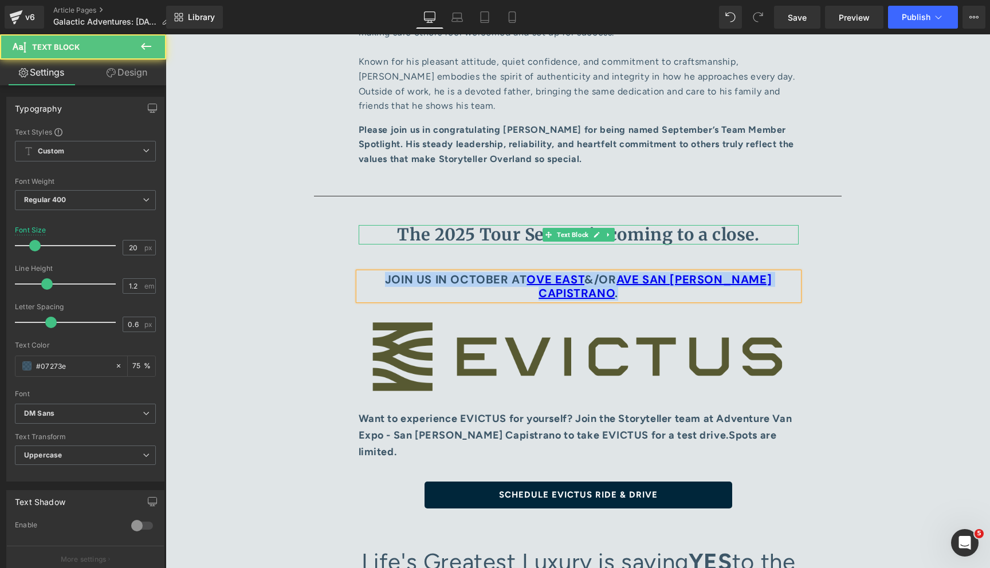
copy b "Join us in October at OVE East &/or AVE [GEOGRAPHIC_DATA][PERSON_NAME] ."
click at [764, 225] on p "The 2025 Tour Season is coming to a close." at bounding box center [579, 235] width 440 height 20
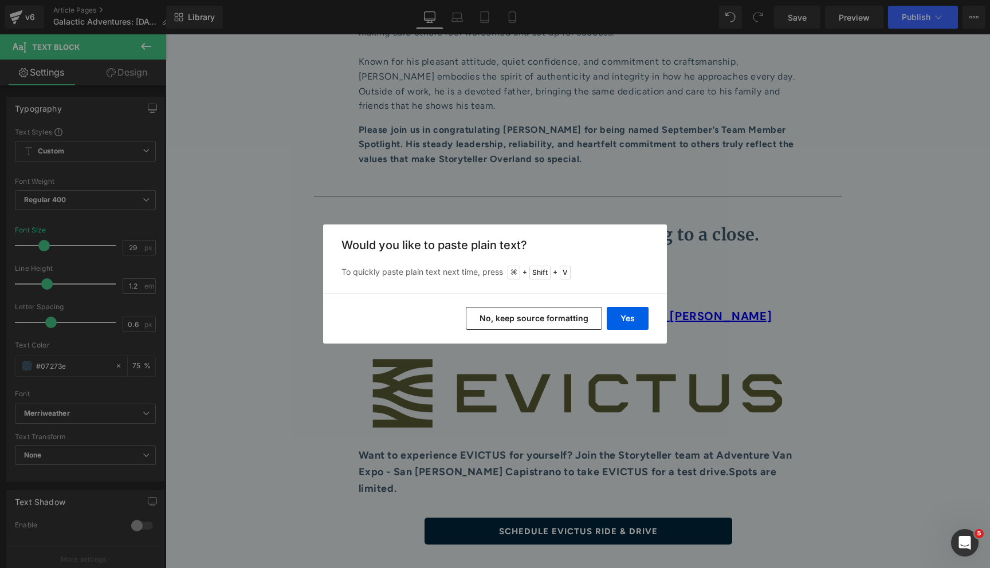
click at [566, 321] on button "No, keep source formatting" at bounding box center [534, 318] width 136 height 23
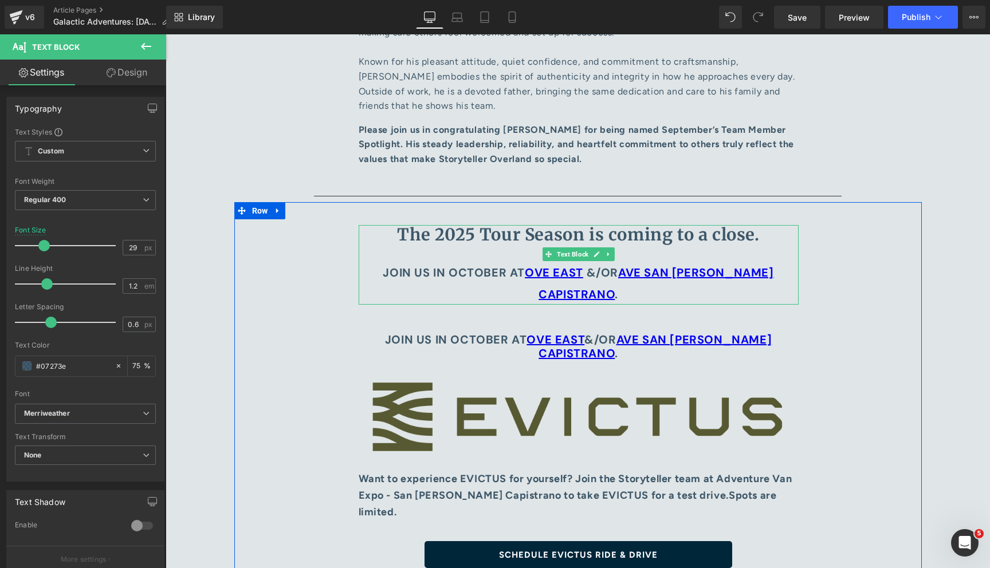
click at [370, 261] on p "Join us in October at OVE East &/or AVE [GEOGRAPHIC_DATA][PERSON_NAME] ." at bounding box center [579, 283] width 440 height 44
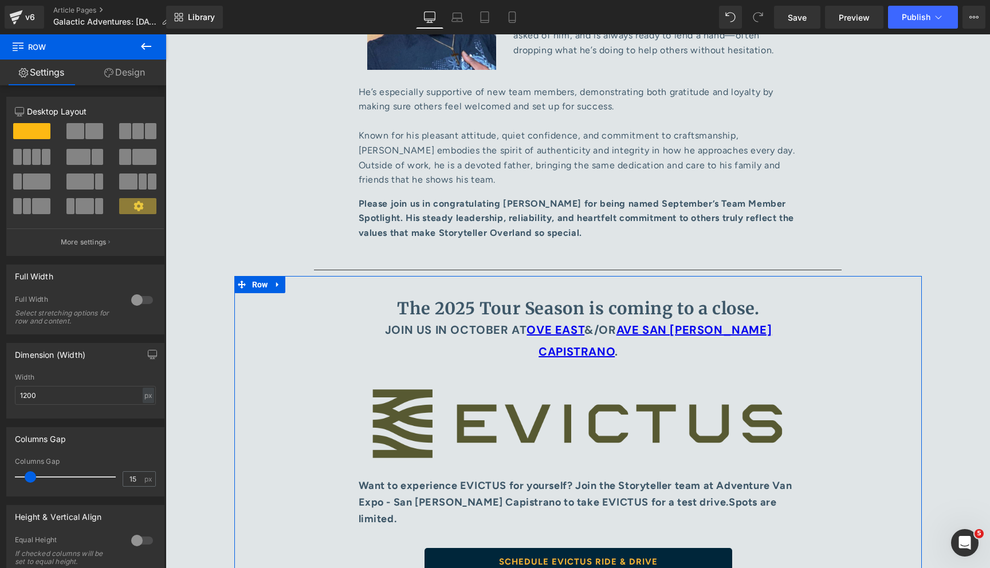
scroll to position [5262, 0]
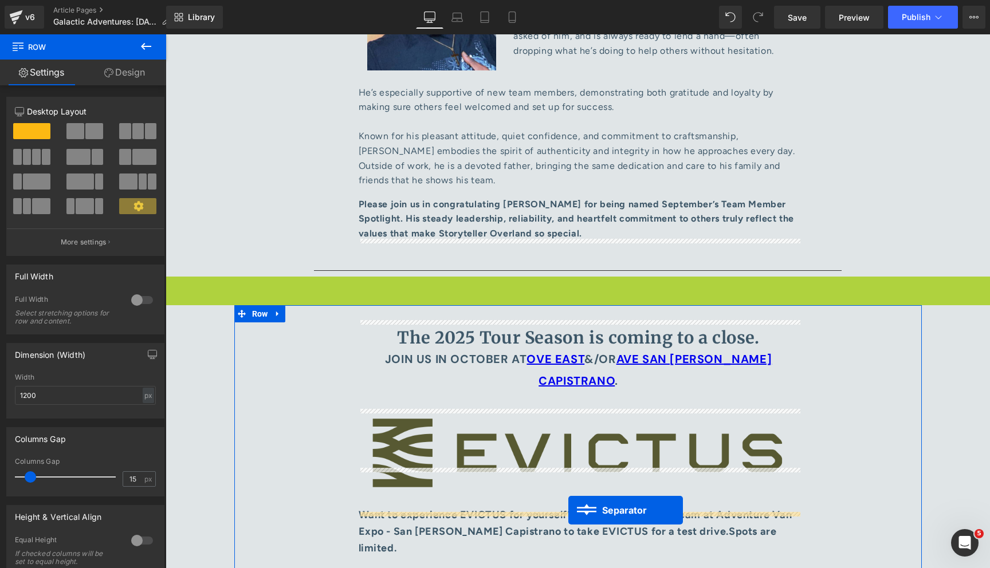
drag, startPoint x: 573, startPoint y: 216, endPoint x: 568, endPoint y: 513, distance: 297.4
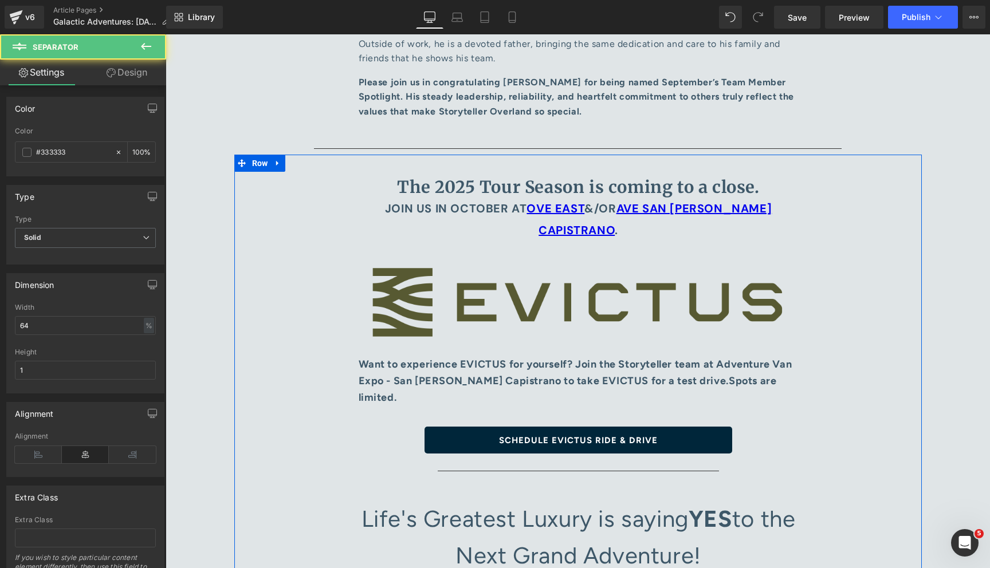
scroll to position [5512, 0]
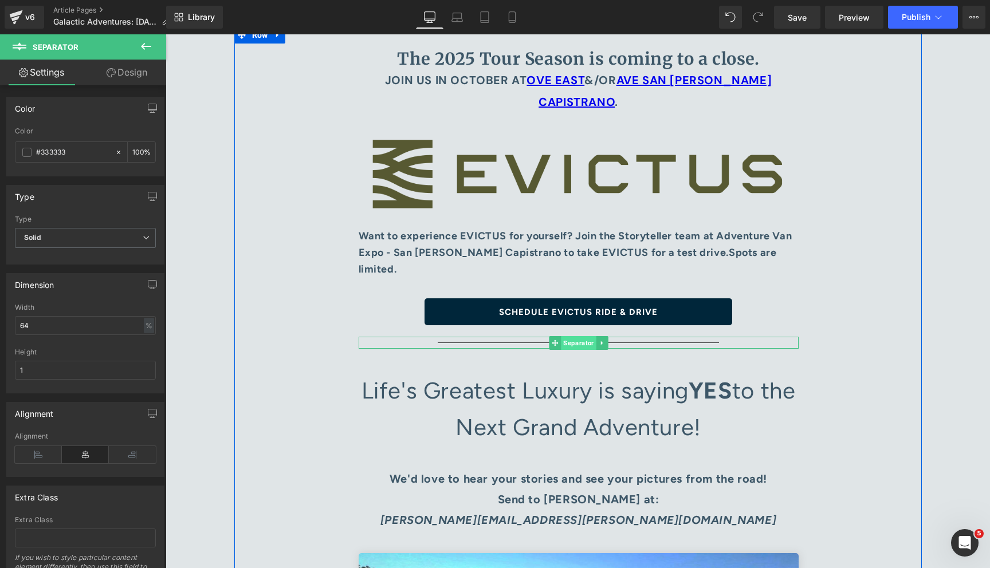
click at [576, 336] on span "Separator" at bounding box center [578, 343] width 35 height 14
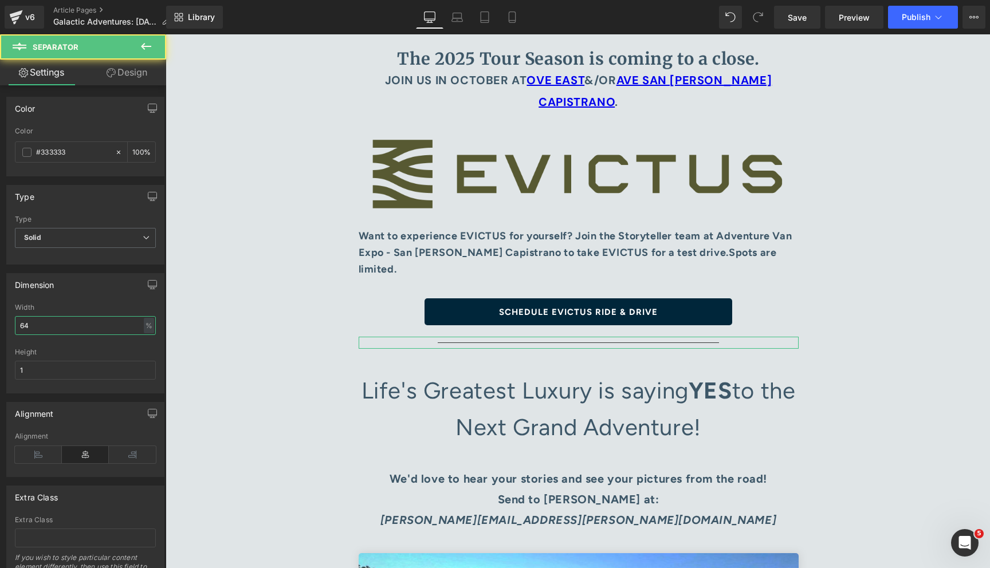
click at [80, 321] on input "64" at bounding box center [85, 325] width 141 height 19
type input "100"
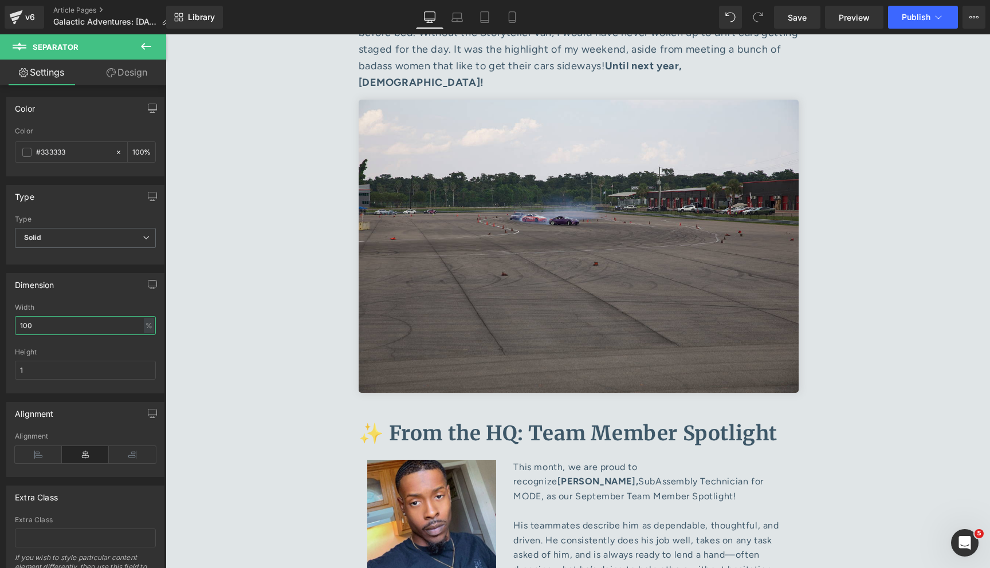
scroll to position [4741, 0]
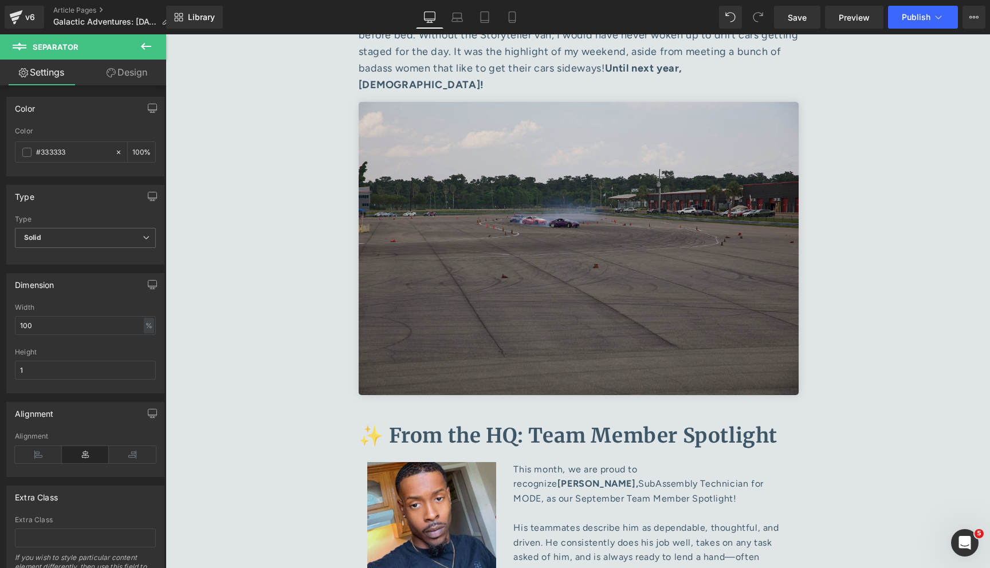
click at [574, 169] on img at bounding box center [579, 248] width 440 height 293
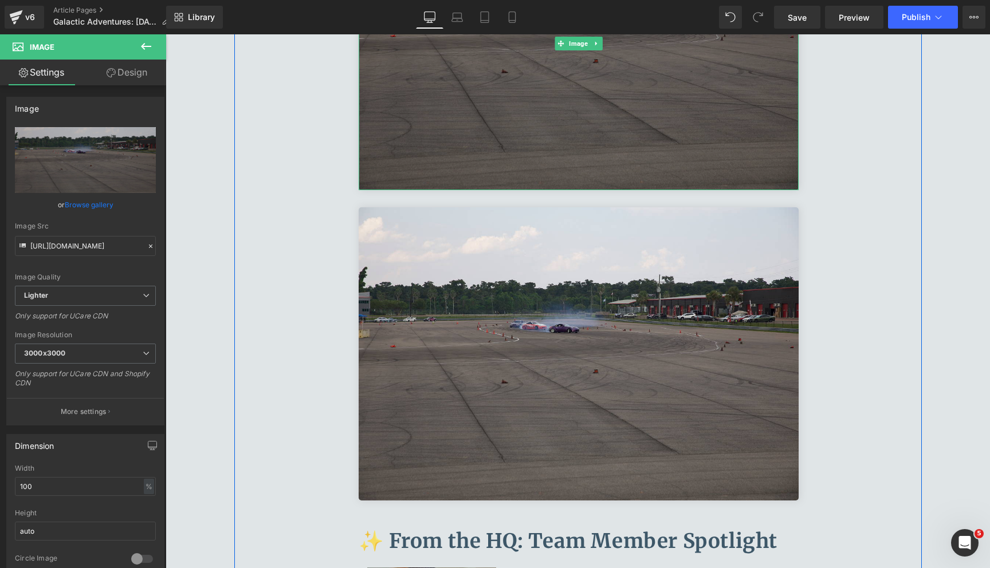
scroll to position [5032, 0]
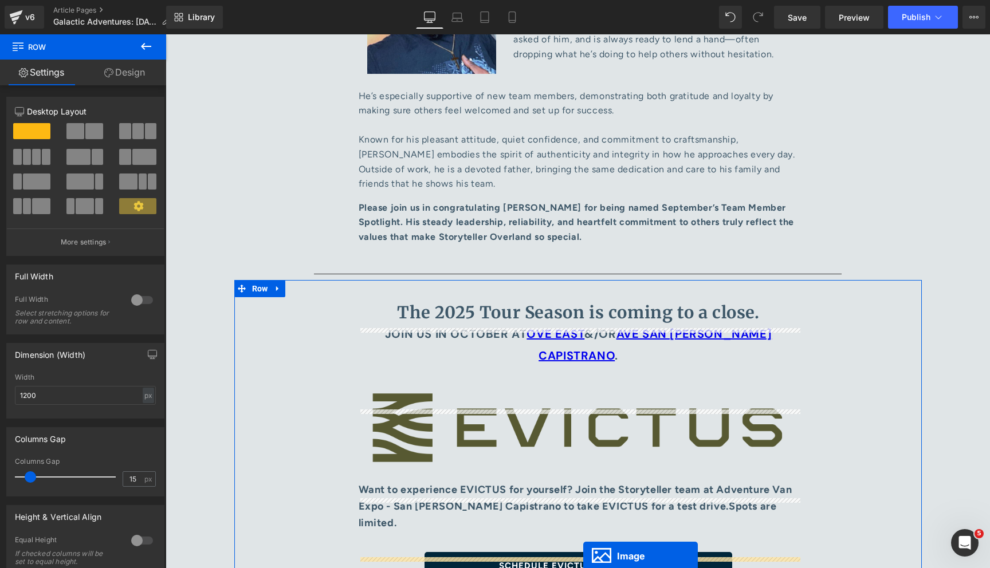
scroll to position [5353, 0]
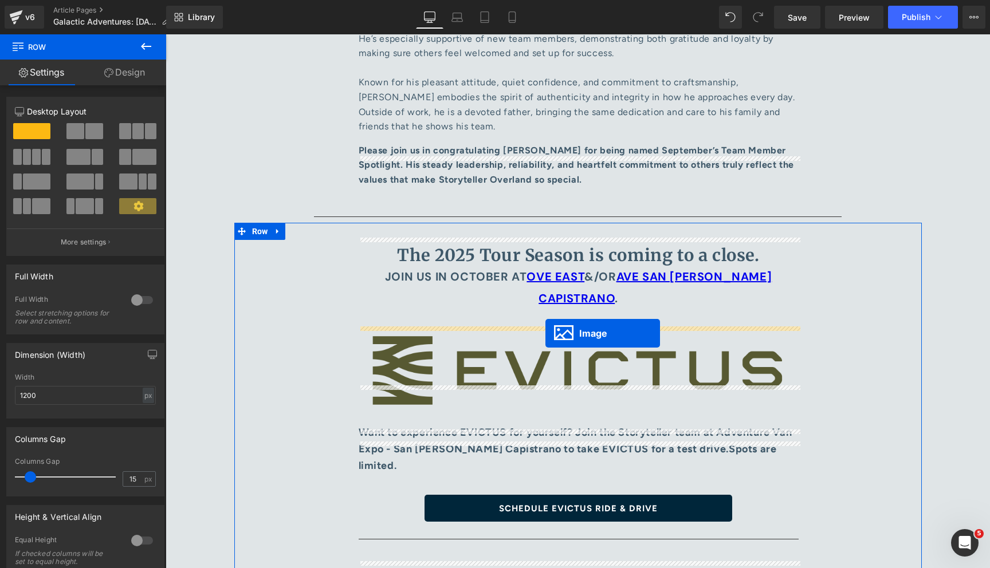
drag, startPoint x: 571, startPoint y: 198, endPoint x: 545, endPoint y: 333, distance: 138.2
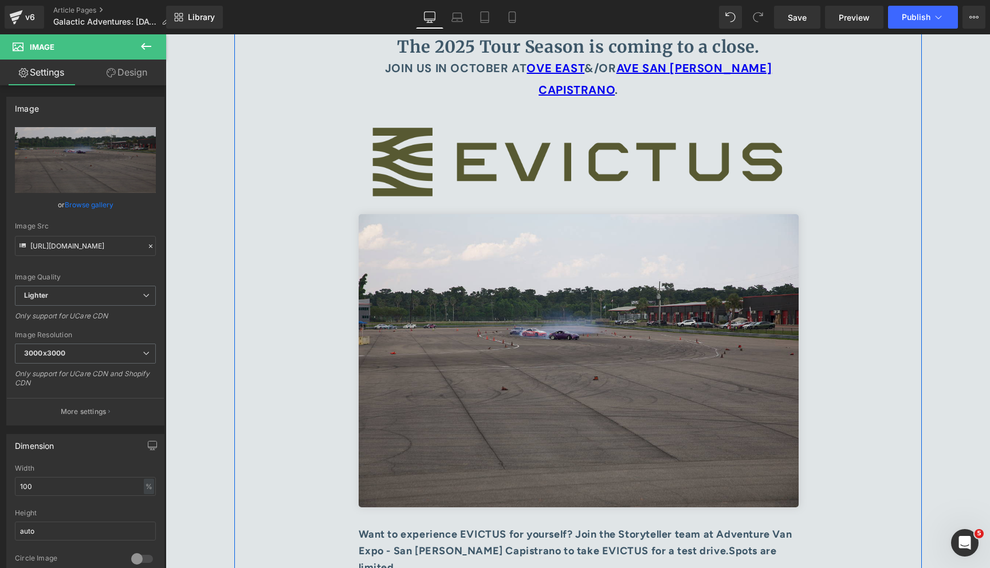
scroll to position [5543, 0]
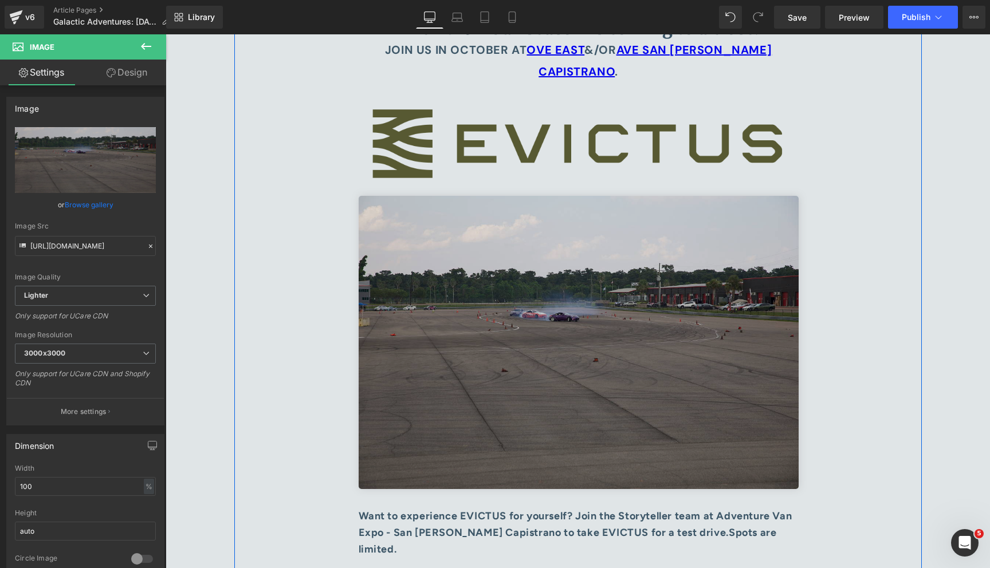
click at [476, 196] on img at bounding box center [579, 342] width 440 height 293
click at [415, 196] on img at bounding box center [579, 342] width 440 height 293
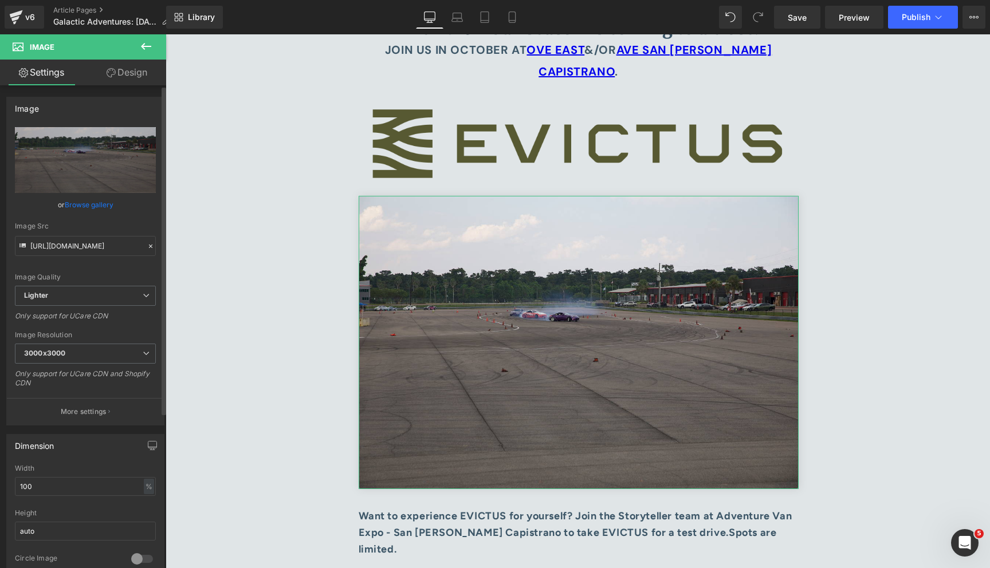
click at [77, 205] on link "Browse gallery" at bounding box center [89, 205] width 49 height 20
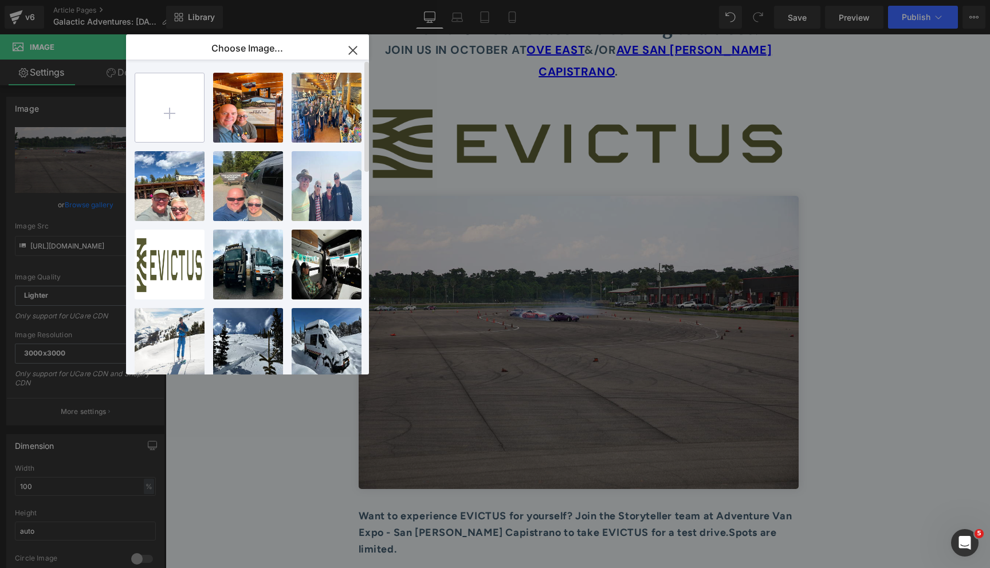
click at [168, 105] on input "file" at bounding box center [169, 107] width 69 height 69
type input "C:\fakepath\Evictus.jpg"
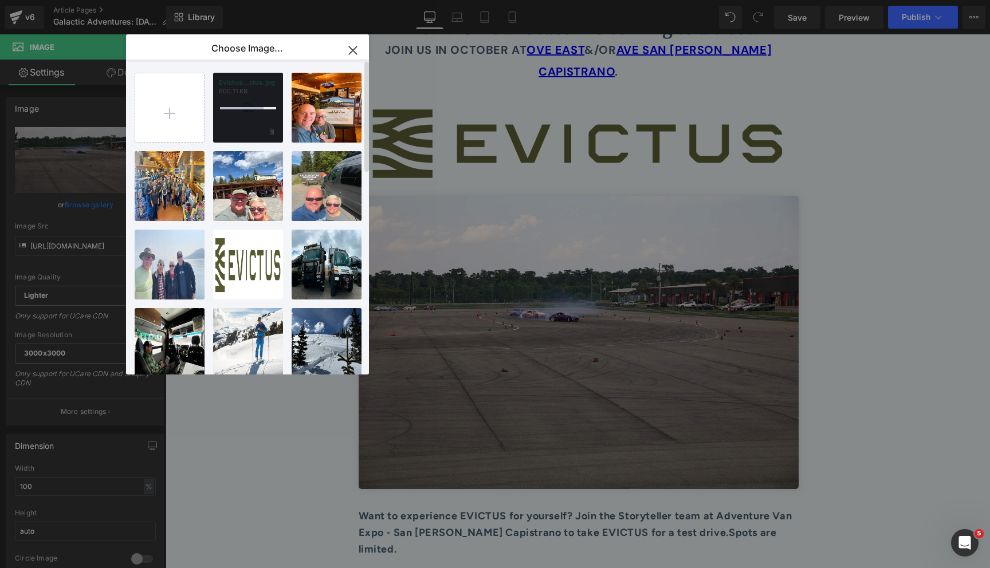
click at [248, 91] on div at bounding box center [248, 108] width 70 height 70
click at [241, 92] on p "600.11 KB" at bounding box center [248, 91] width 58 height 9
type input "[URL][DOMAIN_NAME]"
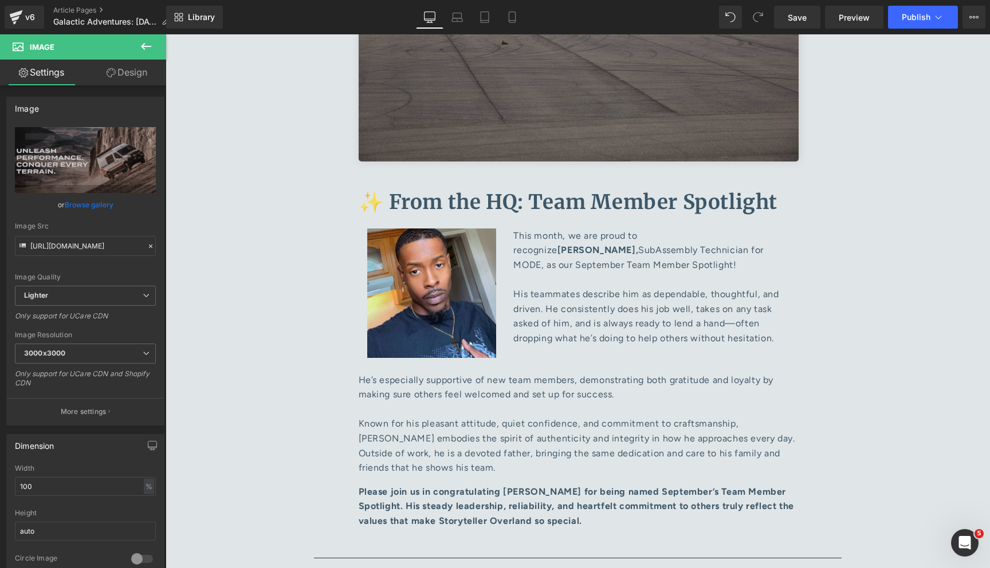
scroll to position [4968, 0]
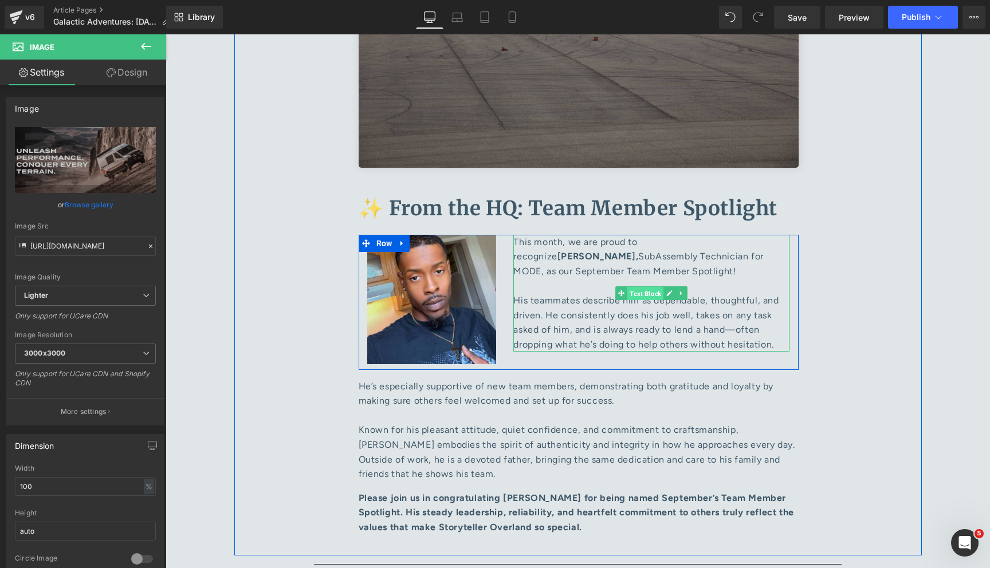
click at [650, 287] on span "Text Block" at bounding box center [645, 294] width 36 height 14
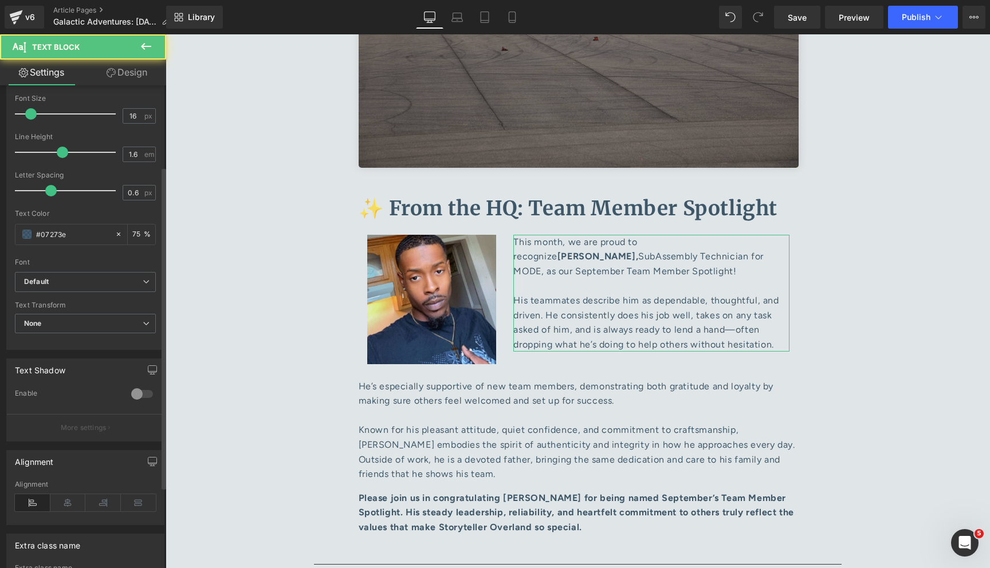
scroll to position [151, 0]
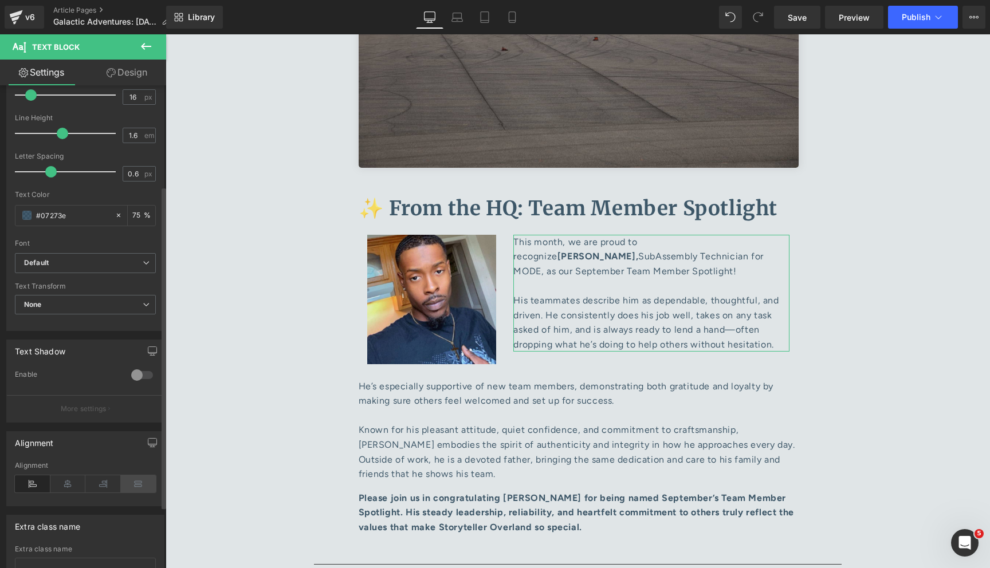
click at [125, 481] on icon at bounding box center [139, 484] width 36 height 17
click at [67, 484] on icon at bounding box center [68, 484] width 36 height 17
click at [30, 485] on icon at bounding box center [33, 484] width 36 height 17
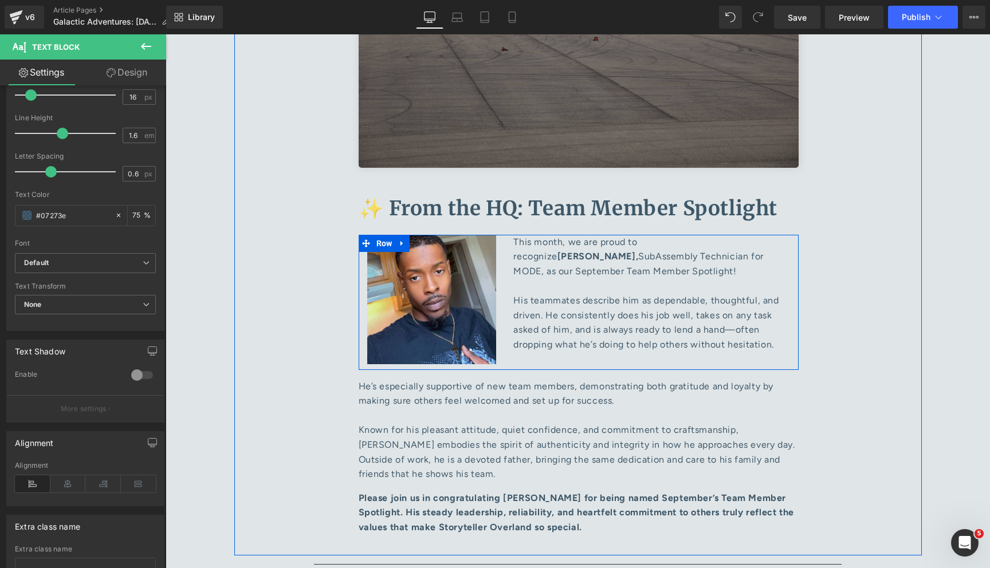
click at [503, 235] on div "Image" at bounding box center [432, 299] width 147 height 129
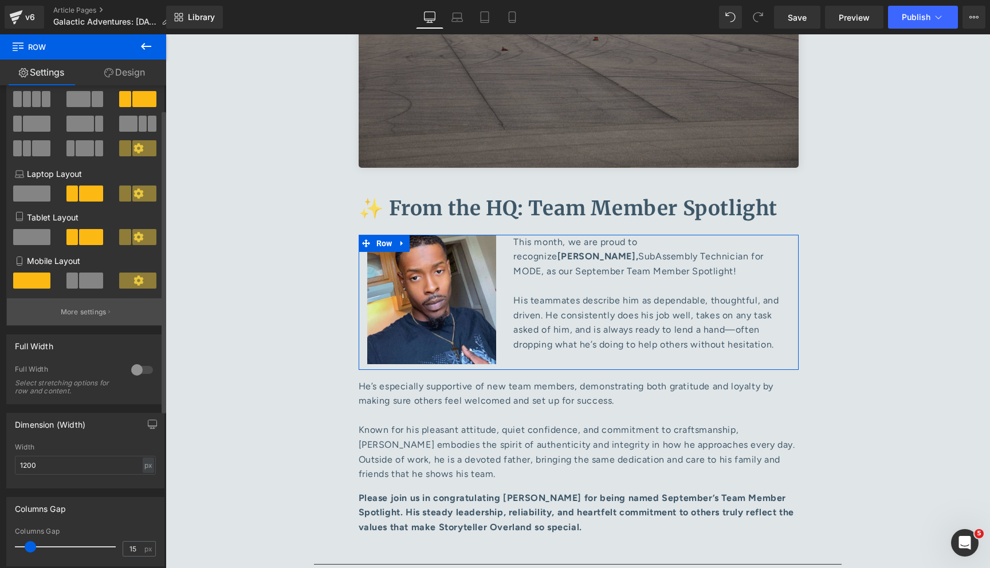
scroll to position [0, 0]
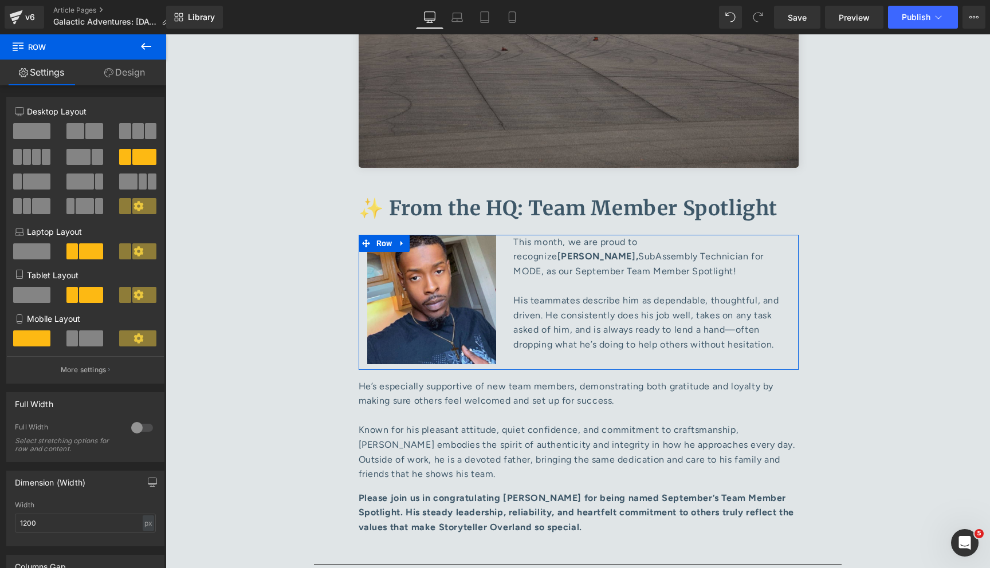
click at [104, 73] on icon at bounding box center [108, 72] width 9 height 9
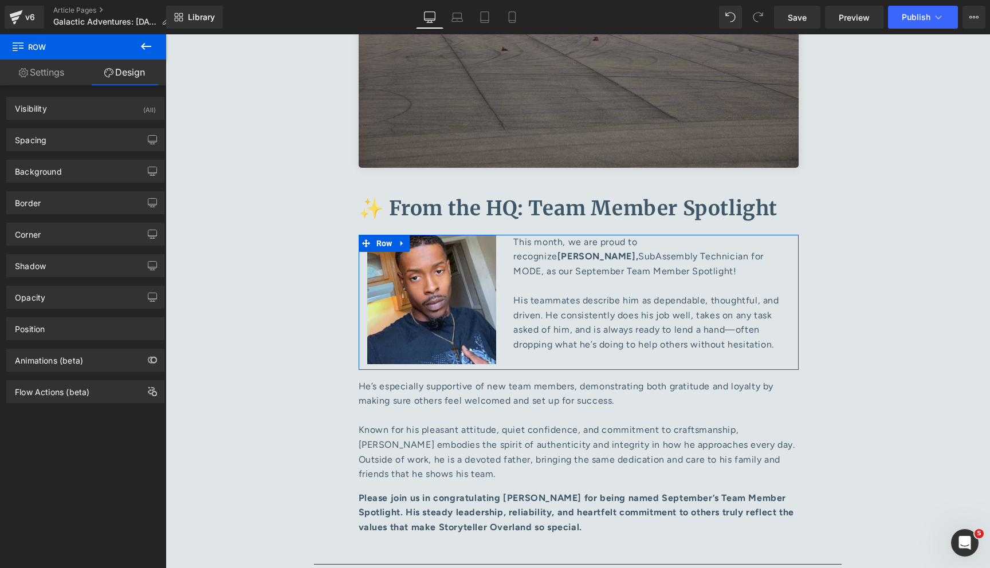
click at [61, 74] on link "Settings" at bounding box center [41, 73] width 83 height 26
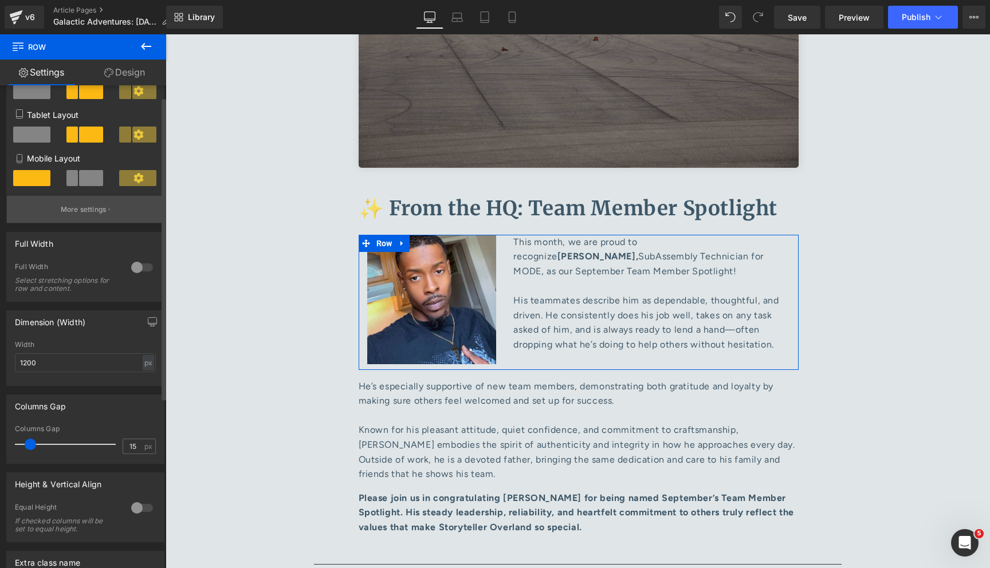
scroll to position [290, 0]
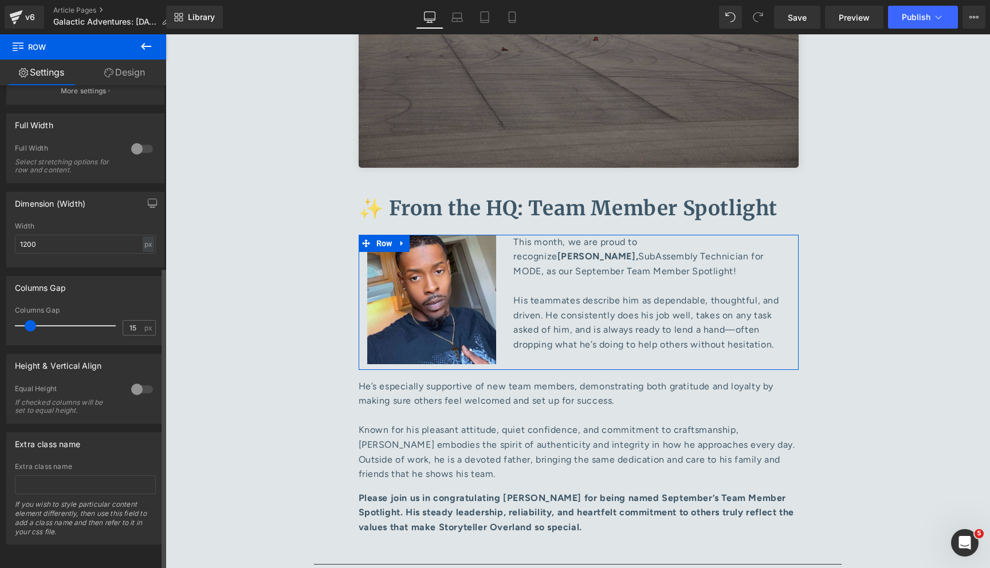
click at [137, 381] on div at bounding box center [142, 389] width 28 height 18
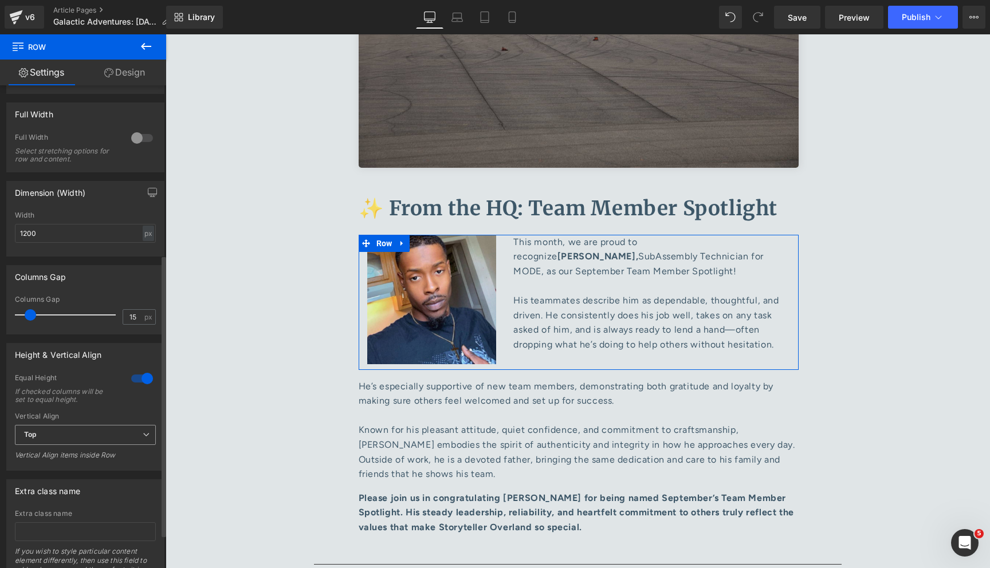
click at [110, 441] on span "Top" at bounding box center [85, 435] width 141 height 20
click at [87, 474] on li "Middle" at bounding box center [83, 472] width 136 height 17
click at [116, 437] on span "Middle" at bounding box center [85, 435] width 141 height 20
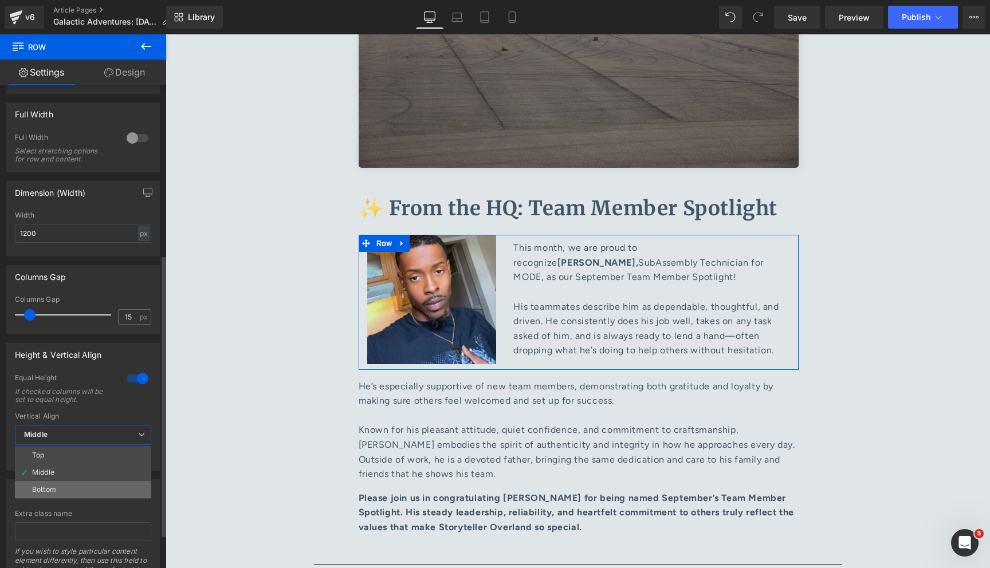
click at [80, 490] on li "Bottom" at bounding box center [83, 489] width 136 height 17
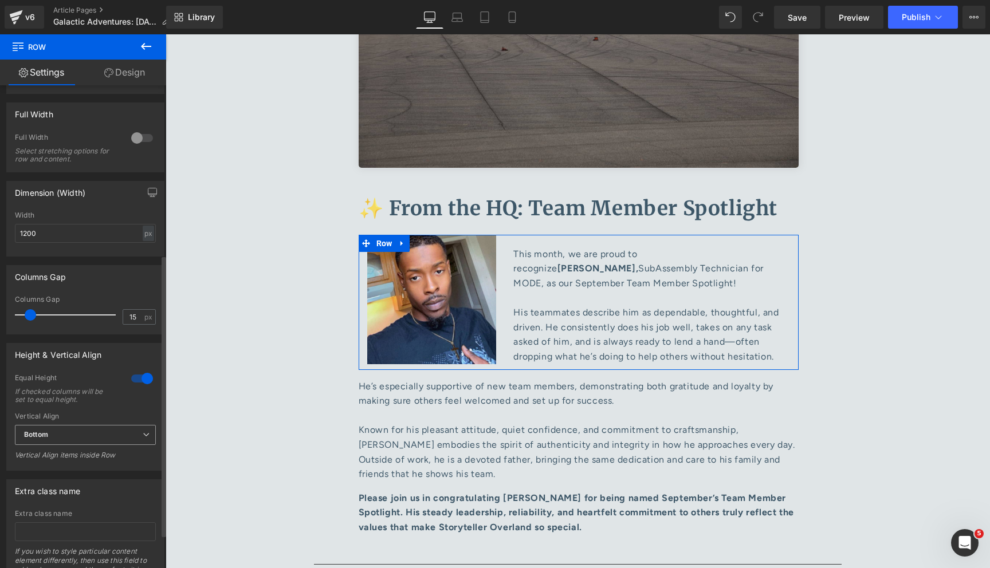
click at [65, 439] on span "Bottom" at bounding box center [85, 435] width 141 height 20
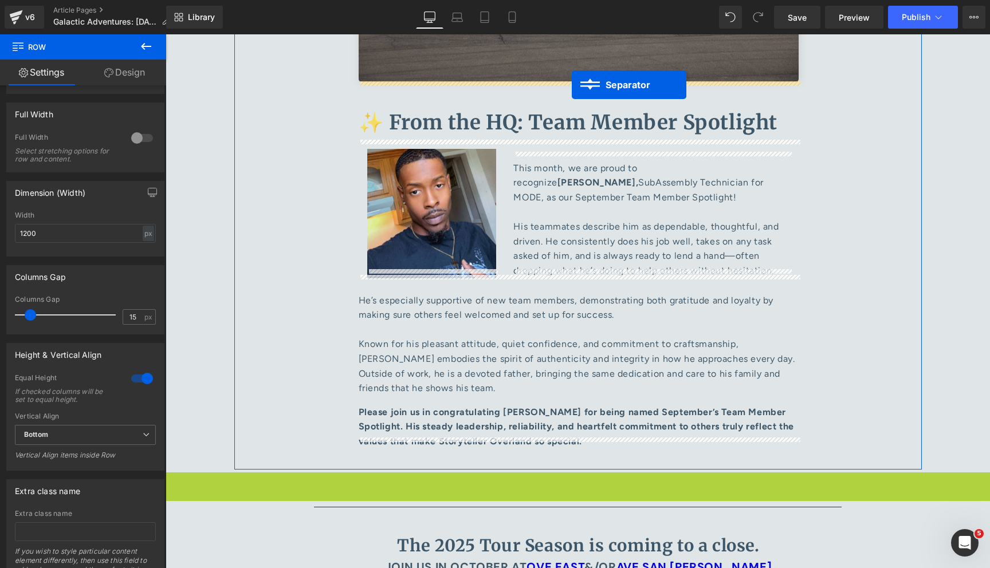
scroll to position [4997, 0]
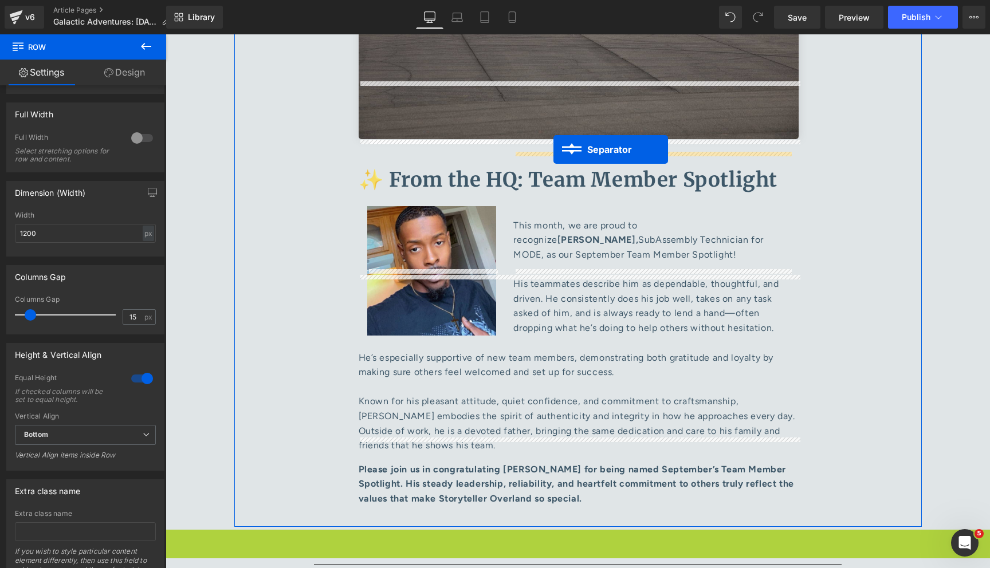
drag, startPoint x: 578, startPoint y: 319, endPoint x: 553, endPoint y: 150, distance: 171.3
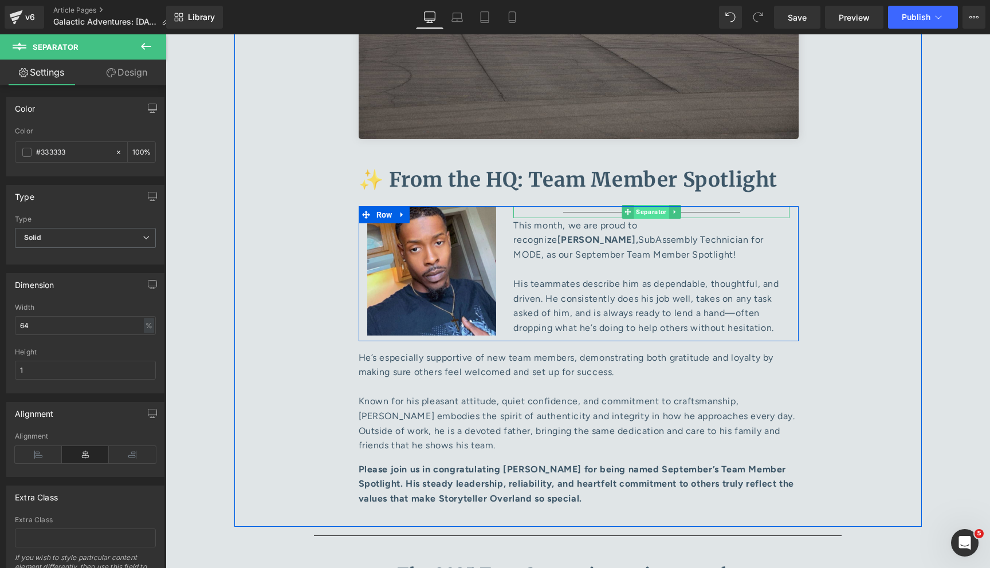
click at [645, 205] on span "Separator" at bounding box center [651, 212] width 35 height 14
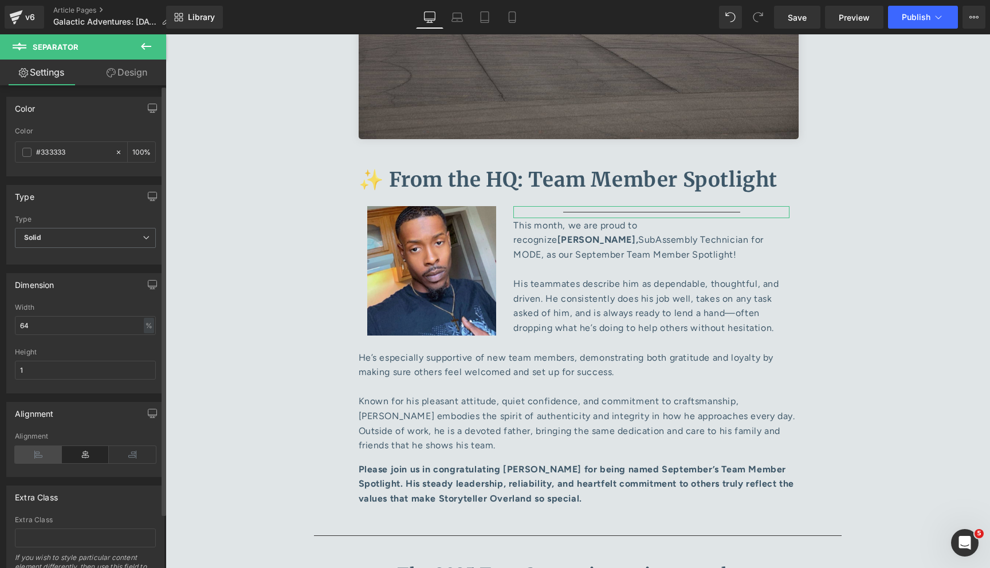
click at [42, 448] on icon at bounding box center [38, 454] width 47 height 17
click at [54, 325] on input "64" at bounding box center [85, 325] width 141 height 19
type input "20"
click at [63, 370] on input "1" at bounding box center [85, 370] width 141 height 19
type input "3"
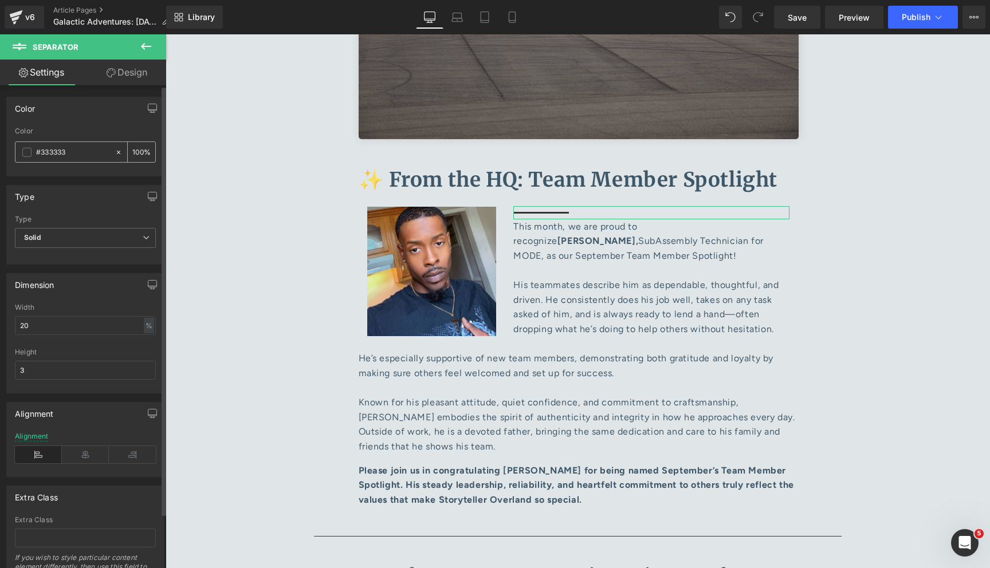
click at [26, 155] on span at bounding box center [26, 152] width 9 height 9
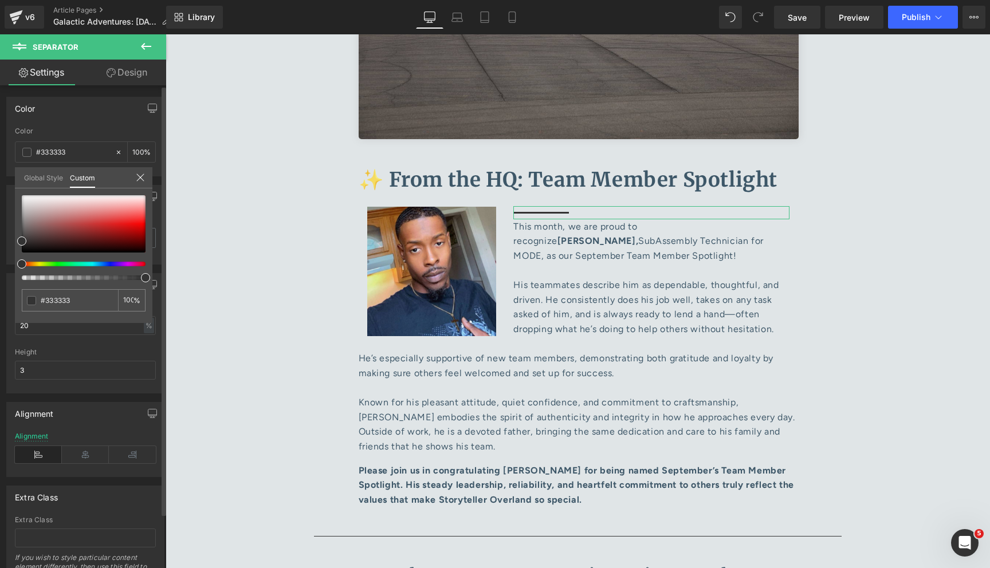
click at [44, 177] on link "Global Style" at bounding box center [43, 176] width 39 height 19
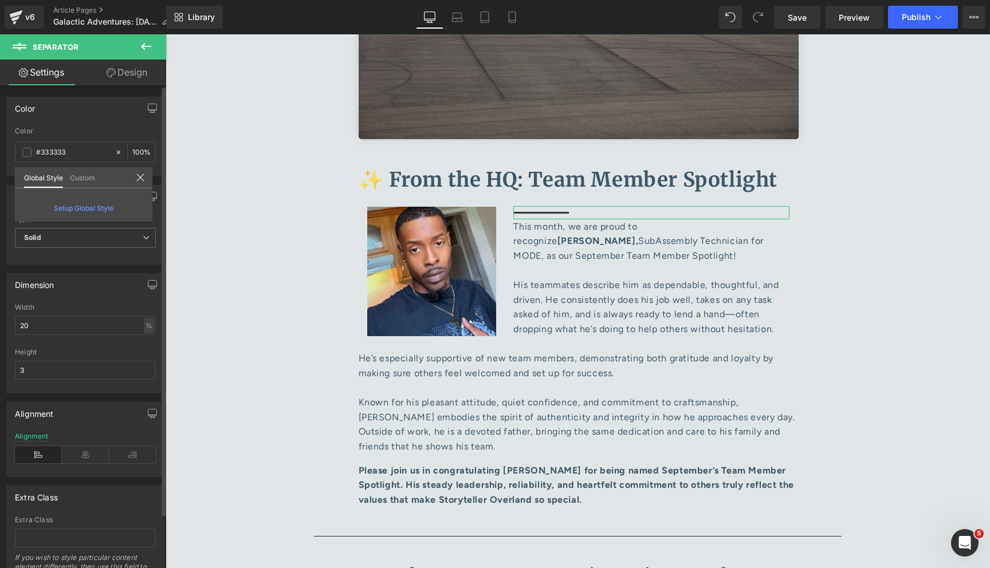
click at [143, 176] on icon at bounding box center [140, 177] width 9 height 9
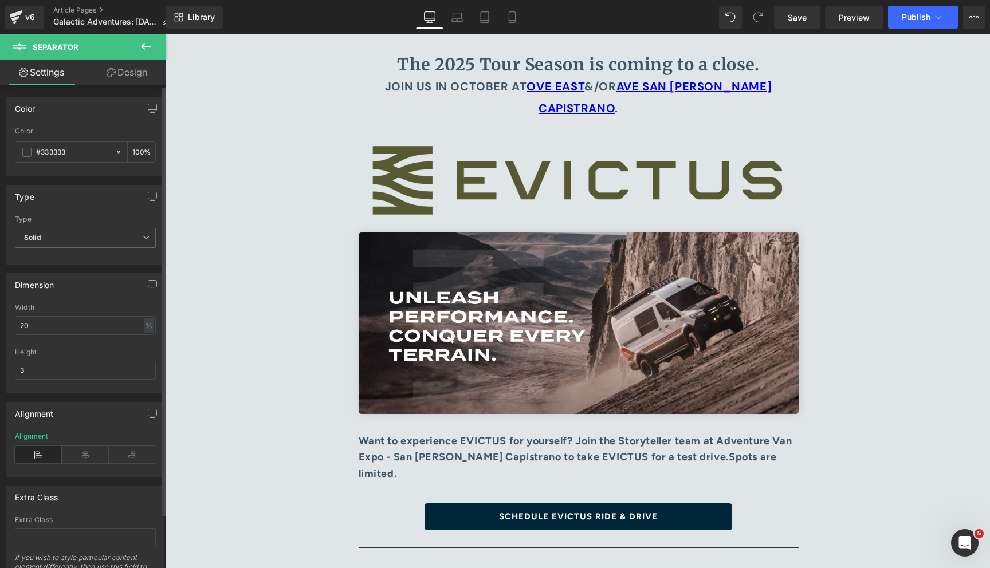
scroll to position [5508, 0]
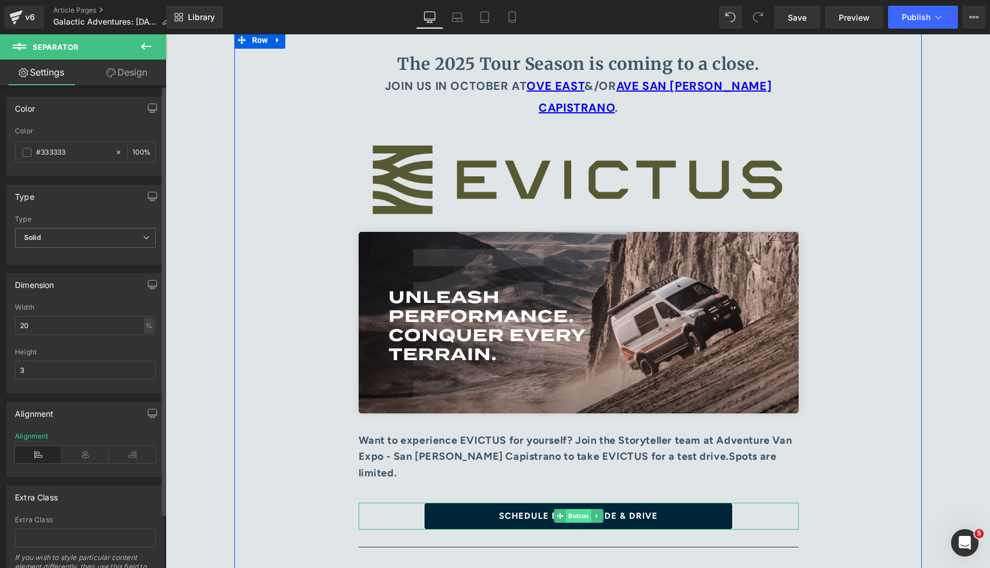
click at [573, 509] on span "Button" at bounding box center [578, 516] width 25 height 14
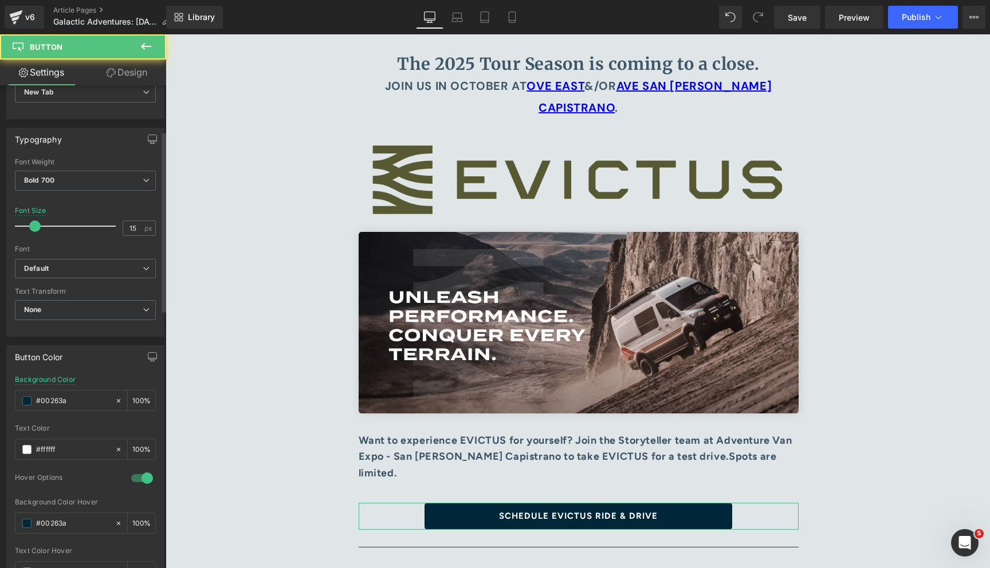
scroll to position [490, 0]
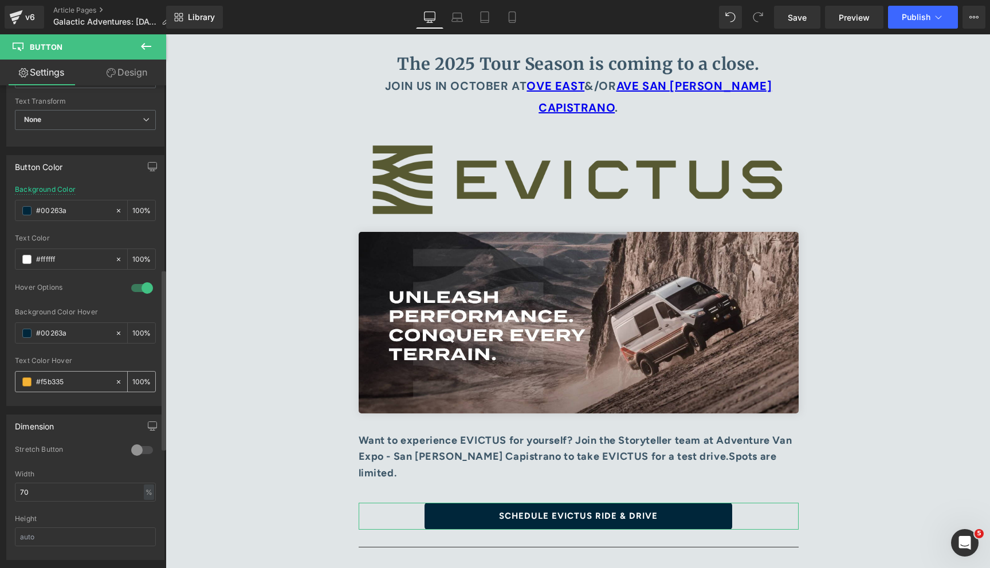
click at [67, 383] on input "#f5b335" at bounding box center [72, 382] width 73 height 13
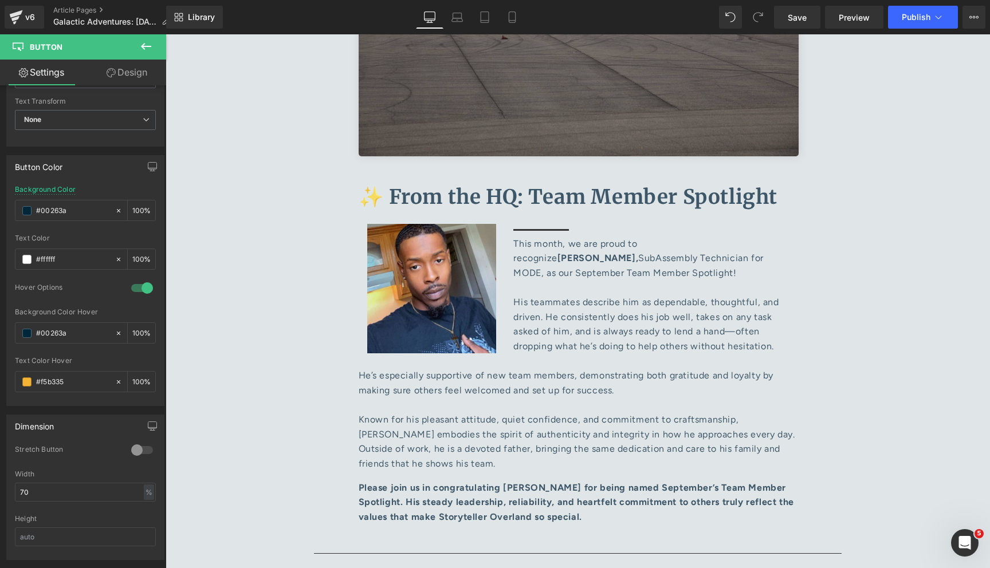
scroll to position [4961, 0]
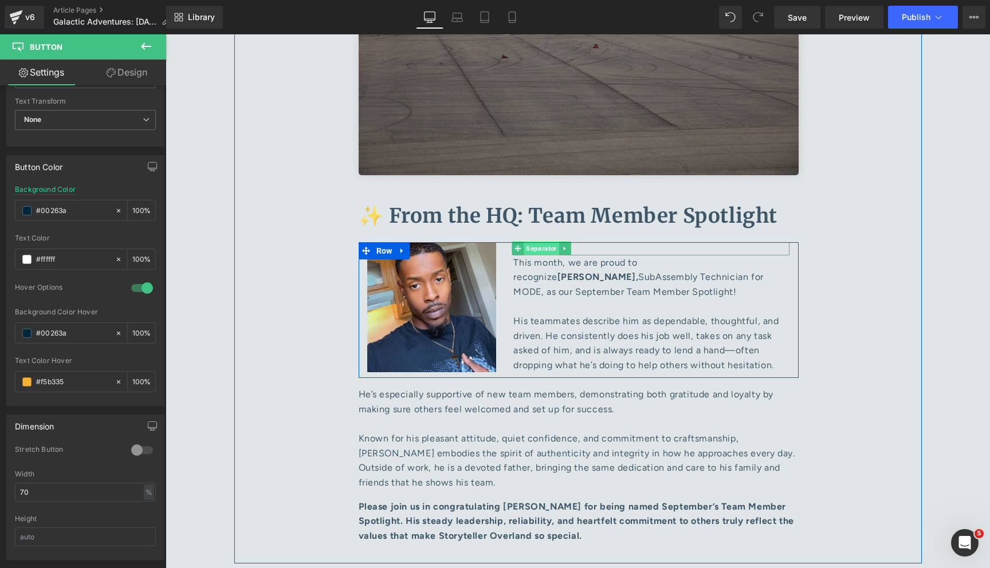
click at [536, 242] on span "Separator" at bounding box center [541, 249] width 35 height 14
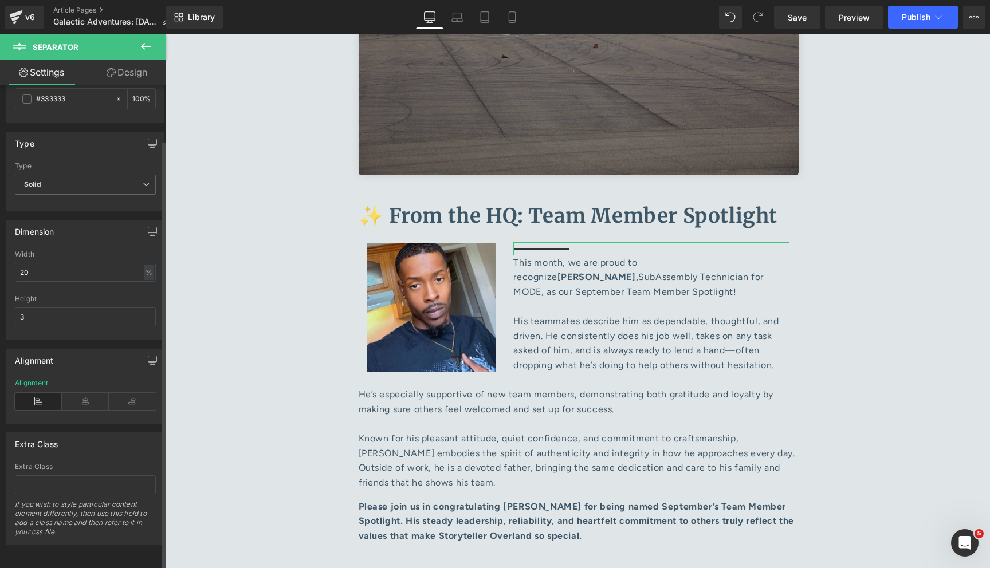
scroll to position [0, 0]
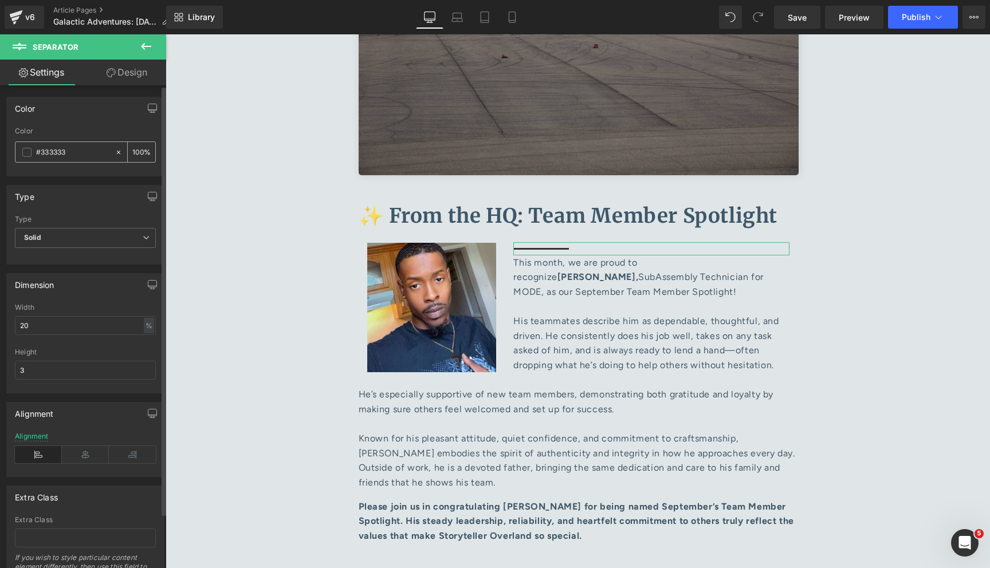
click at [69, 148] on input "#333333" at bounding box center [72, 152] width 73 height 13
paste input "f5b335"
type input "#f5b335"
click at [46, 321] on input "20" at bounding box center [85, 325] width 141 height 19
type input "10"
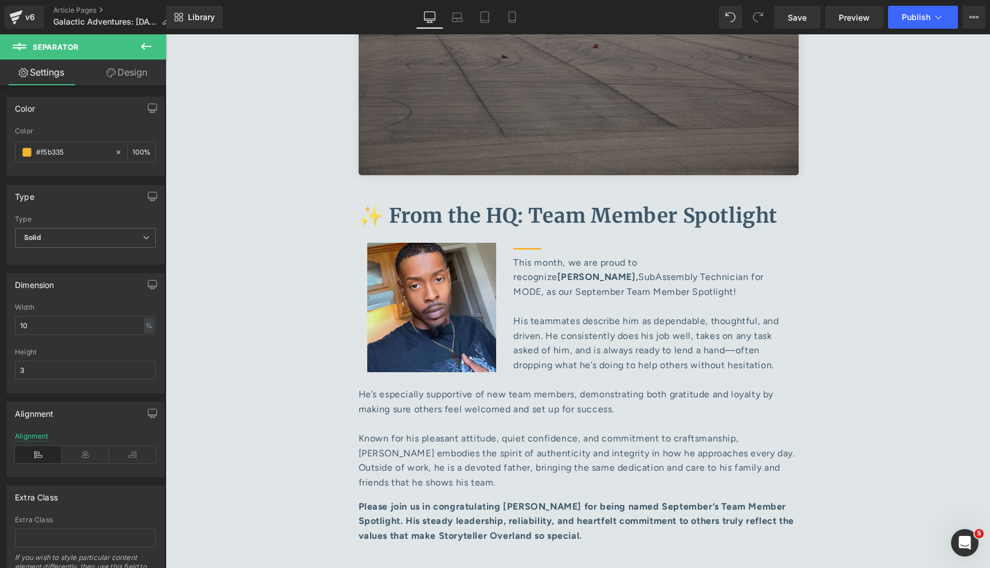
click at [166, 34] on div "202px" at bounding box center [166, 34] width 0 height 0
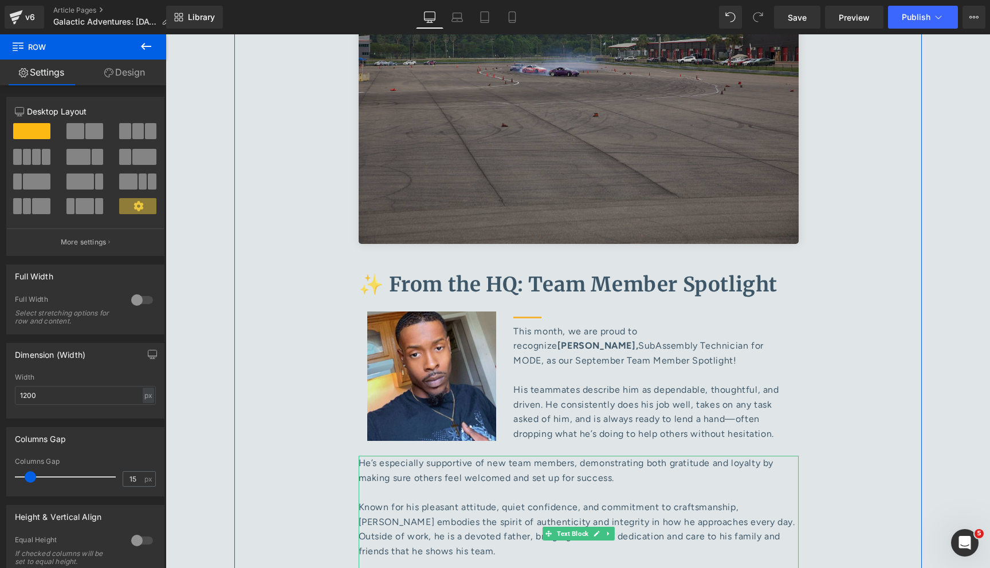
scroll to position [4937, 0]
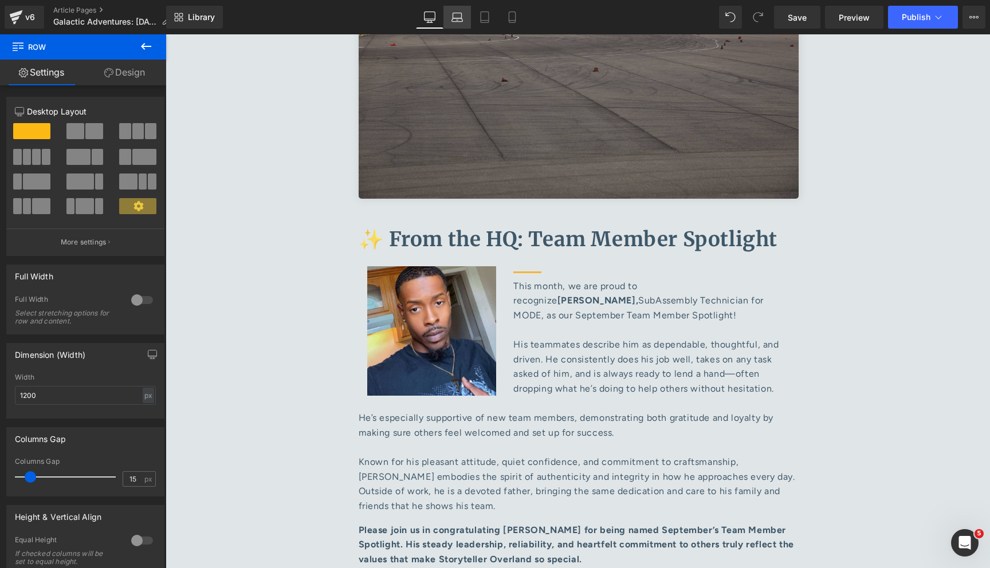
click at [458, 21] on icon at bounding box center [456, 16] width 11 height 11
type input "100"
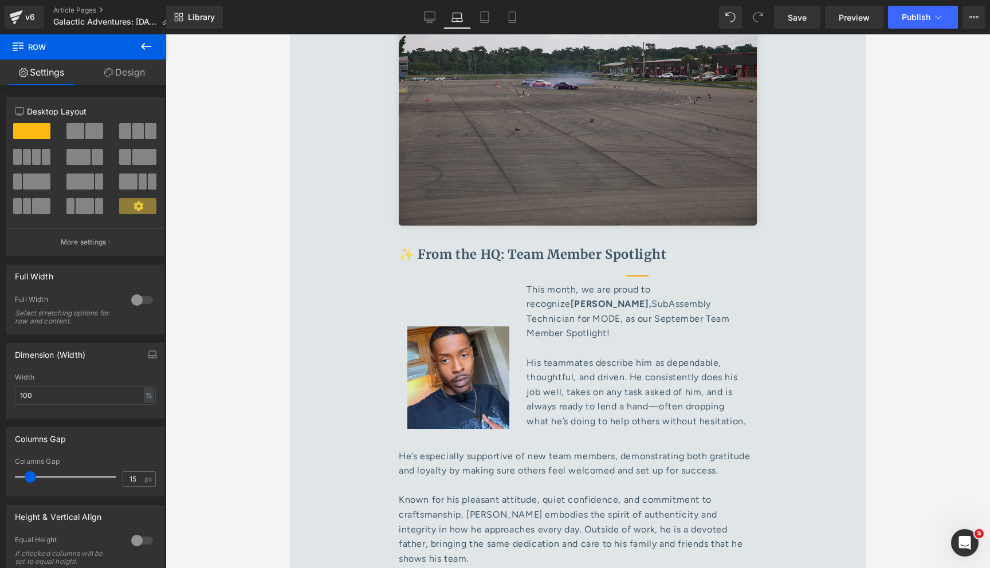
scroll to position [4850, 0]
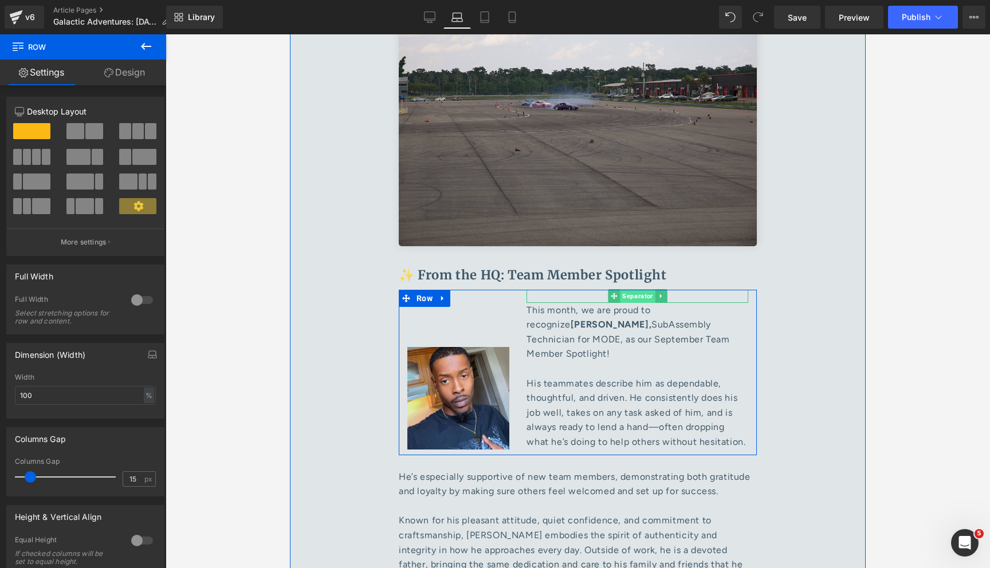
click at [638, 289] on span "Separator" at bounding box center [637, 296] width 35 height 14
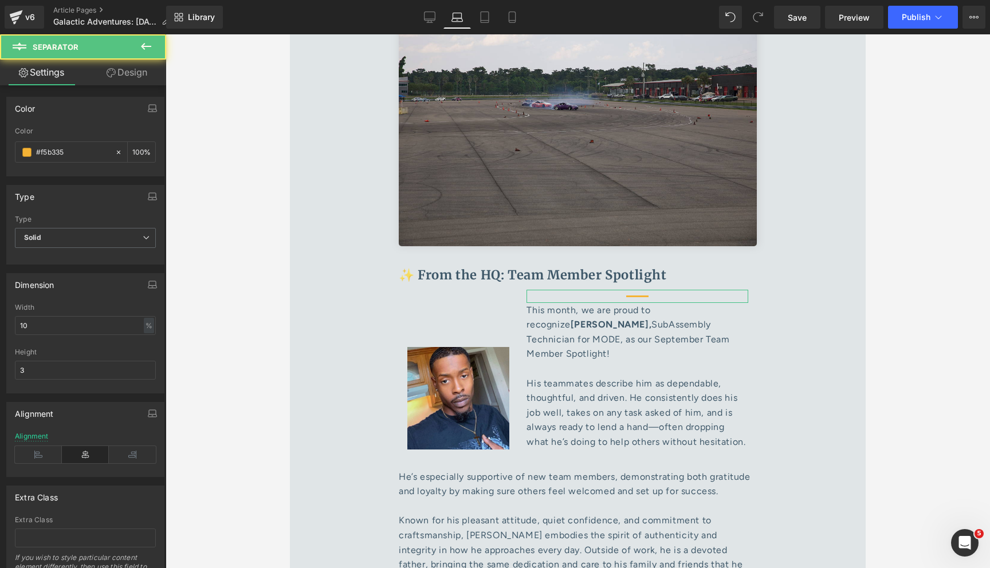
click at [126, 72] on link "Design" at bounding box center [126, 73] width 83 height 26
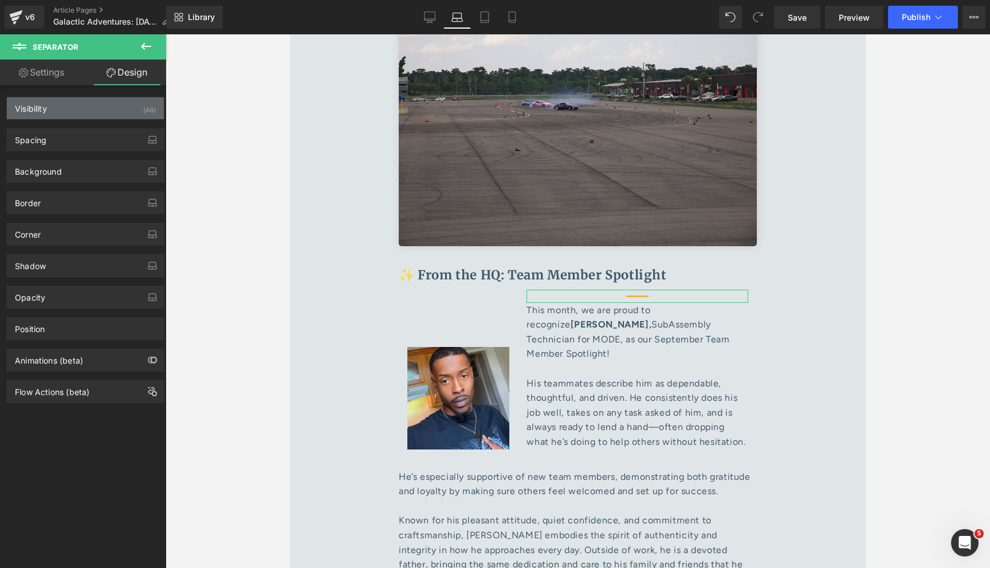
click at [113, 115] on div "Visibility (All)" at bounding box center [85, 108] width 157 height 22
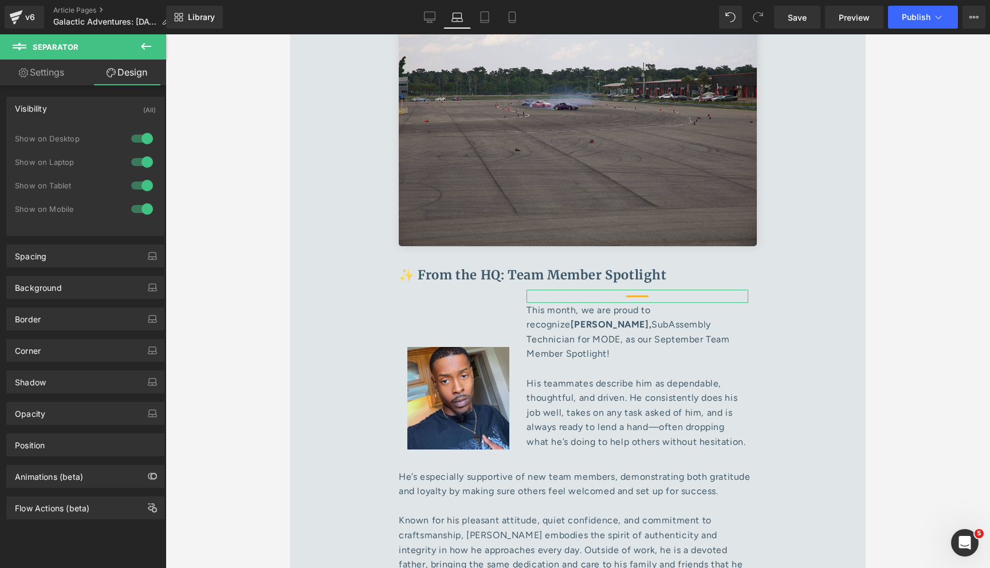
click at [138, 138] on div at bounding box center [142, 138] width 28 height 18
click at [134, 160] on div at bounding box center [142, 162] width 28 height 18
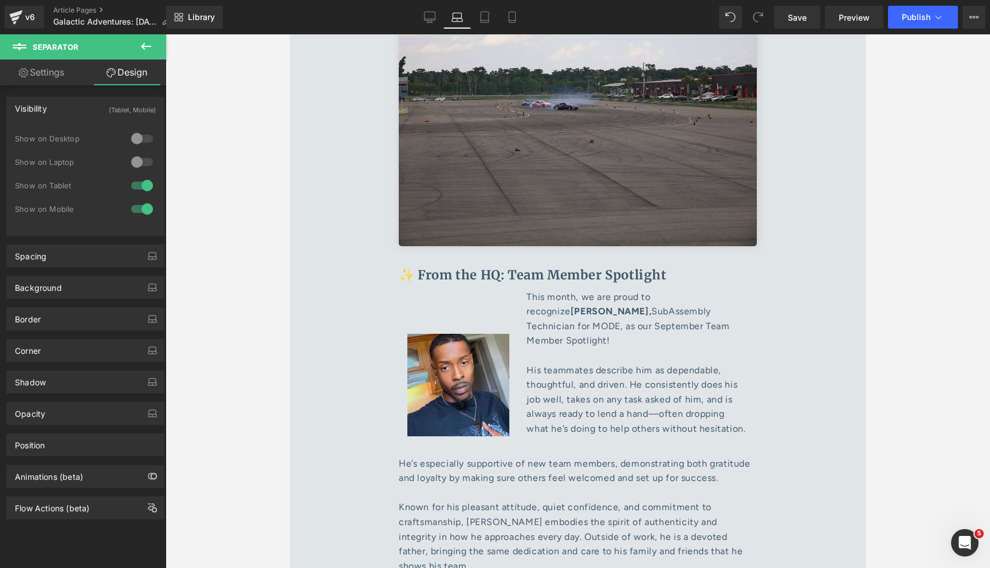
click at [139, 135] on div at bounding box center [142, 138] width 28 height 18
click at [138, 187] on div at bounding box center [142, 185] width 28 height 18
click at [135, 212] on div at bounding box center [142, 209] width 28 height 18
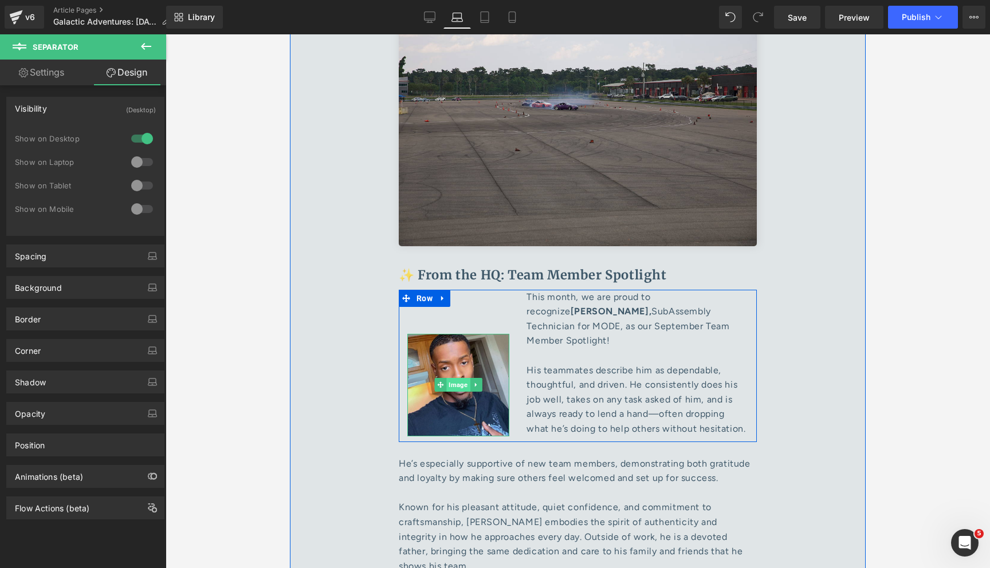
click at [455, 378] on span "Image" at bounding box center [458, 385] width 23 height 14
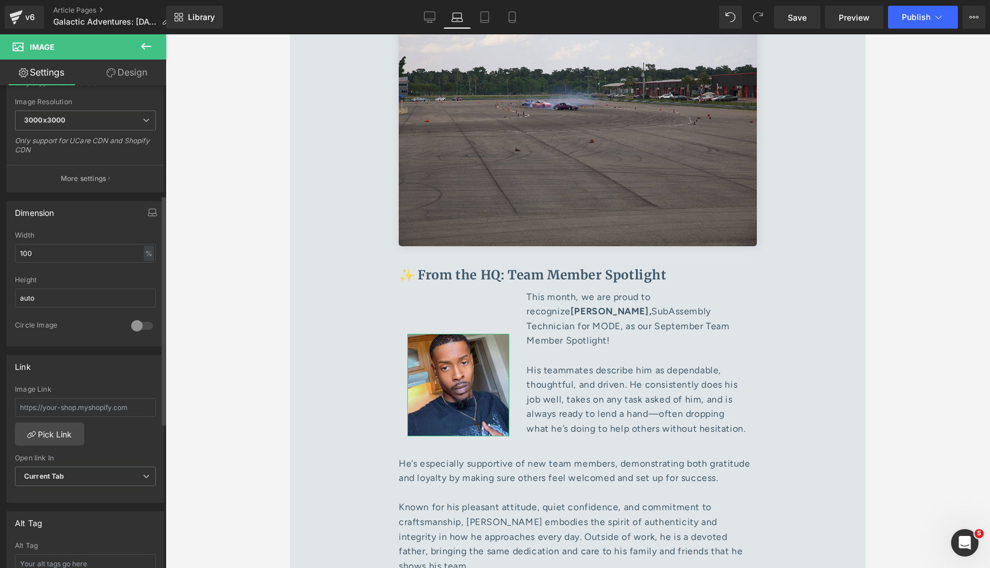
scroll to position [192, 0]
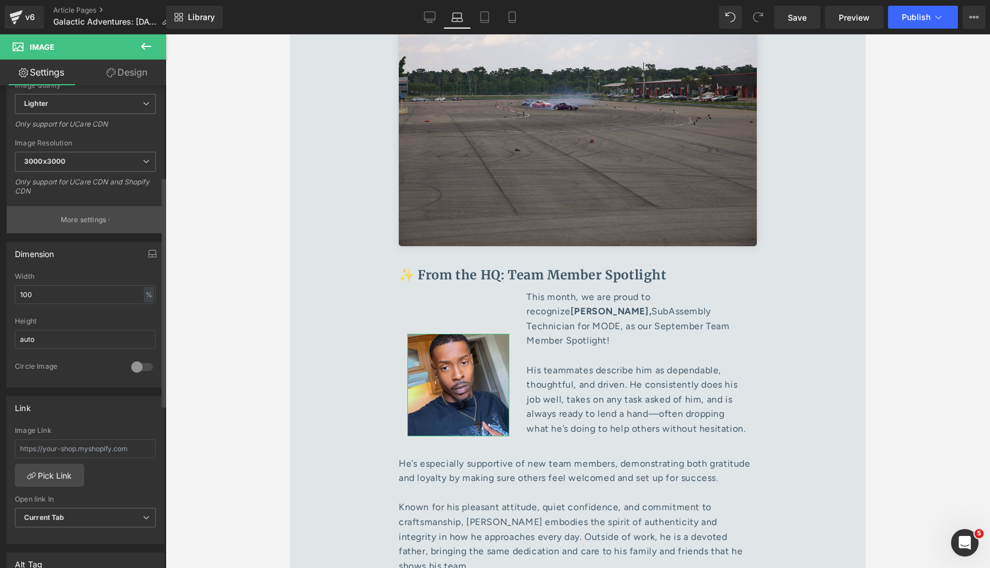
click at [87, 229] on button "More settings" at bounding box center [85, 219] width 157 height 27
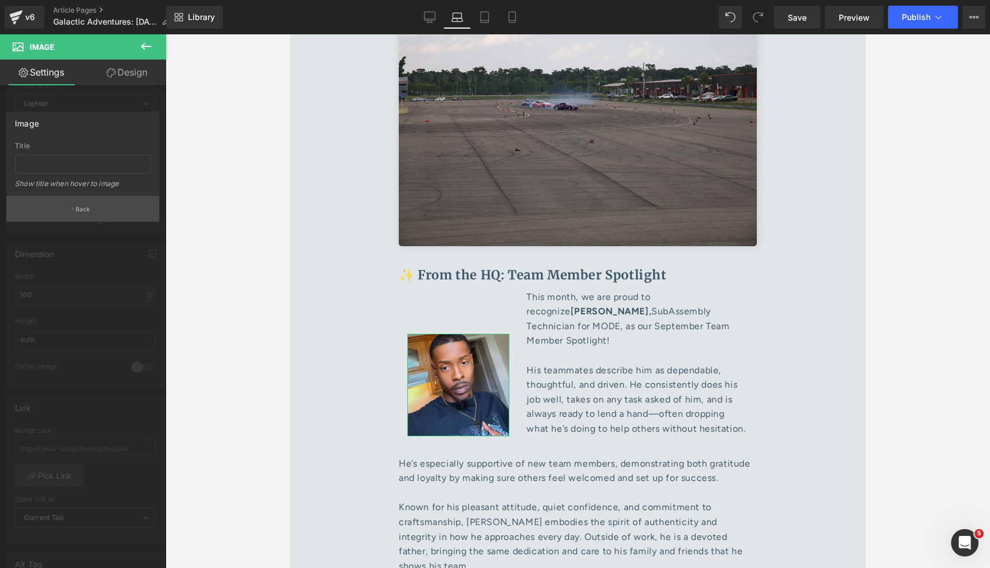
click at [76, 207] on p "Back" at bounding box center [83, 209] width 15 height 9
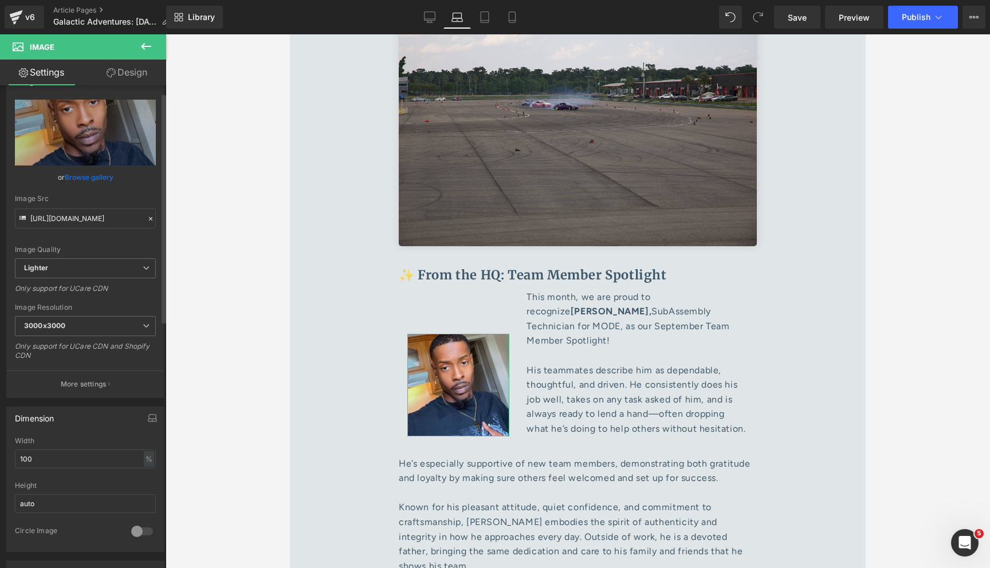
scroll to position [0, 0]
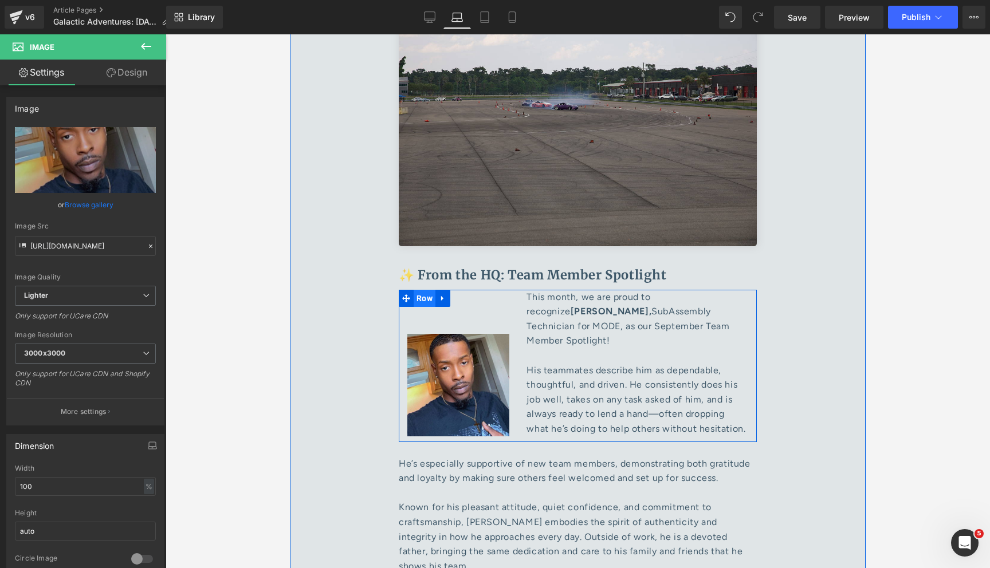
click at [424, 290] on span "Row" at bounding box center [425, 298] width 22 height 17
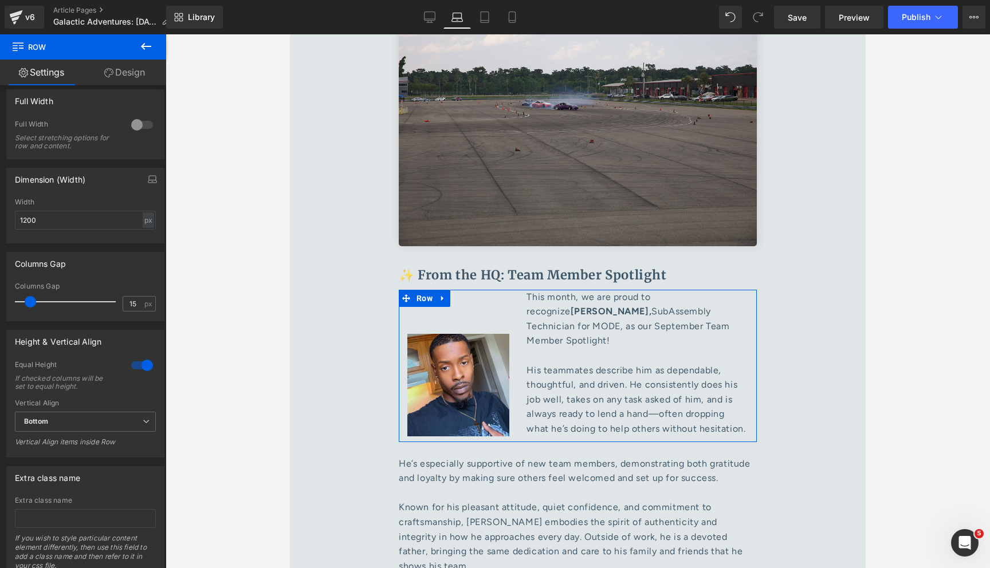
scroll to position [348, 0]
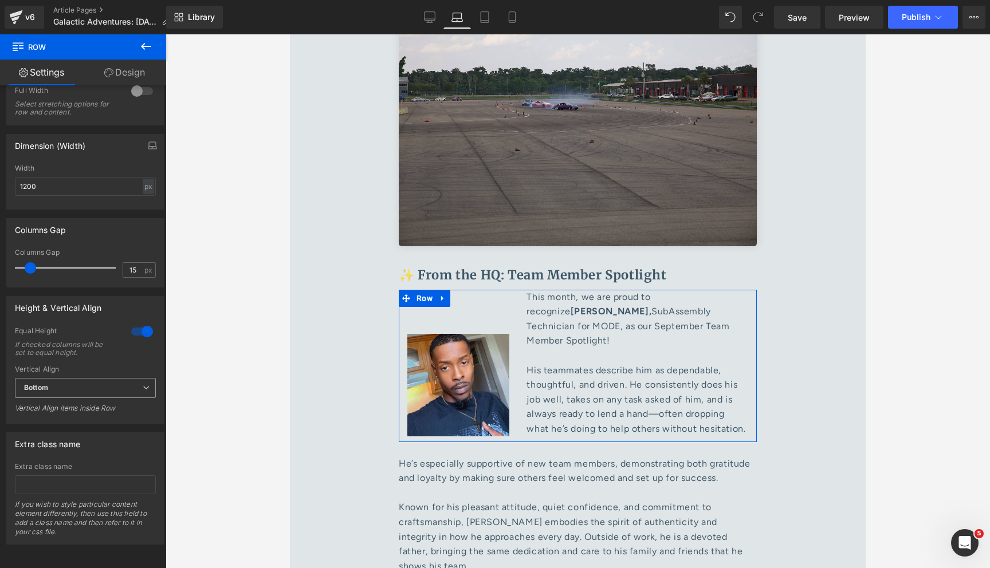
click at [65, 385] on span "Bottom" at bounding box center [85, 388] width 141 height 20
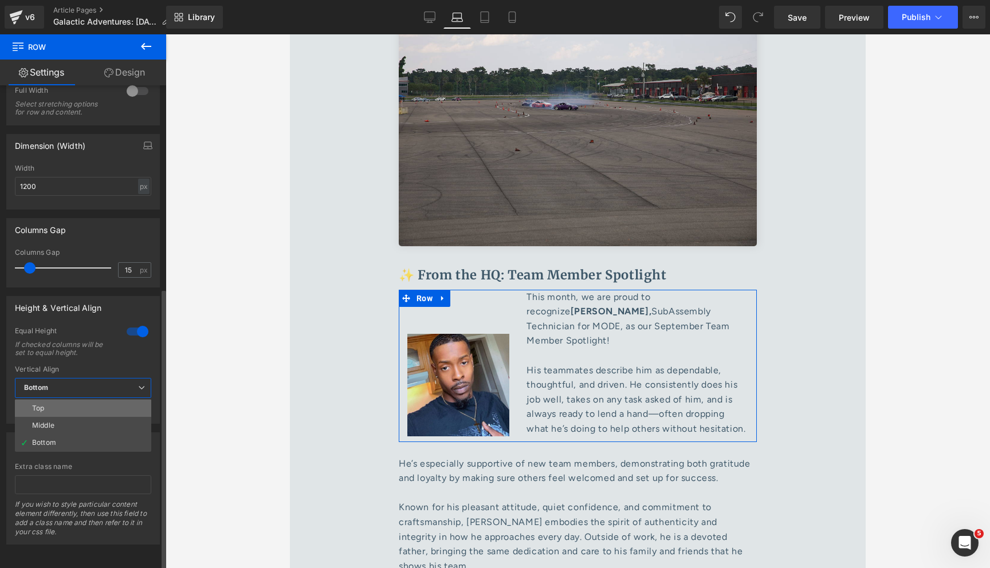
click at [64, 400] on li "Top" at bounding box center [83, 408] width 136 height 17
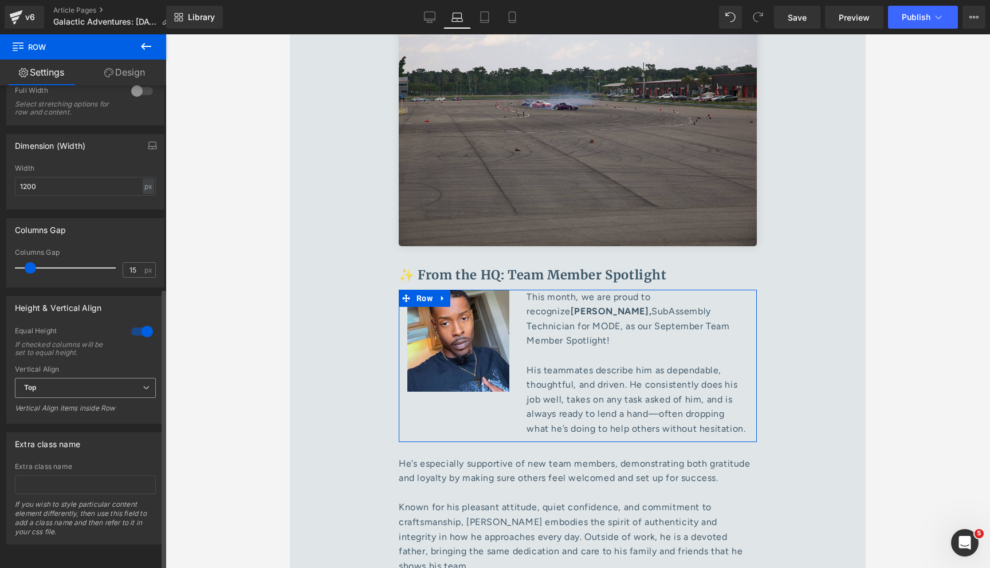
click at [72, 384] on span "Top" at bounding box center [85, 388] width 141 height 20
click at [61, 417] on li "Middle" at bounding box center [83, 425] width 136 height 17
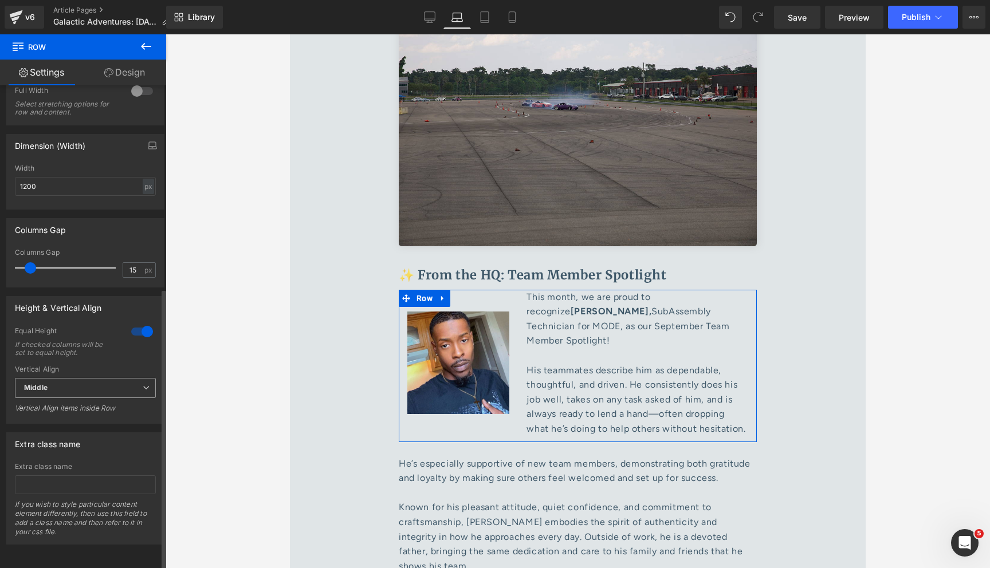
click at [64, 381] on span "Middle" at bounding box center [85, 388] width 141 height 20
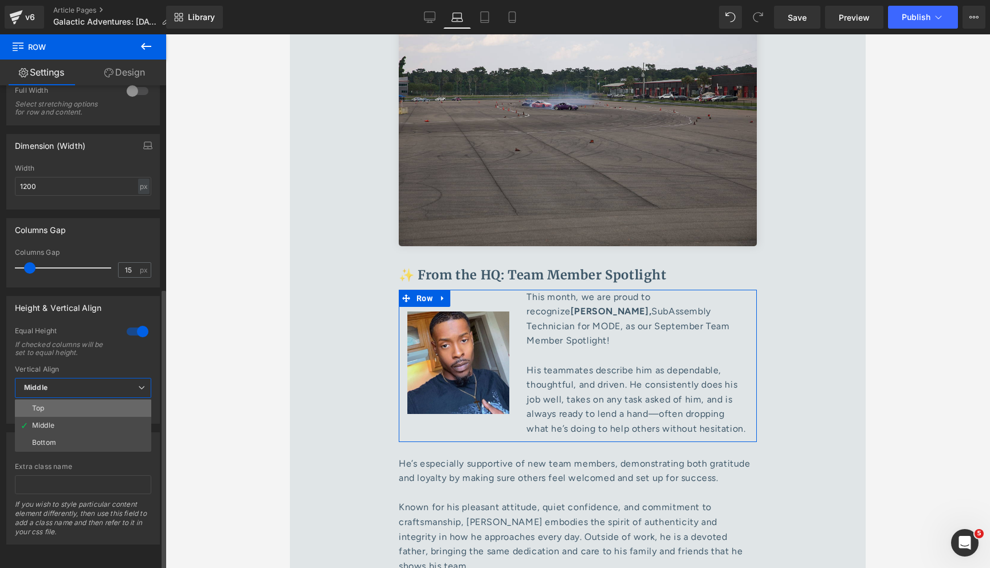
click at [50, 400] on li "Top" at bounding box center [83, 408] width 136 height 17
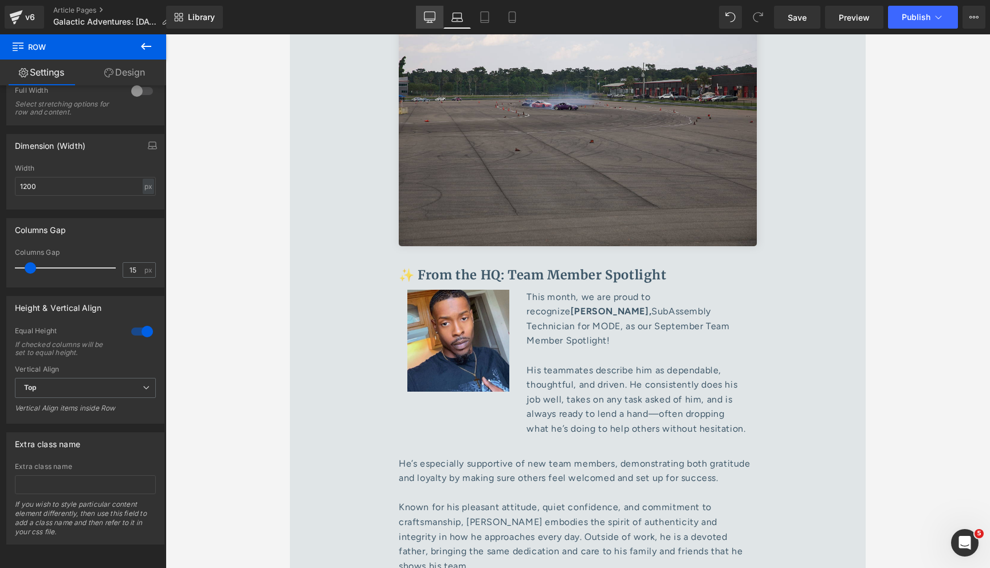
click at [430, 21] on icon at bounding box center [429, 16] width 11 height 11
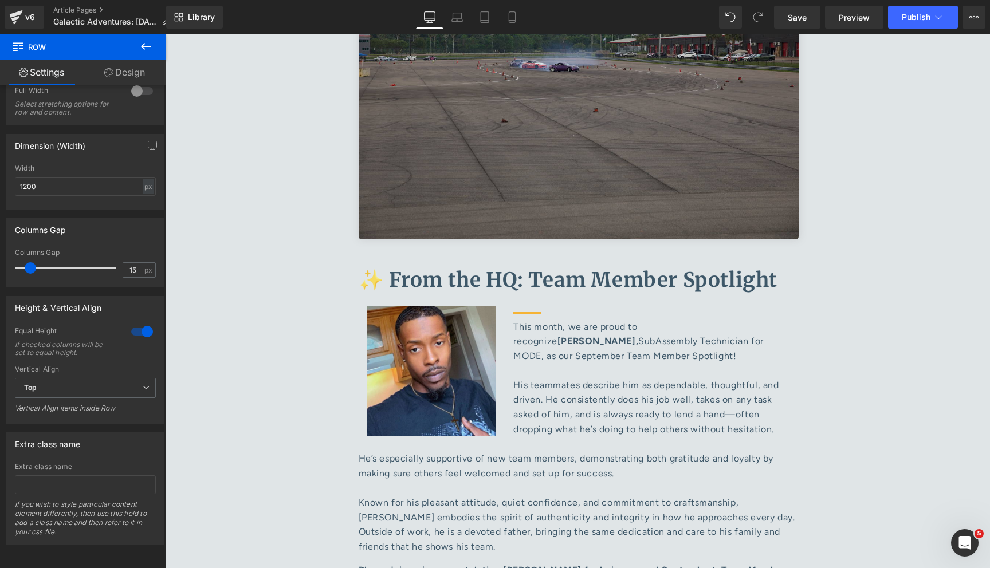
scroll to position [4896, 0]
click at [457, 21] on icon at bounding box center [456, 16] width 11 height 11
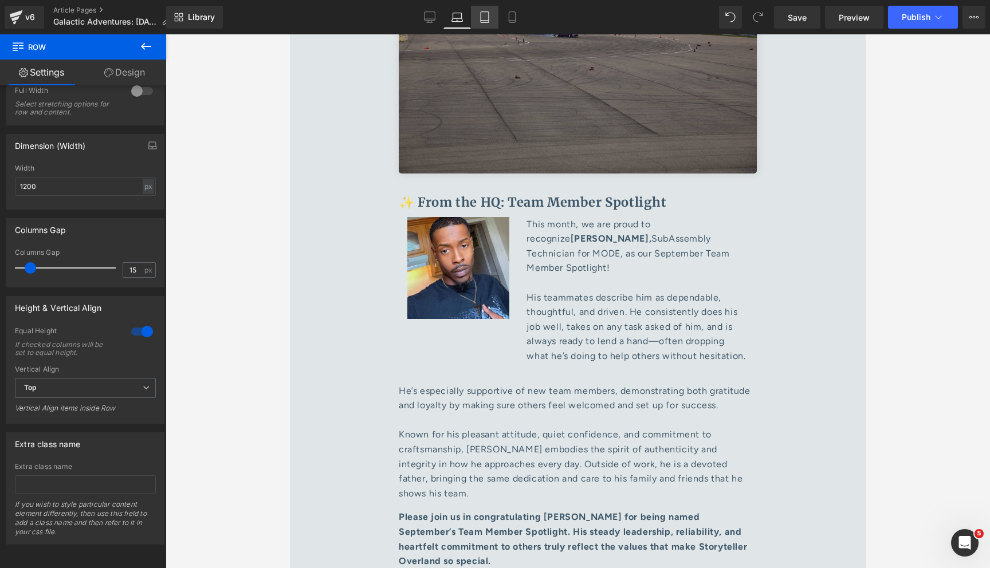
scroll to position [4849, 0]
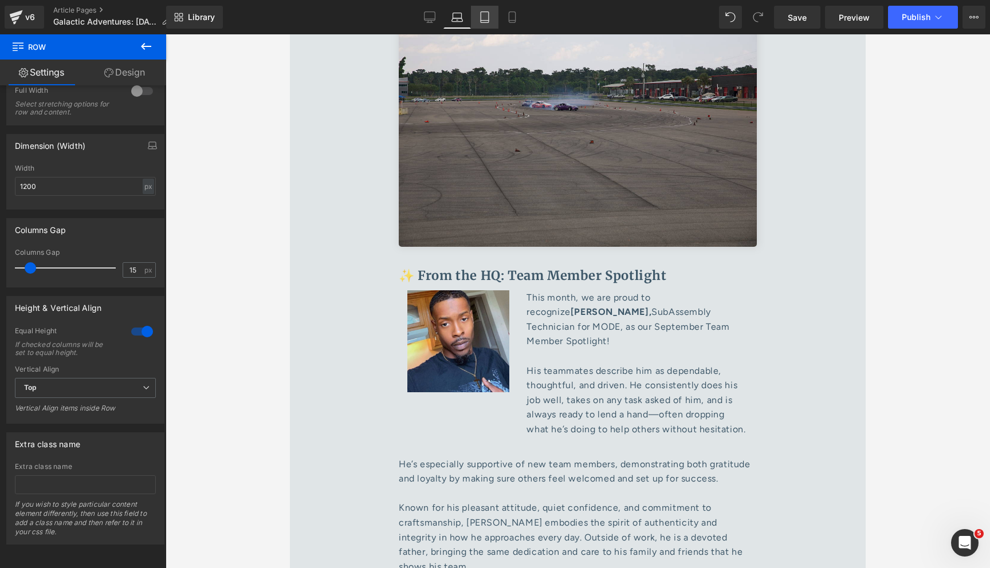
click at [480, 18] on icon at bounding box center [484, 16] width 11 height 11
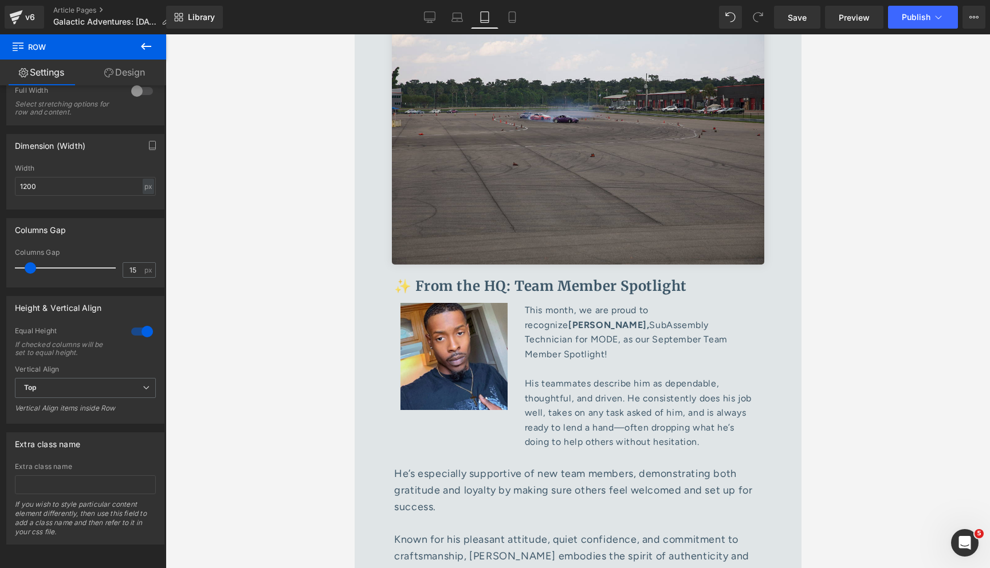
scroll to position [4868, 0]
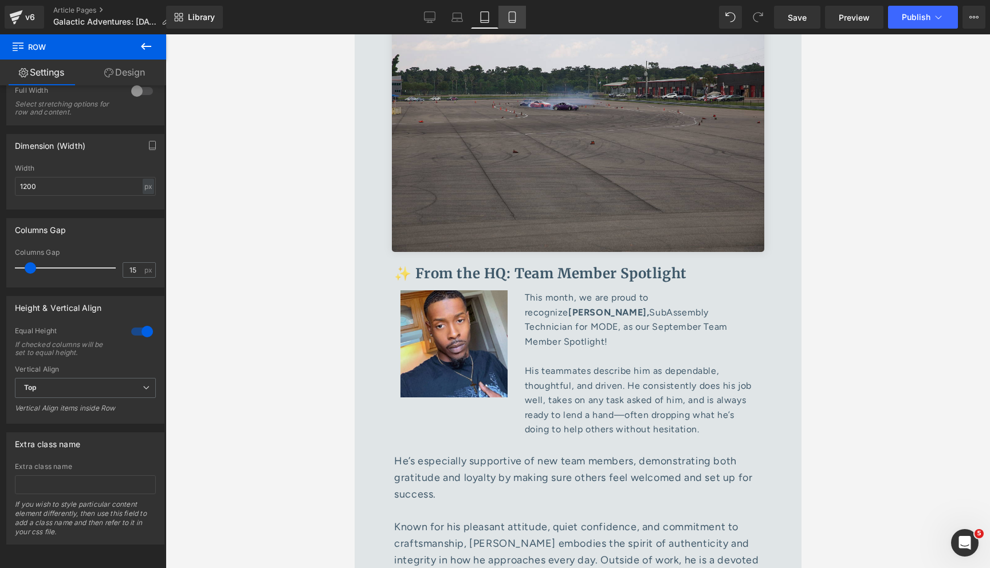
click at [505, 19] on link "Mobile" at bounding box center [512, 17] width 28 height 23
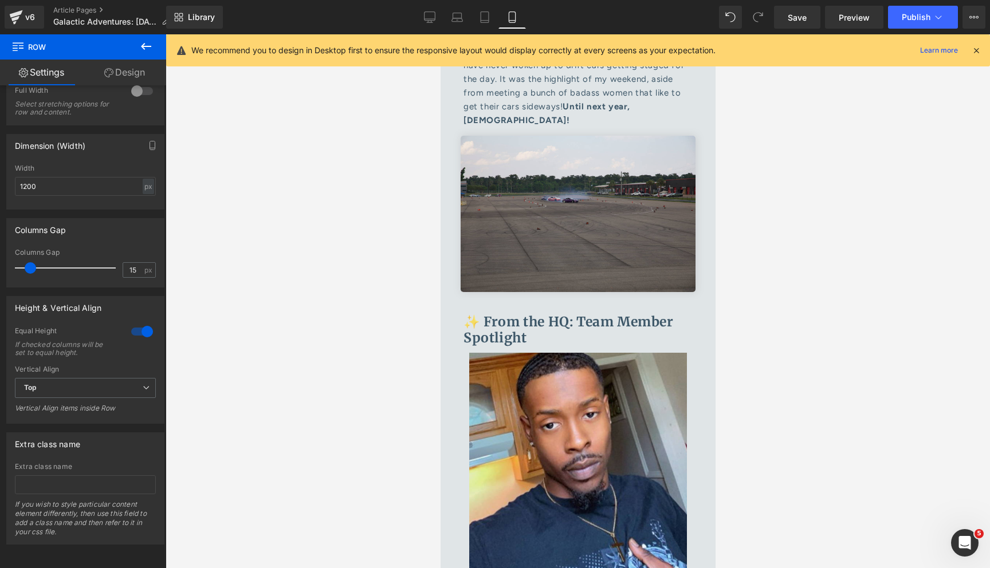
scroll to position [5027, 0]
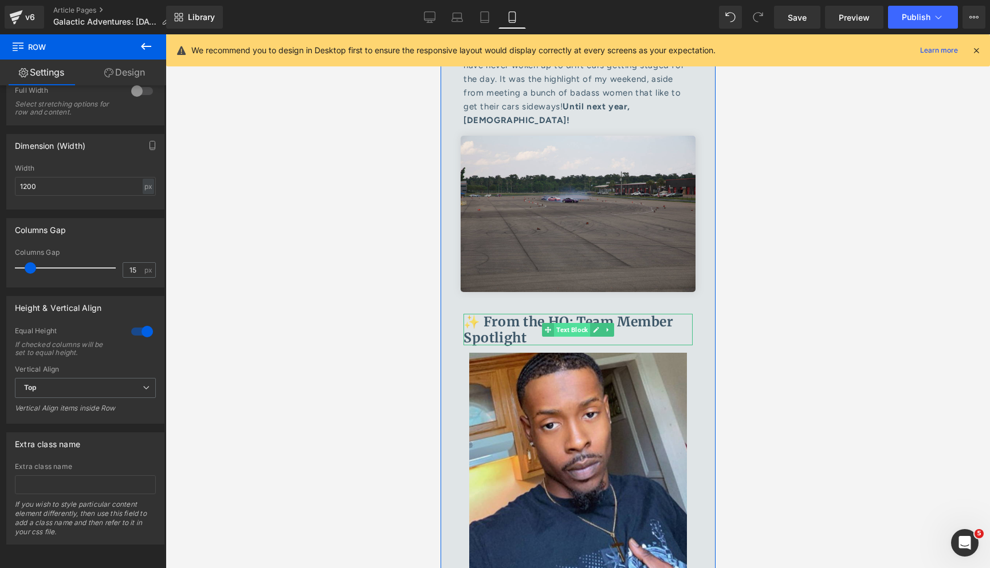
click at [568, 323] on span "Text Block" at bounding box center [571, 330] width 36 height 14
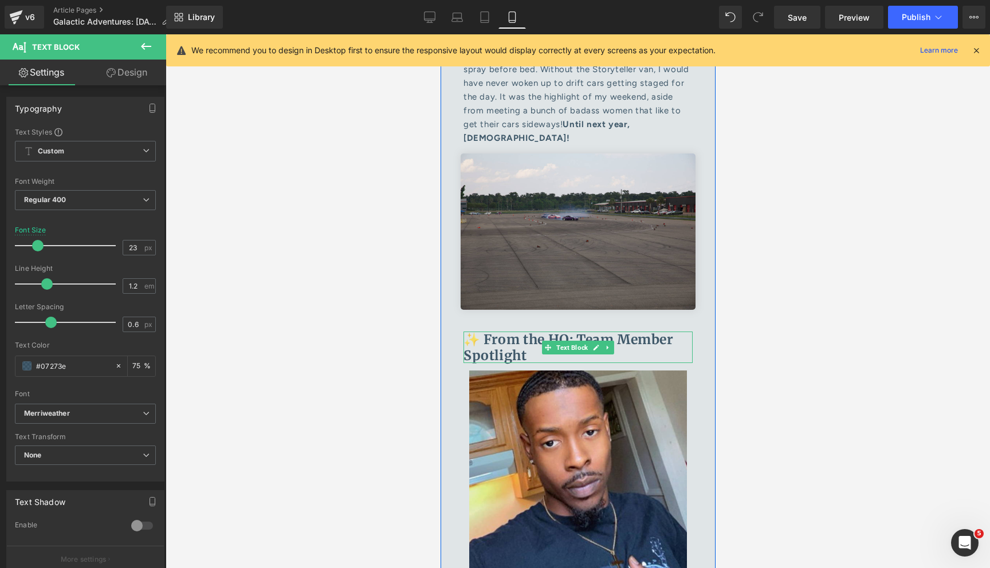
scroll to position [5038, 0]
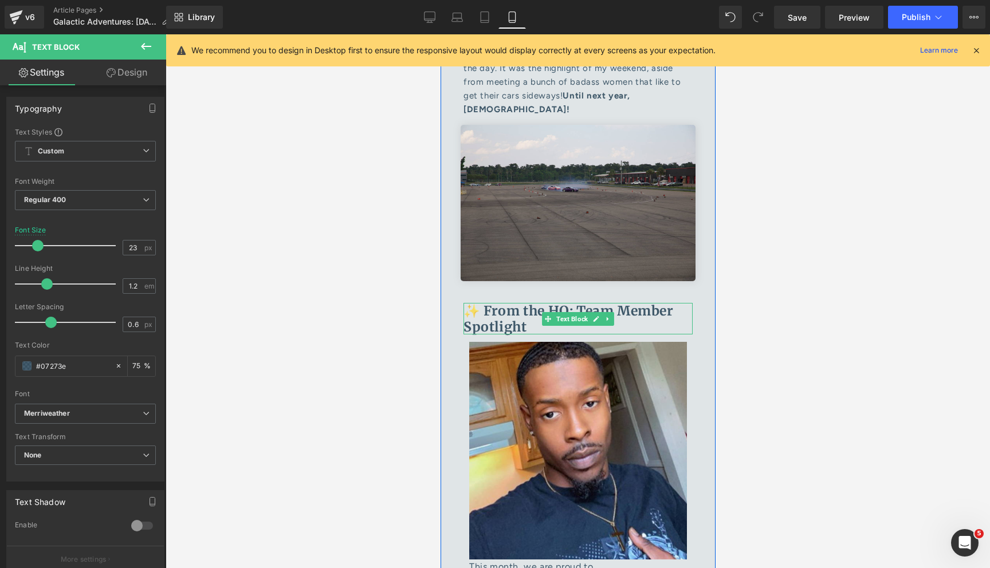
click at [483, 303] on b "✨ From the HQ: Team Member Spotlight" at bounding box center [568, 319] width 210 height 33
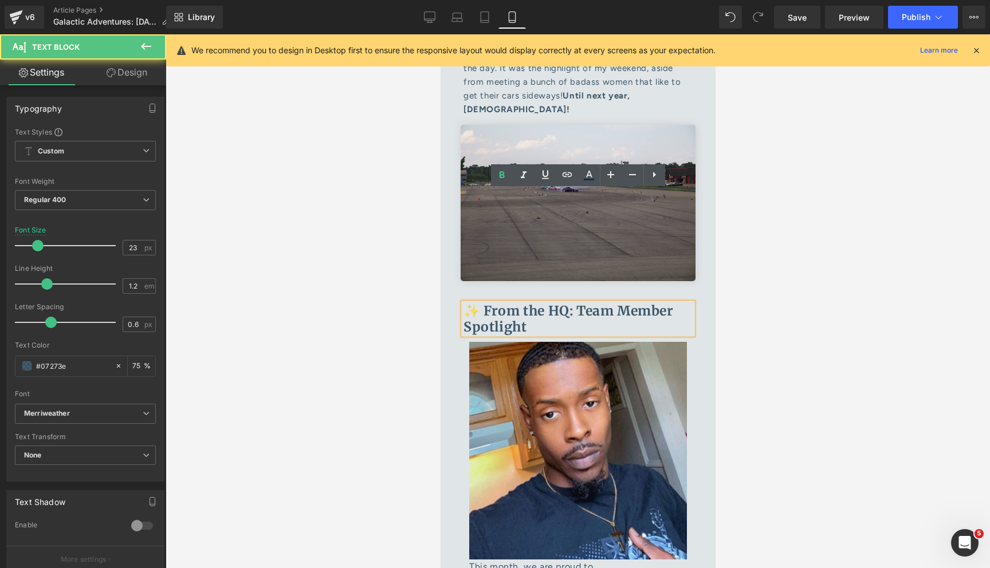
click at [510, 303] on b "✨ From the HQ: Team Member Spotlight" at bounding box center [568, 319] width 210 height 33
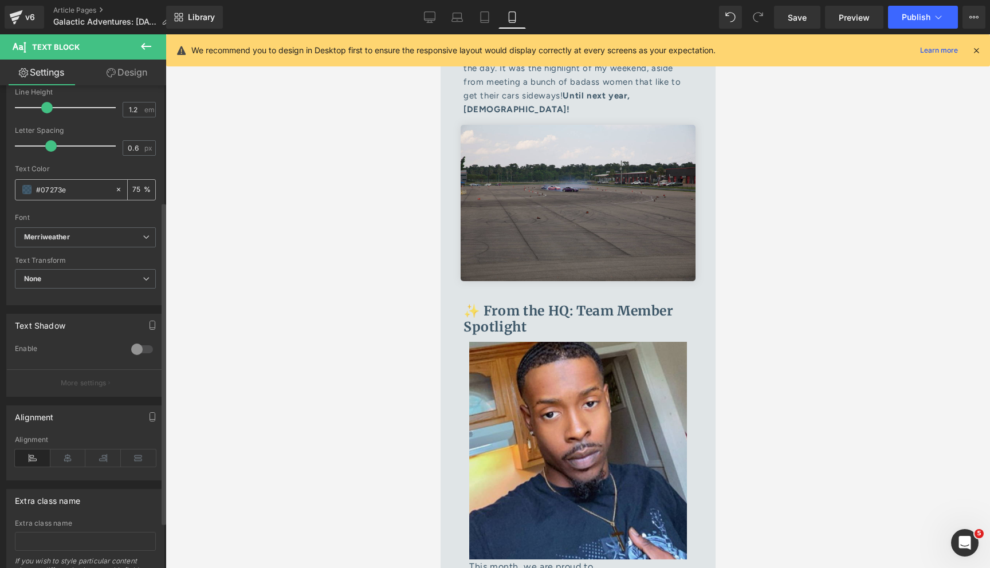
scroll to position [200, 0]
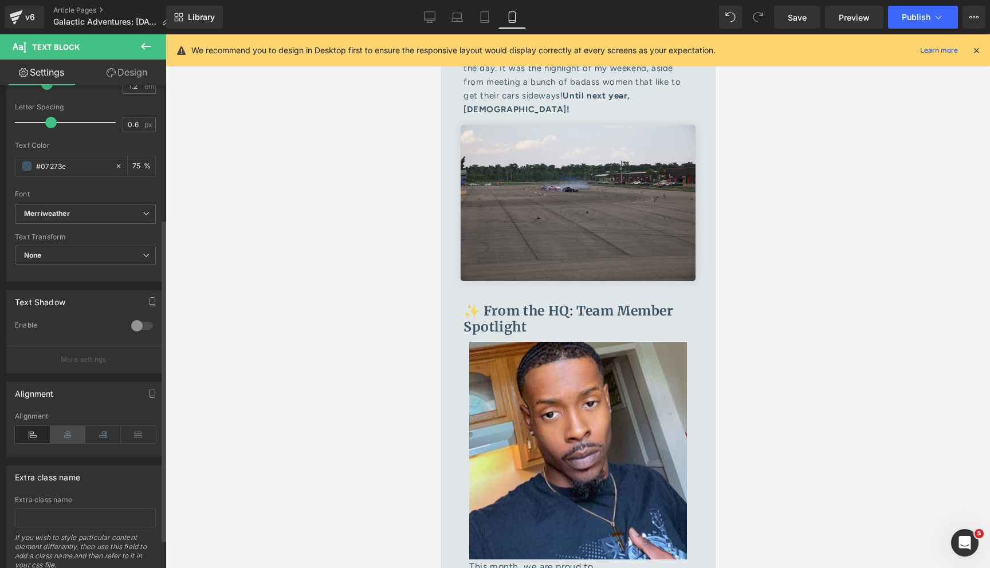
click at [67, 431] on icon at bounding box center [68, 434] width 36 height 17
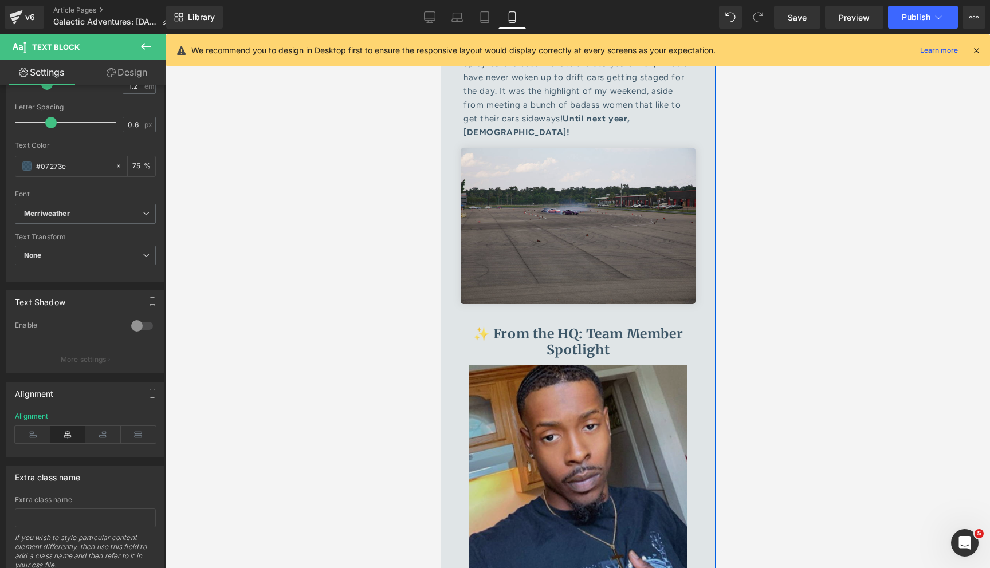
scroll to position [5013, 0]
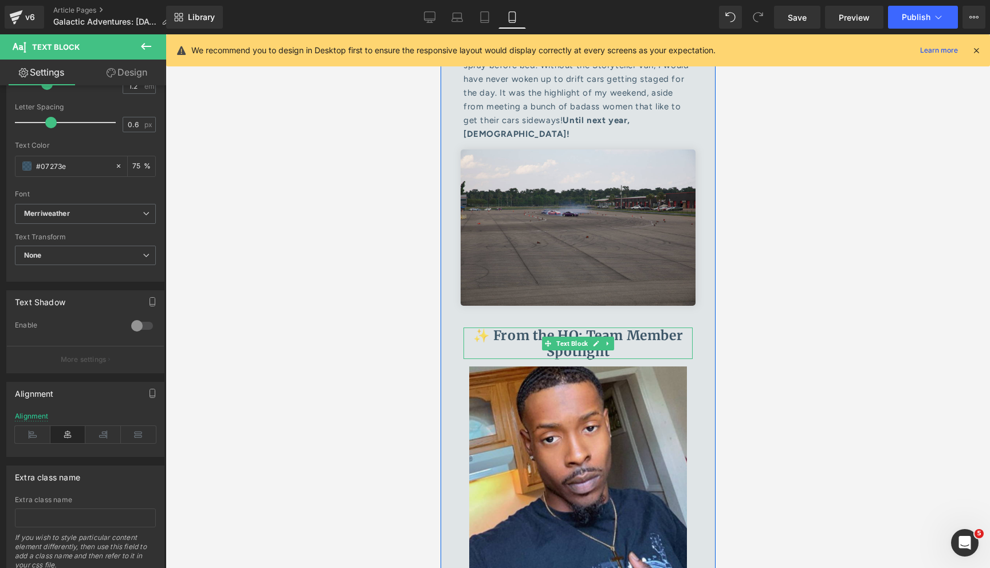
click at [586, 327] on b "✨ From the HQ: Team Member Spotlight" at bounding box center [578, 343] width 210 height 33
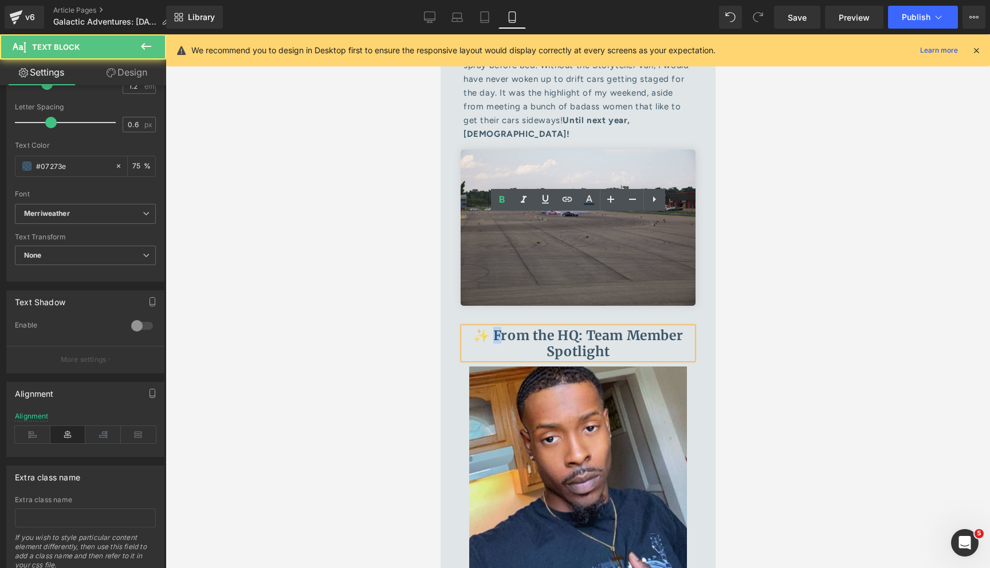
drag, startPoint x: 494, startPoint y: 222, endPoint x: 469, endPoint y: 221, distance: 25.8
click at [469, 328] on p "✨ From the HQ: Team Member Spotlight" at bounding box center [577, 344] width 229 height 32
copy b "✨"
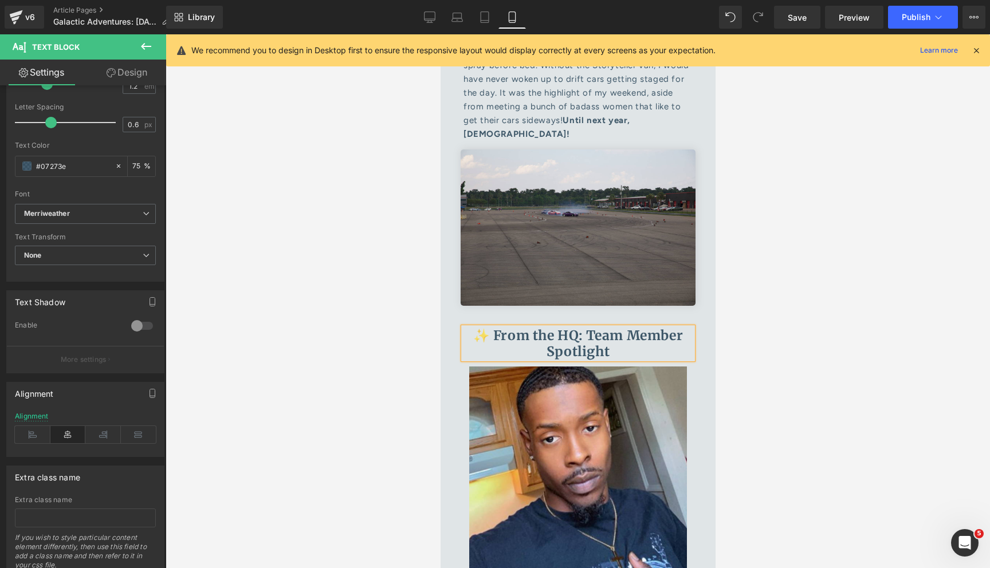
click at [614, 328] on p "✨ From the HQ: Team Member Spotlight" at bounding box center [577, 344] width 229 height 32
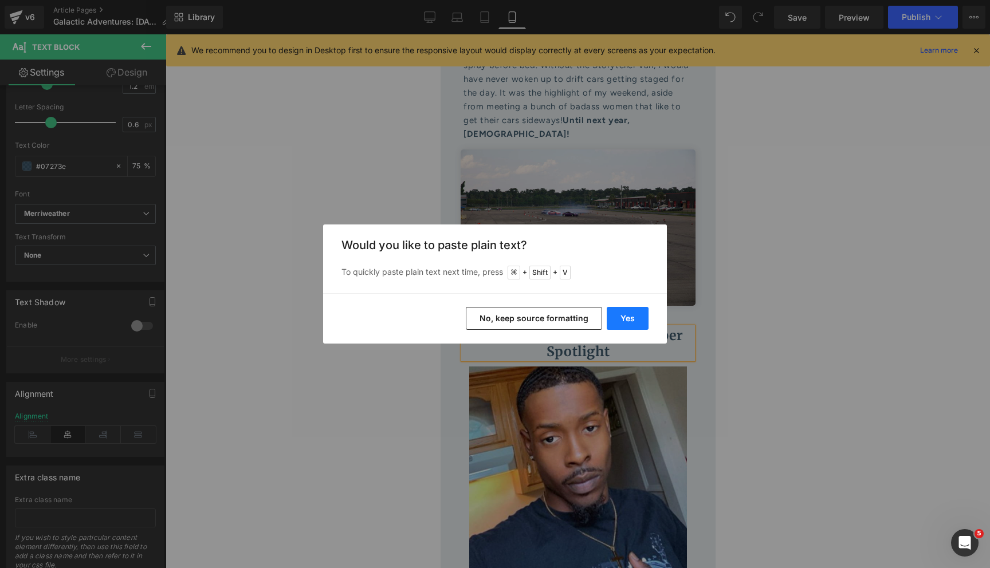
click at [638, 317] on button "Yes" at bounding box center [628, 318] width 42 height 23
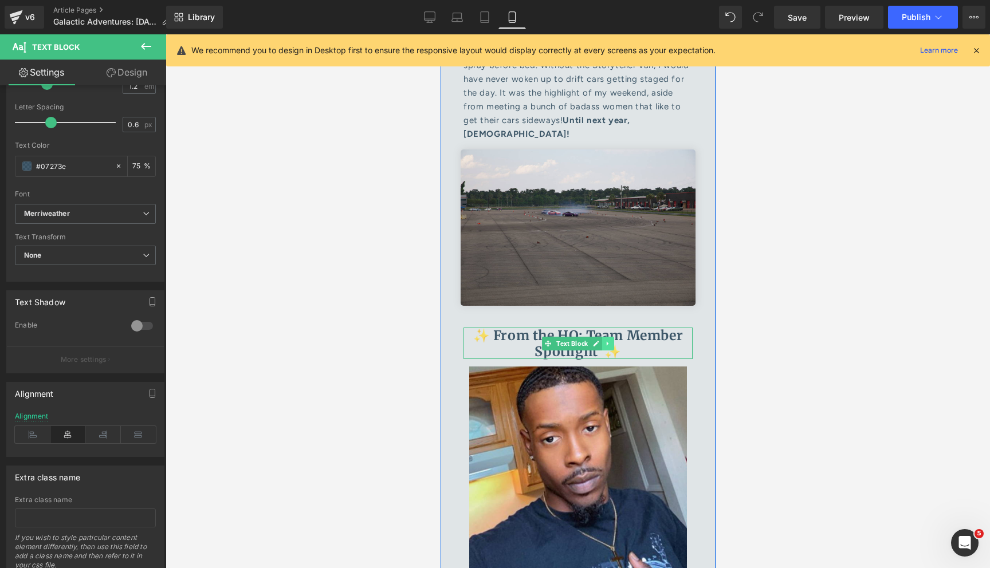
click at [602, 337] on link at bounding box center [608, 344] width 12 height 14
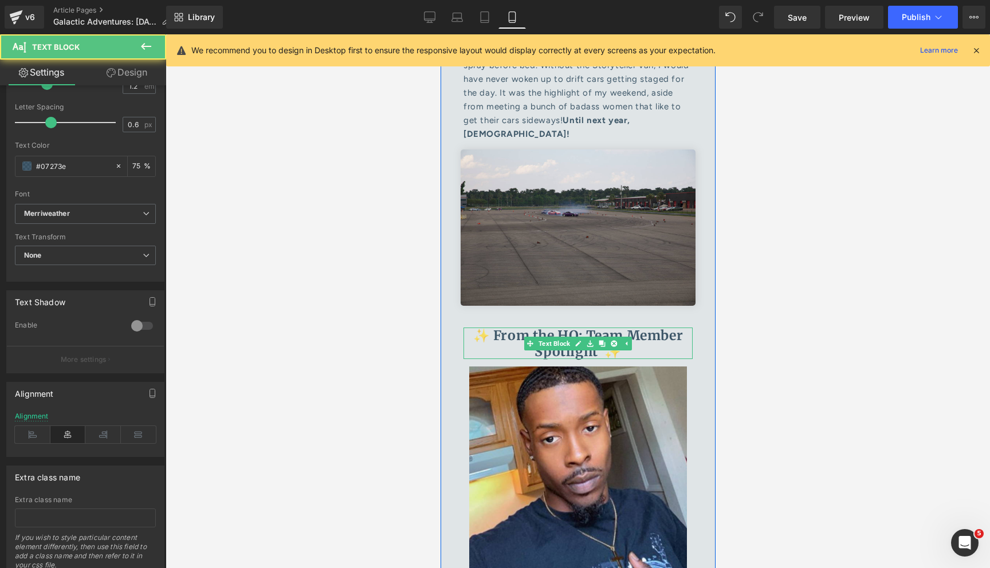
click at [602, 327] on b "✨ From the HQ: Team Member Spotlight ✨" at bounding box center [578, 343] width 210 height 33
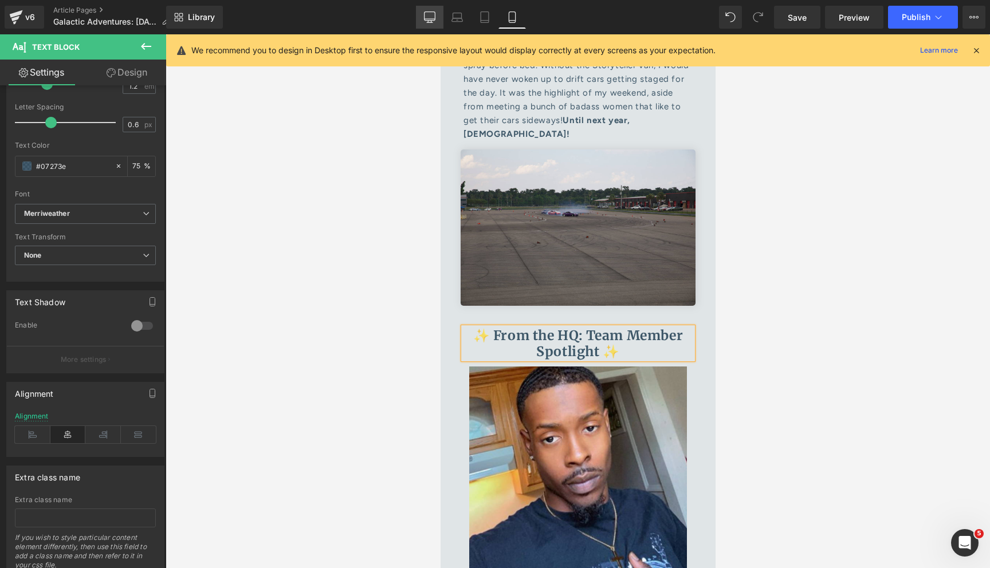
click at [439, 12] on link "Desktop" at bounding box center [430, 17] width 28 height 23
type input "35"
type input "75"
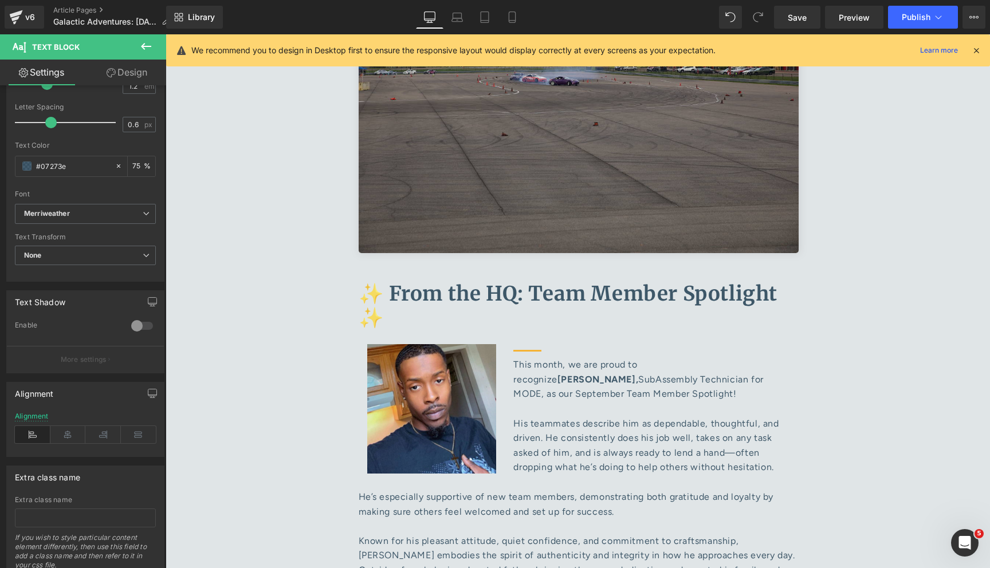
scroll to position [4883, 0]
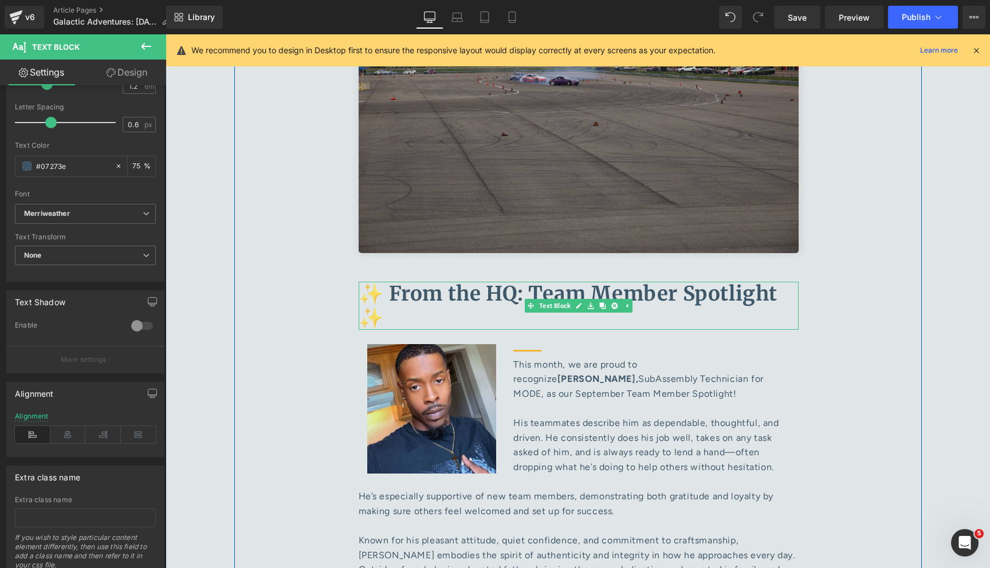
click at [399, 282] on p "✨ From the HQ: Team Member Spotlight ✨" at bounding box center [579, 306] width 440 height 48
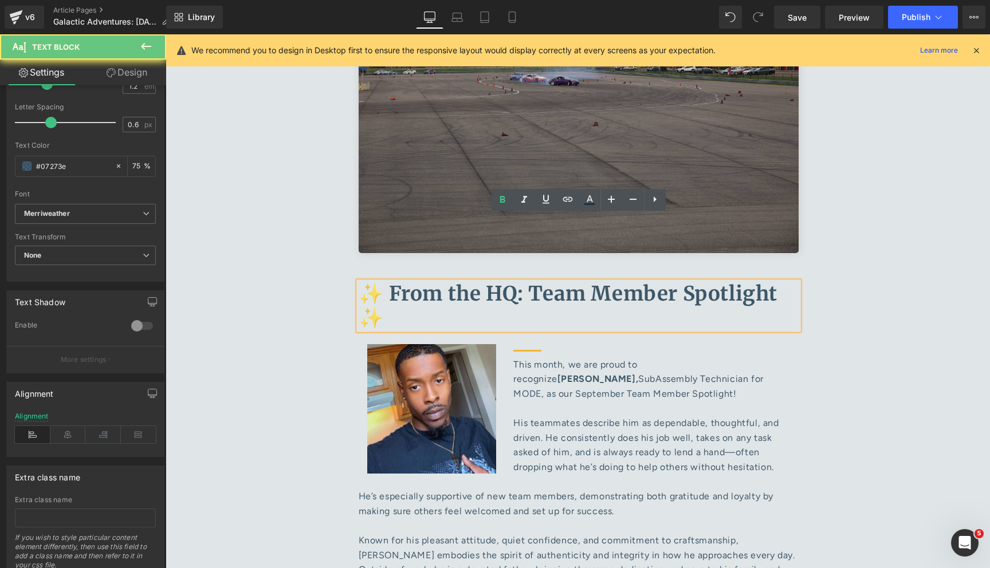
drag, startPoint x: 409, startPoint y: 253, endPoint x: 315, endPoint y: 253, distance: 94.0
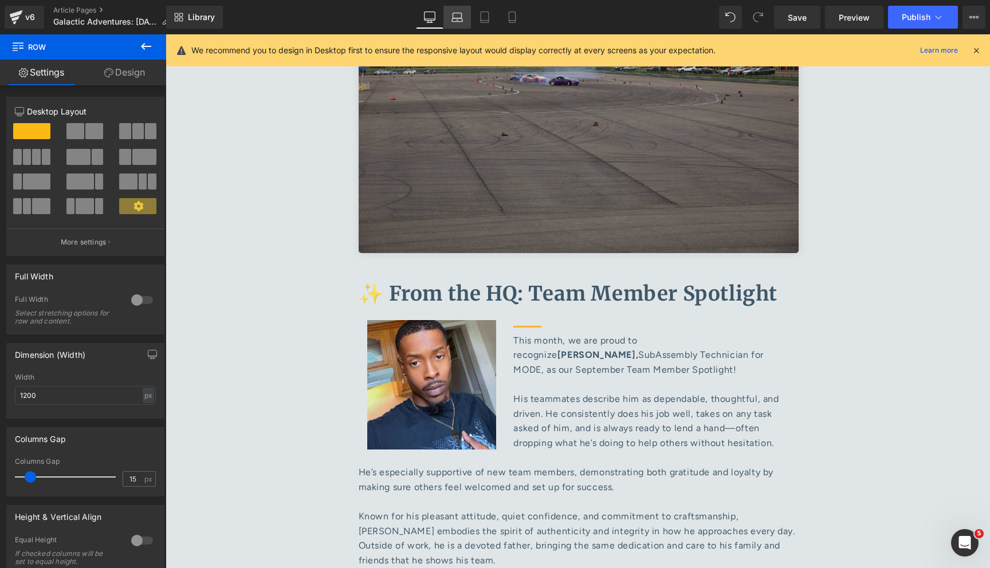
click at [458, 21] on icon at bounding box center [456, 16] width 11 height 11
type input "100"
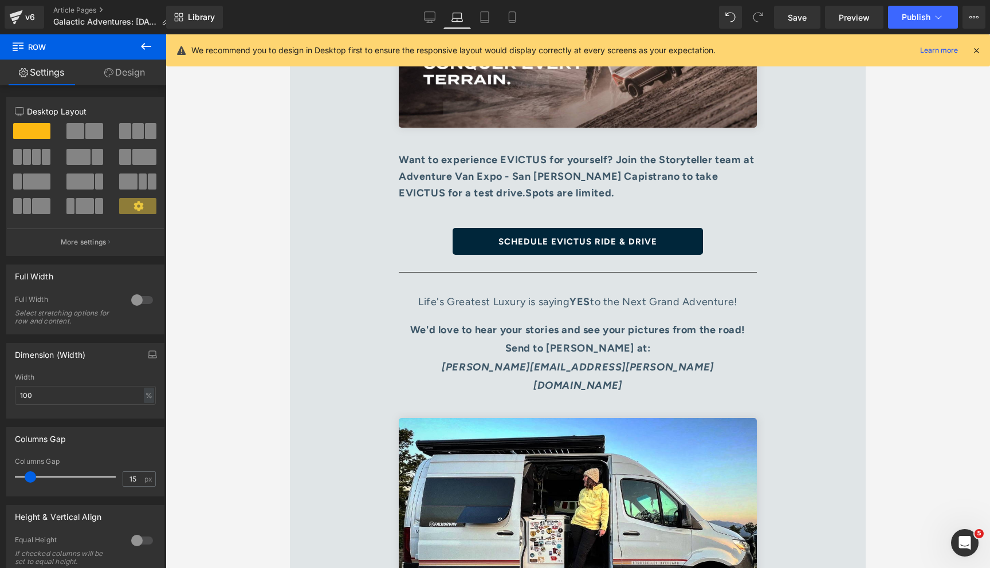
scroll to position [5682, 0]
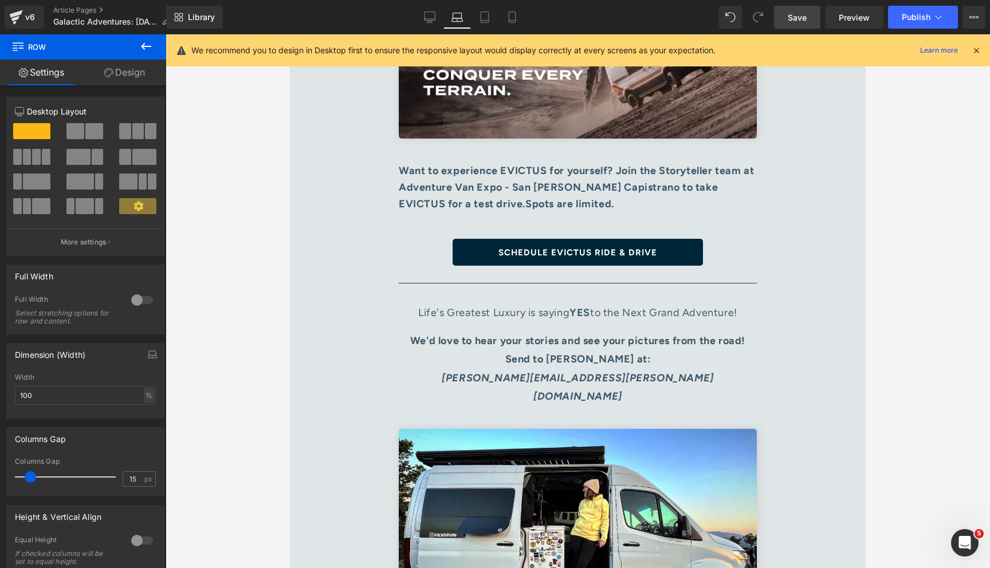
click at [793, 23] on span "Save" at bounding box center [797, 17] width 19 height 12
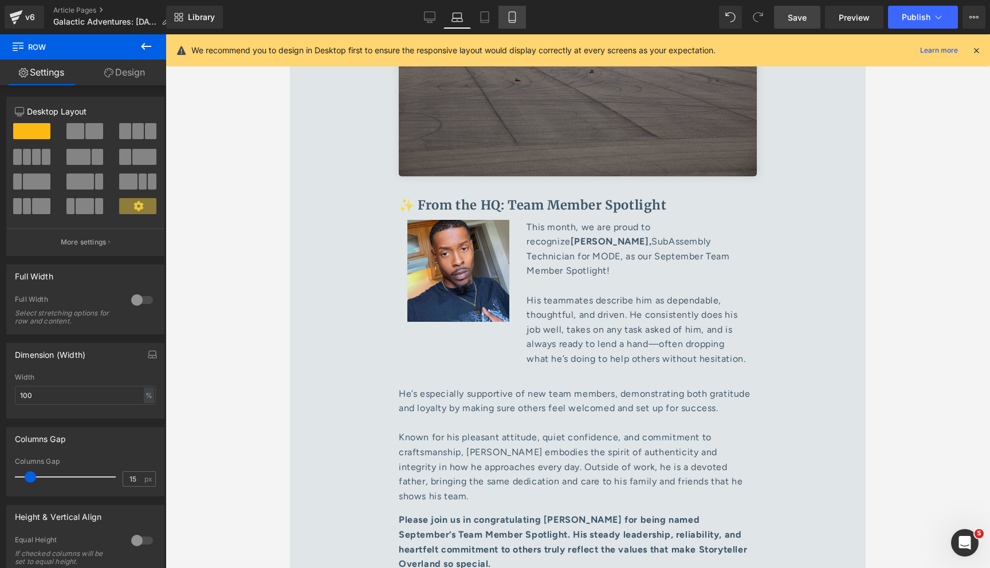
click at [508, 23] on link "Mobile" at bounding box center [512, 17] width 28 height 23
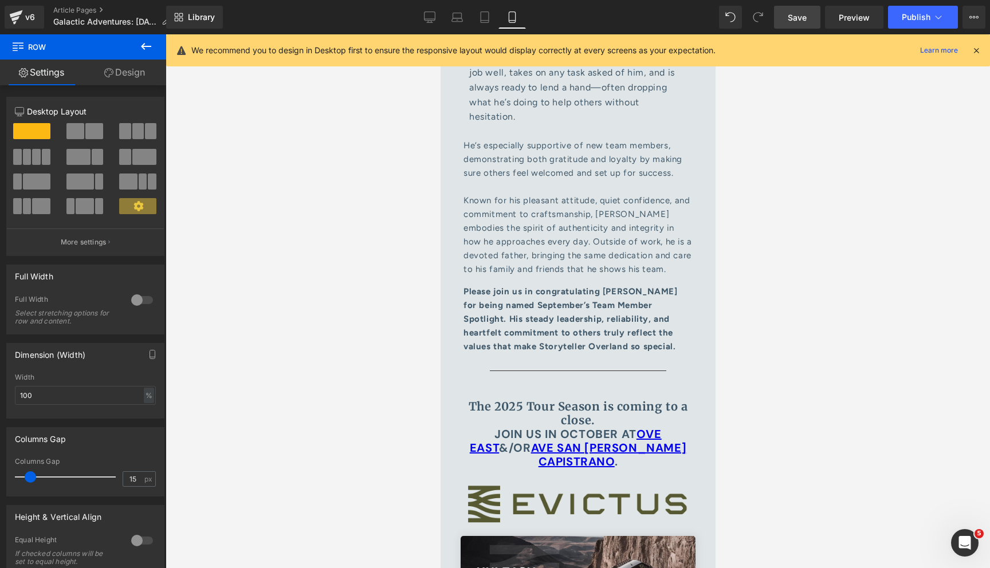
scroll to position [5619, 0]
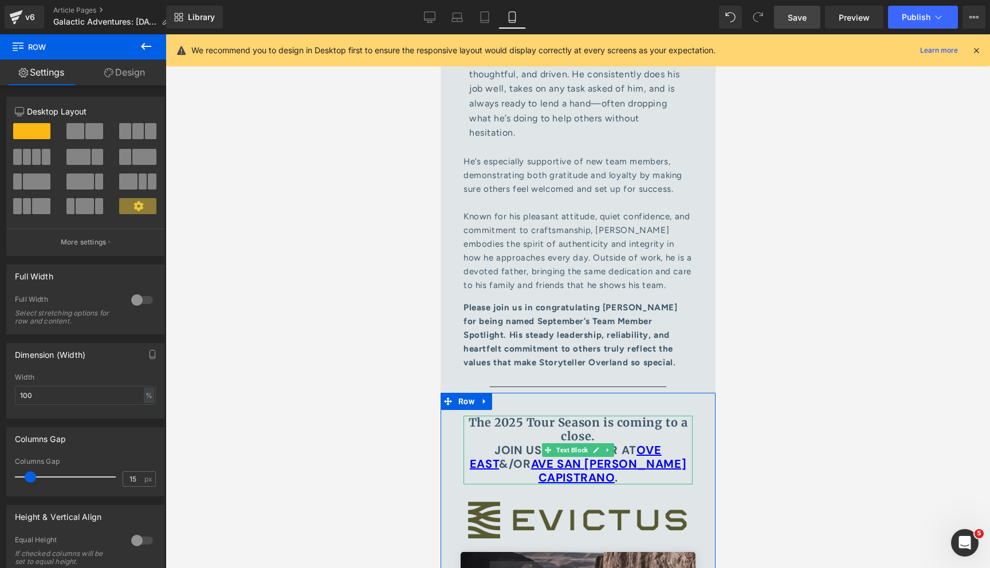
click at [488, 416] on p "The 2025 Tour Season is coming to a close. Join us in October at OVE East &/or …" at bounding box center [577, 450] width 229 height 69
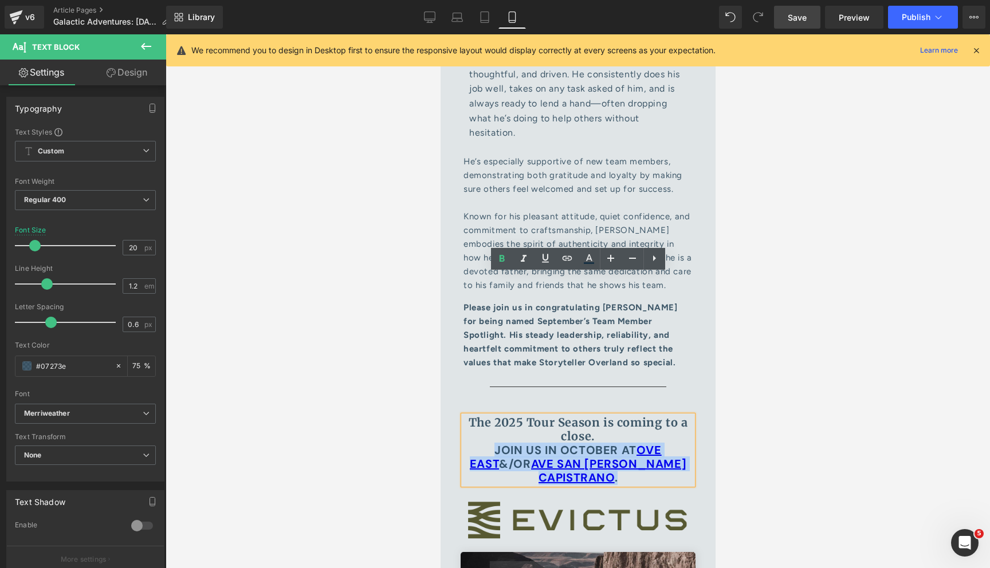
drag, startPoint x: 478, startPoint y: 305, endPoint x: 657, endPoint y: 336, distance: 181.3
click at [657, 416] on p "The 2025 Tour Season is coming to a close. Join us in October at OVE East &/or …" at bounding box center [577, 450] width 229 height 69
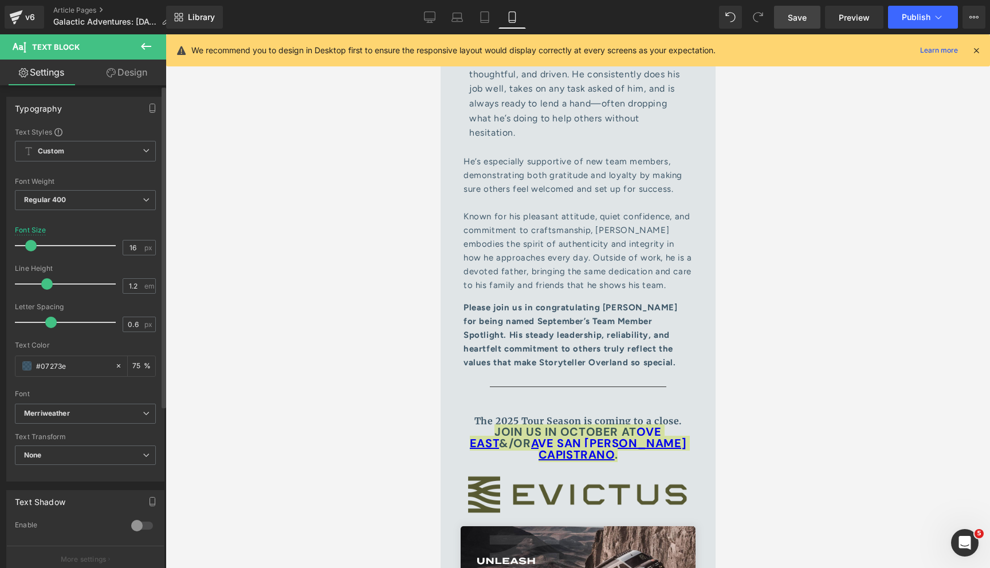
click at [29, 244] on span at bounding box center [30, 245] width 11 height 11
click at [482, 19] on icon at bounding box center [484, 16] width 11 height 11
type input "24"
type input "75"
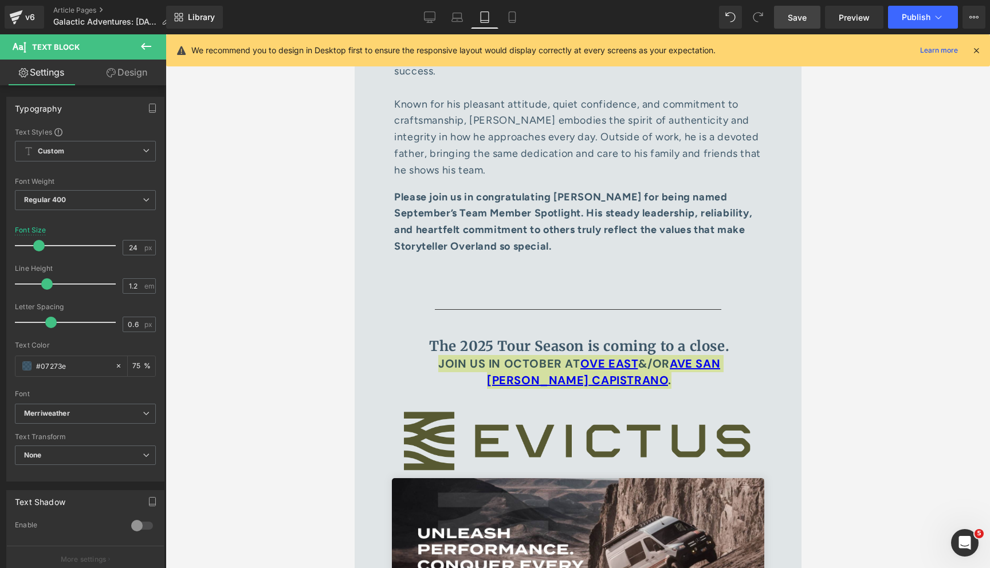
scroll to position [5291, 0]
click at [794, 14] on span "Save" at bounding box center [797, 17] width 19 height 12
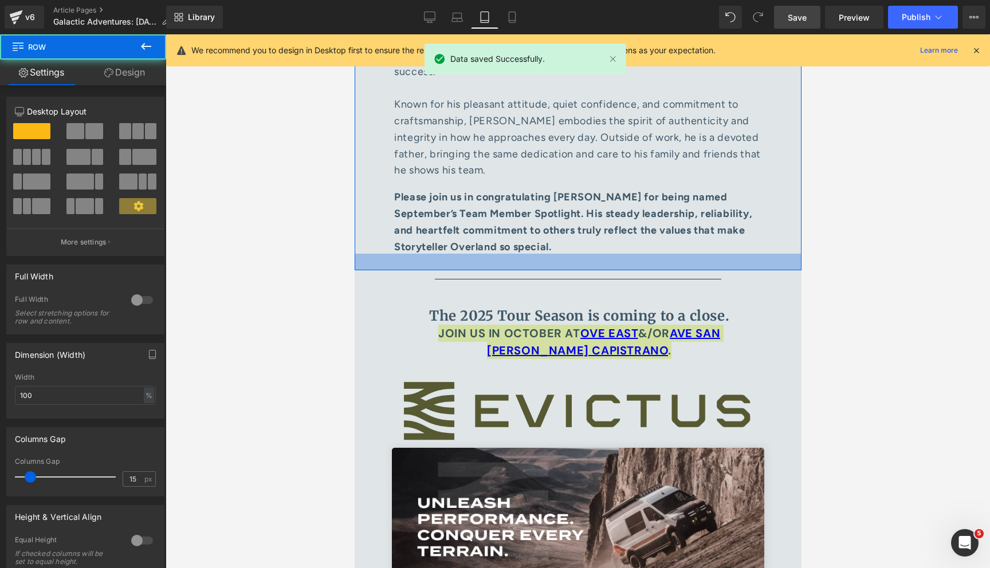
drag, startPoint x: 515, startPoint y: 218, endPoint x: 514, endPoint y: 188, distance: 29.8
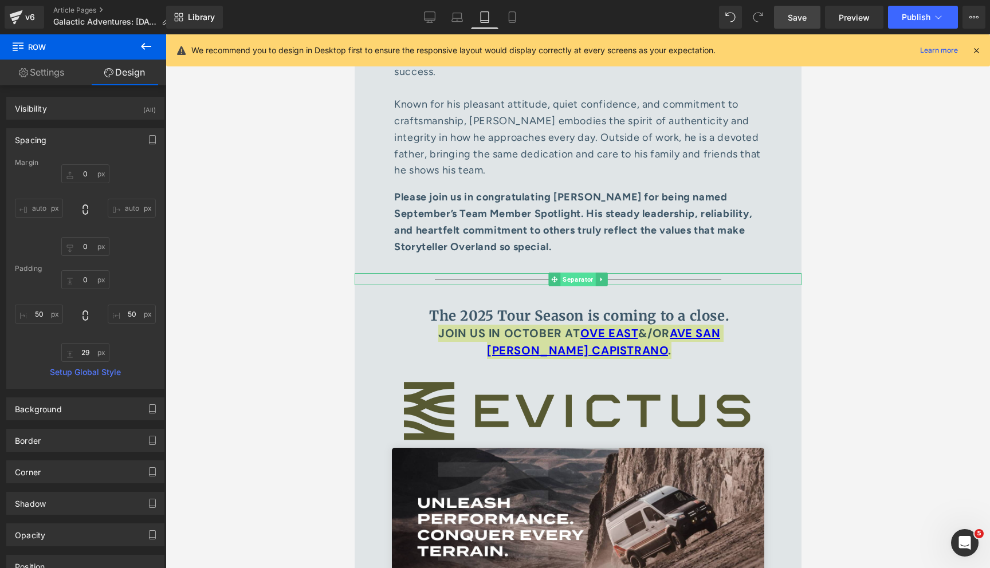
click at [580, 273] on span "Separator" at bounding box center [577, 280] width 35 height 14
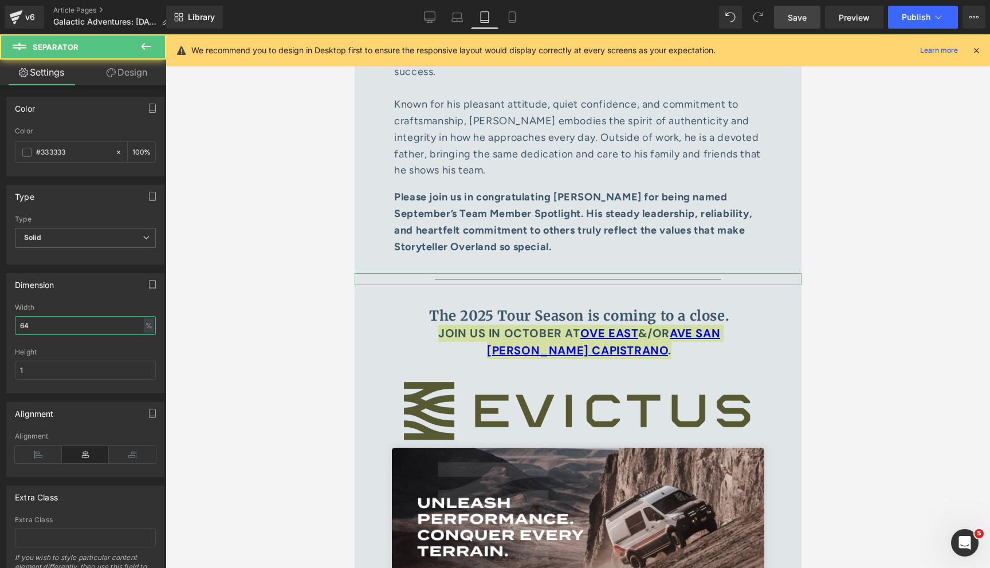
click at [56, 330] on input "64" at bounding box center [85, 325] width 141 height 19
click at [64, 327] on input "90" at bounding box center [85, 325] width 141 height 19
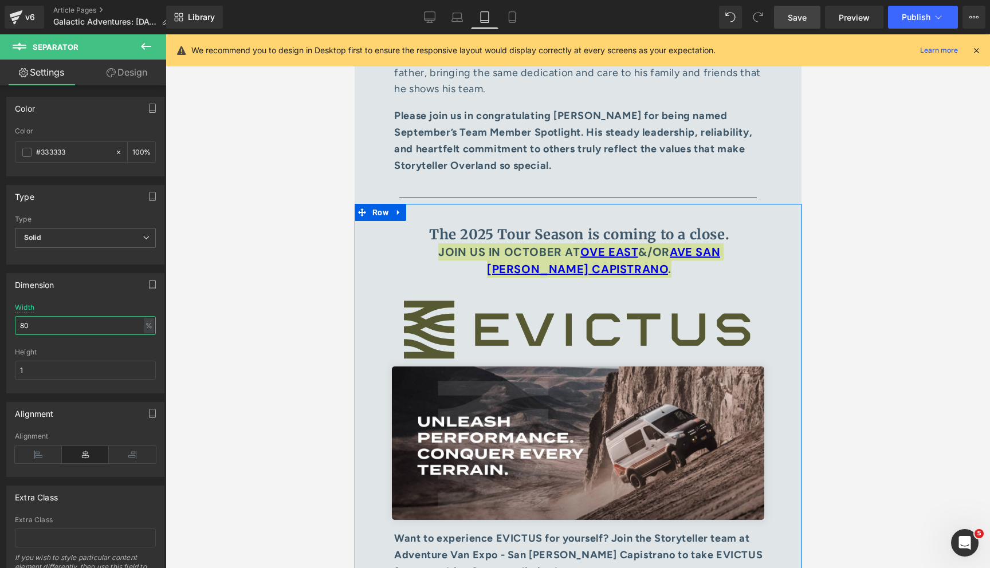
scroll to position [5377, 0]
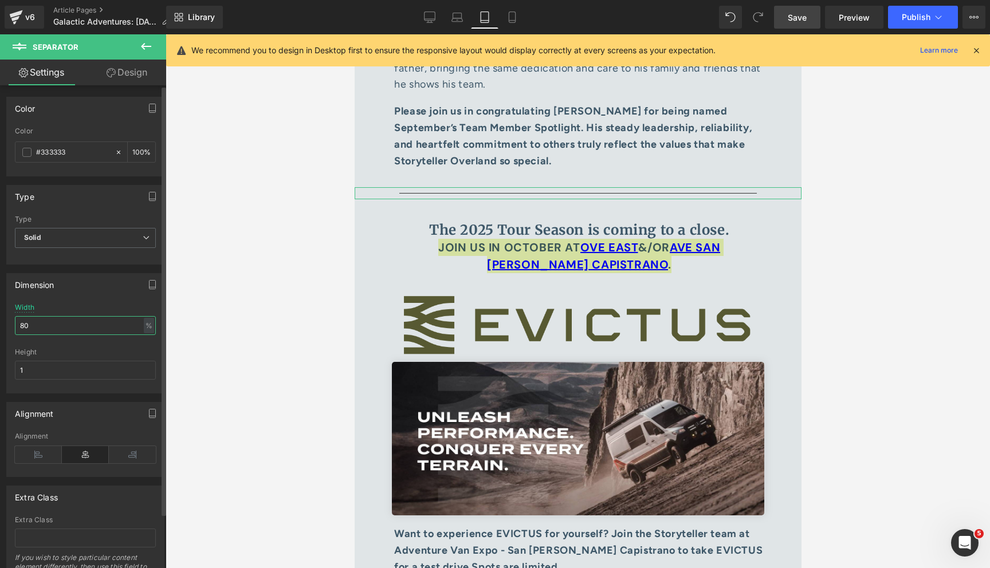
click at [68, 323] on input "80" at bounding box center [85, 325] width 141 height 19
type input "90"
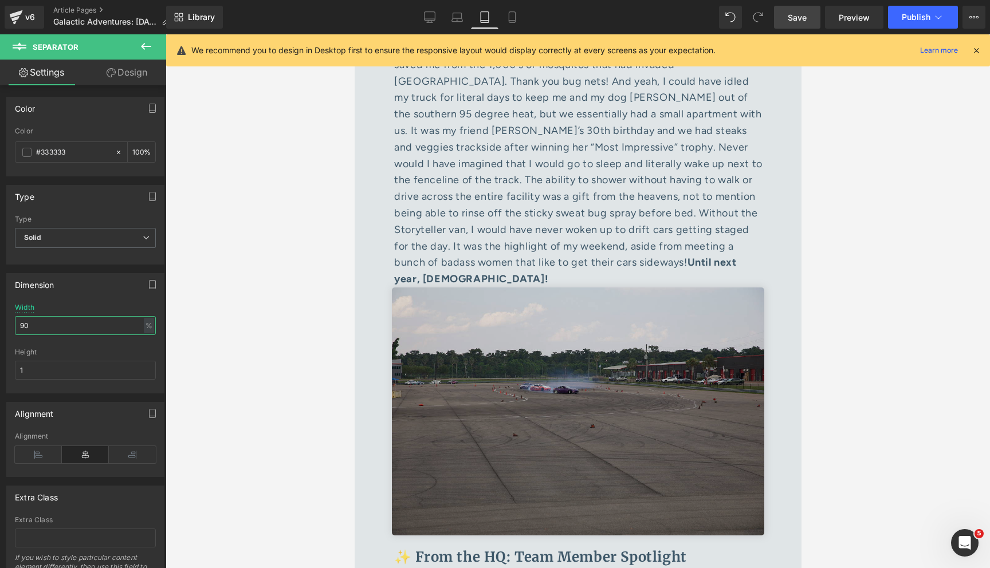
scroll to position [4546, 0]
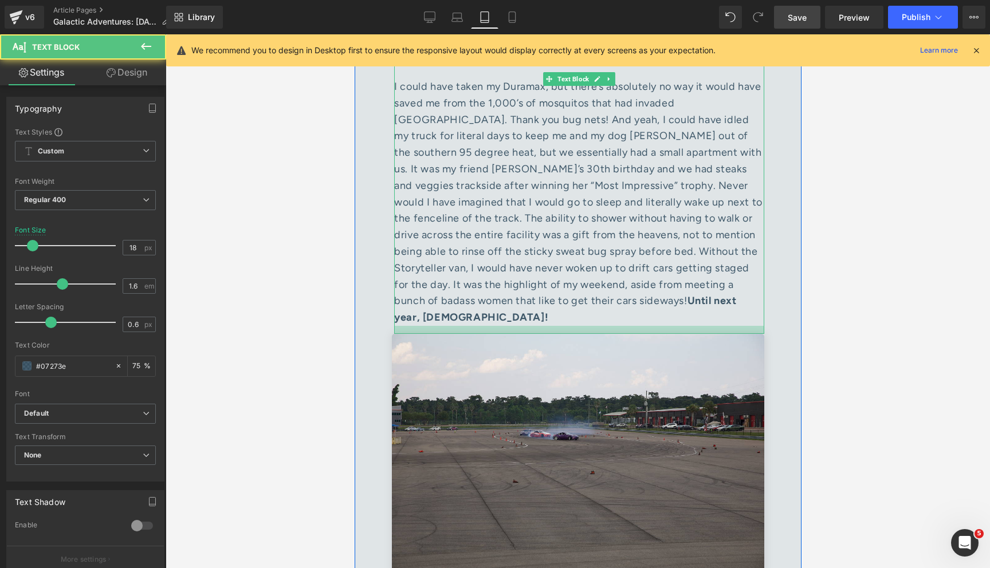
drag, startPoint x: 564, startPoint y: 273, endPoint x: 563, endPoint y: 282, distance: 8.6
click at [563, 326] on div at bounding box center [579, 330] width 370 height 8
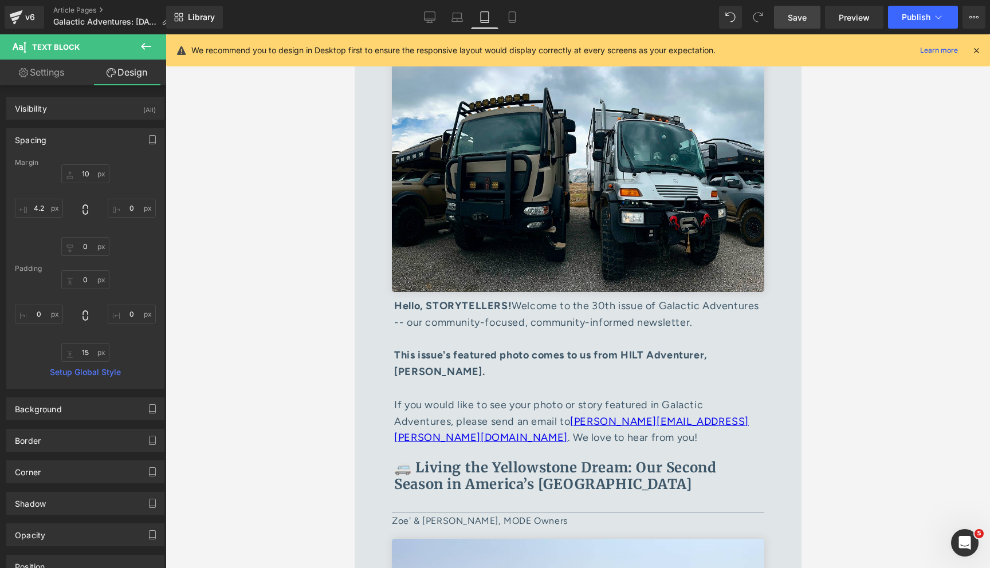
scroll to position [0, 0]
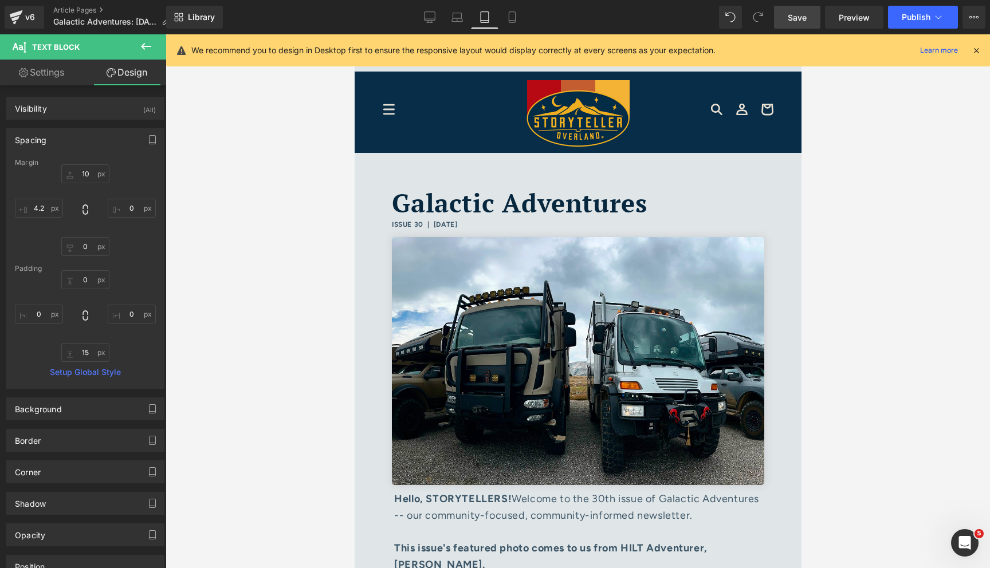
click at [793, 26] on link "Save" at bounding box center [797, 17] width 46 height 23
click at [498, 18] on link "Mobile" at bounding box center [512, 17] width 28 height 23
type input "0"
type input "5"
type input "0"
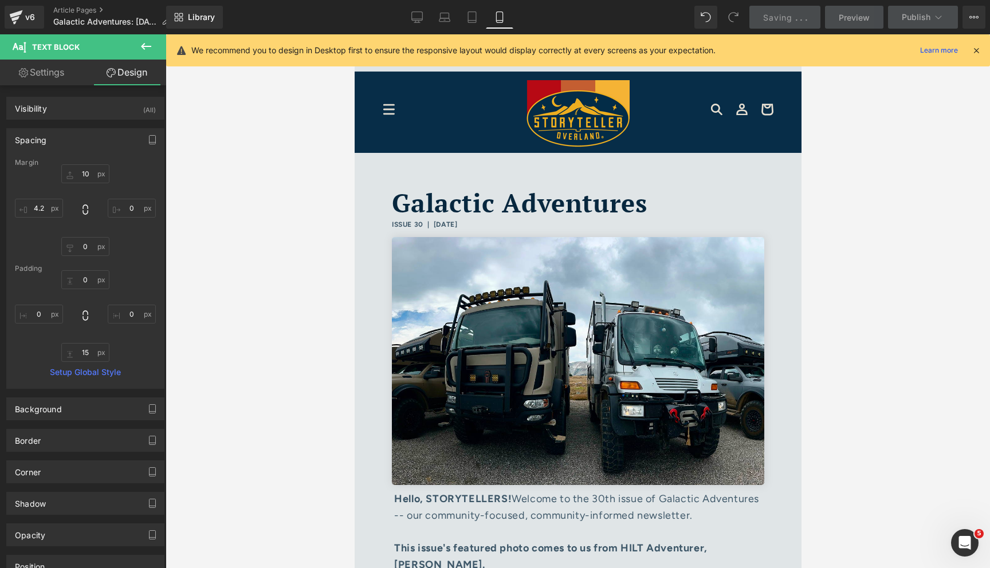
type input "5"
type input "10"
type input "0"
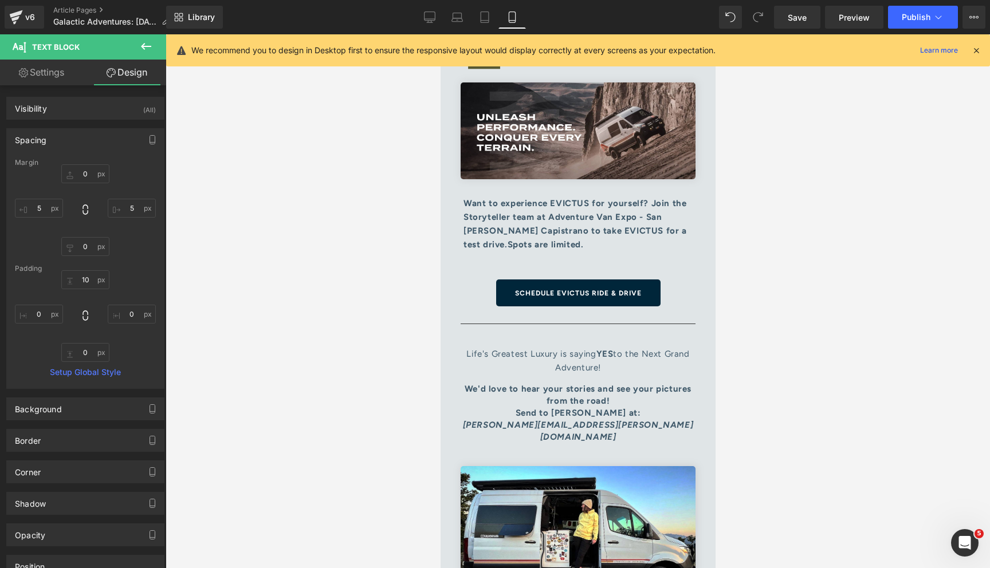
scroll to position [6064, 0]
click at [427, 19] on icon at bounding box center [430, 19] width 11 height 0
type input "20"
type input "0"
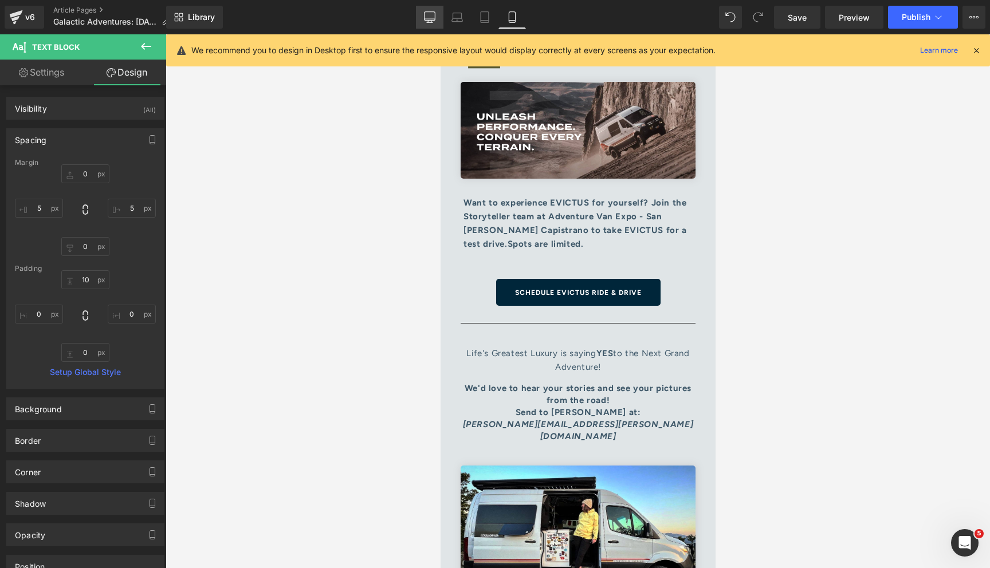
type input "0"
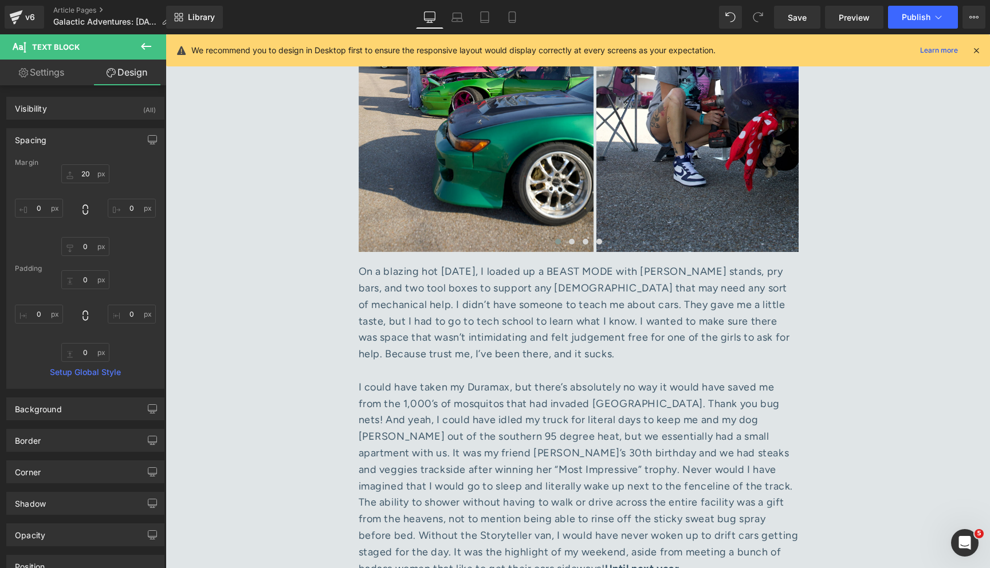
scroll to position [4360, 0]
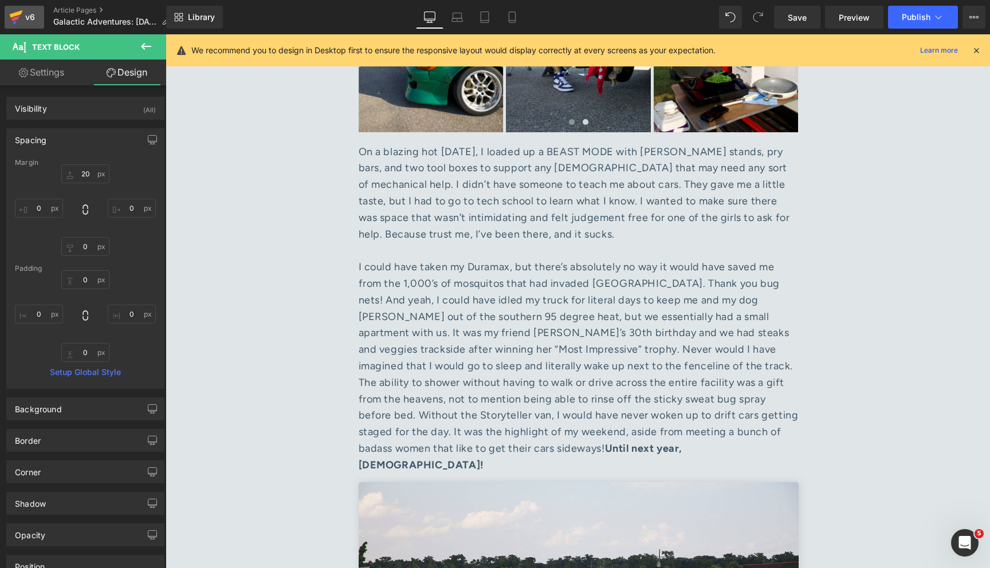
click at [16, 11] on icon at bounding box center [16, 17] width 14 height 29
